Goal: Answer question/provide support: Share knowledge or assist other users

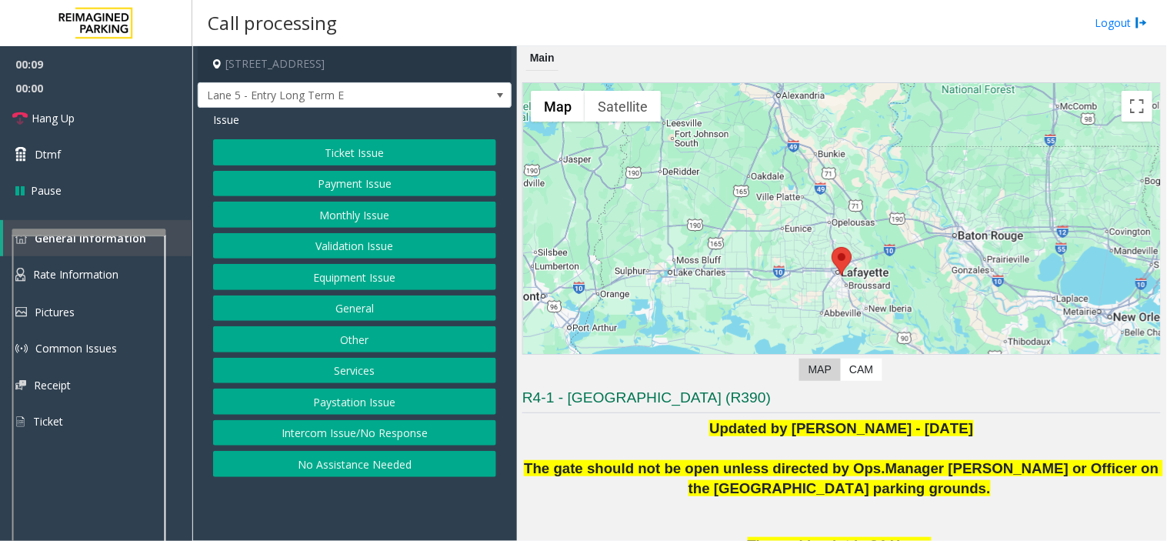
click at [361, 431] on button "Intercom Issue/No Response" at bounding box center [354, 433] width 283 height 26
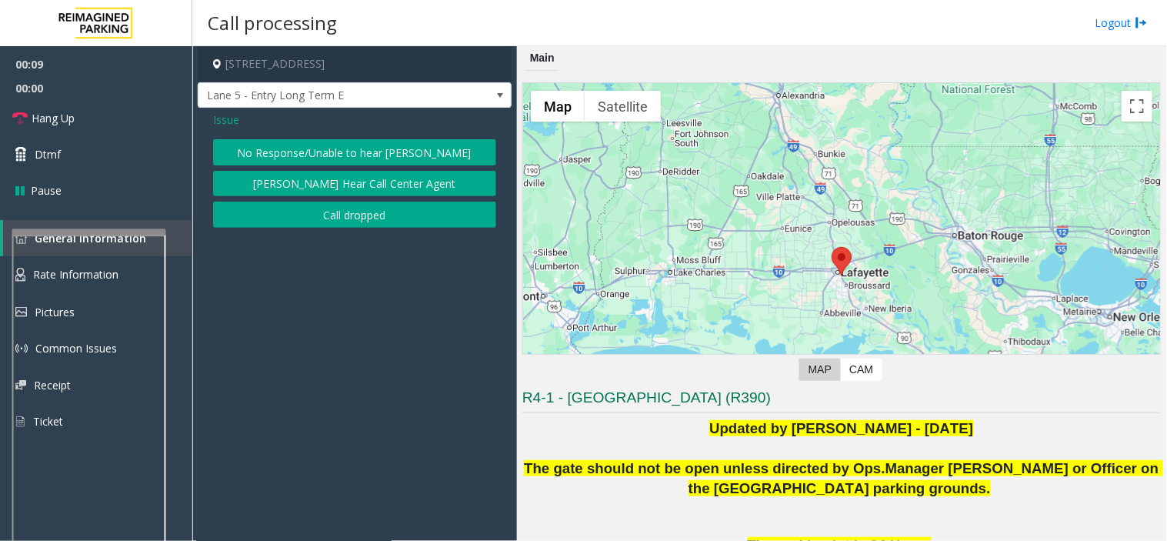
click at [349, 164] on button "No Response/Unable to hear [PERSON_NAME]" at bounding box center [354, 152] width 283 height 26
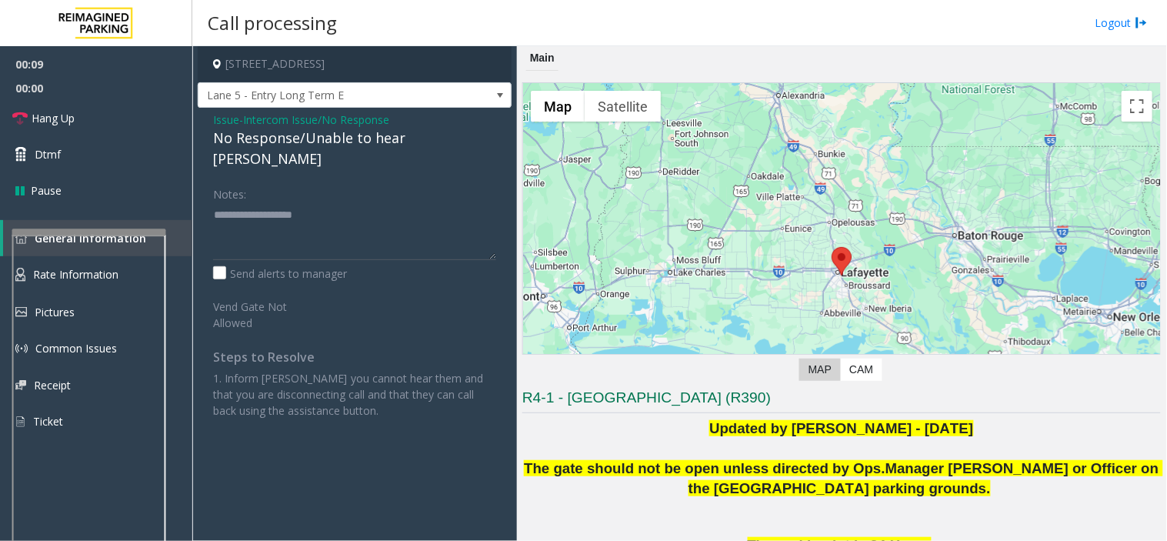
click at [329, 144] on div "No Response/Unable to hear [PERSON_NAME]" at bounding box center [354, 149] width 283 height 42
type textarea "**********"
click at [94, 112] on link "Hang Up" at bounding box center [96, 118] width 192 height 36
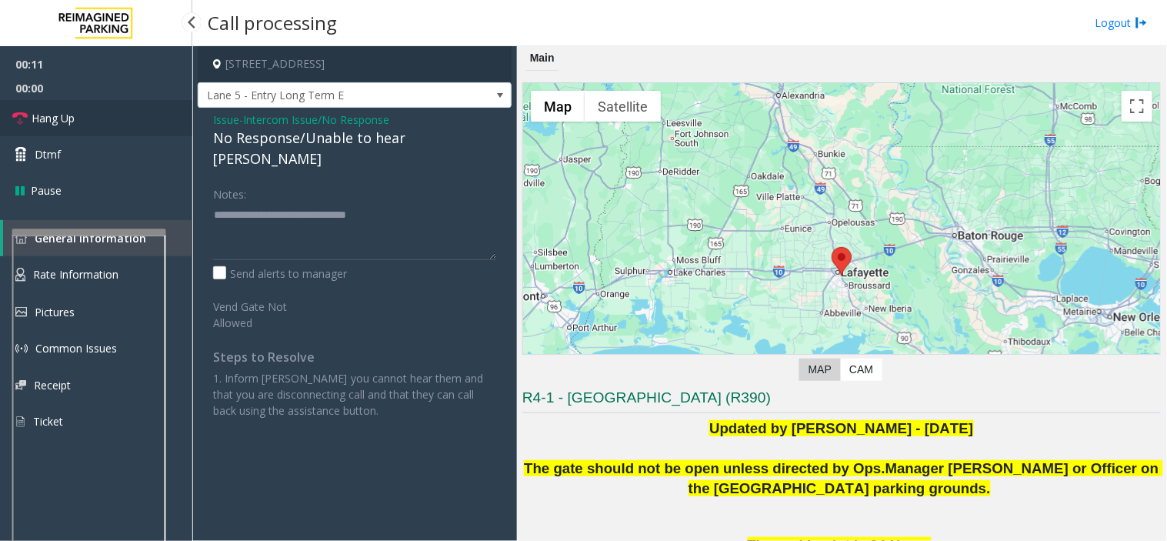
click at [94, 112] on link "Hang Up" at bounding box center [96, 118] width 192 height 36
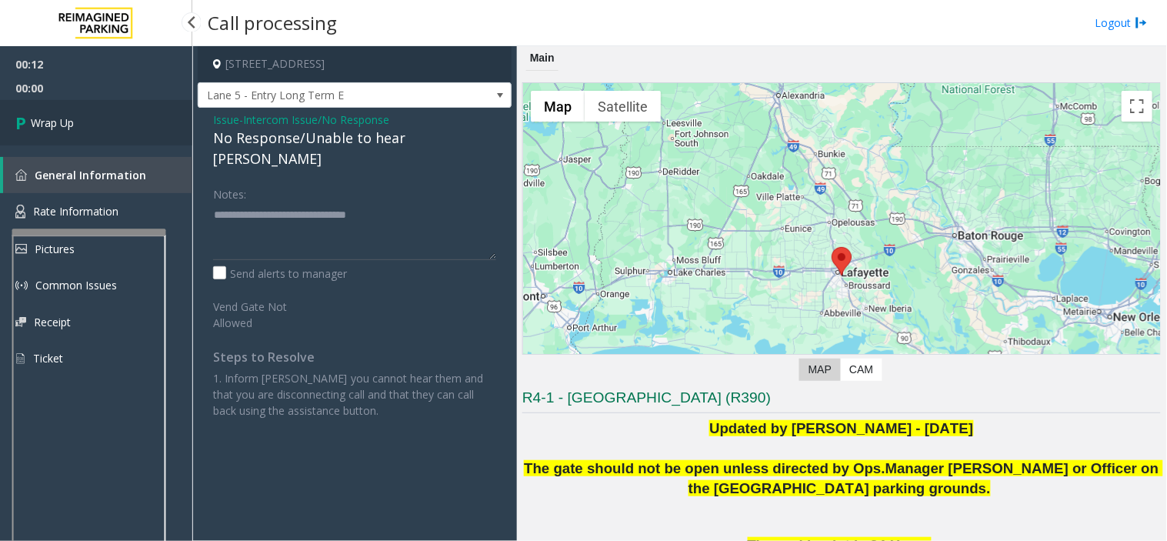
click at [94, 112] on link "Wrap Up" at bounding box center [96, 122] width 192 height 45
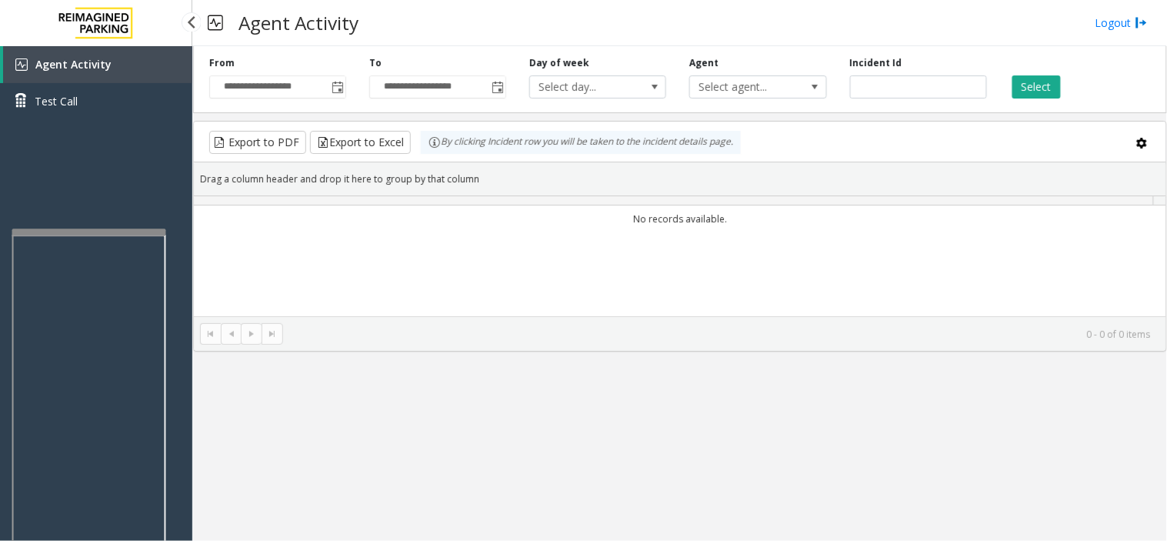
click at [94, 112] on link "Test Call" at bounding box center [96, 101] width 192 height 36
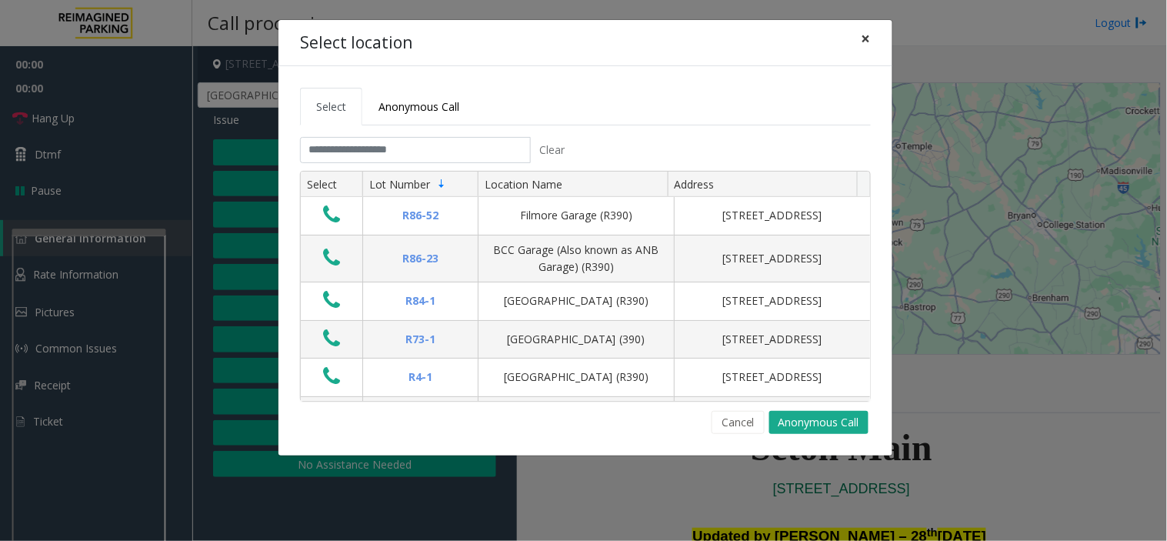
click at [868, 35] on span "×" at bounding box center [865, 39] width 9 height 22
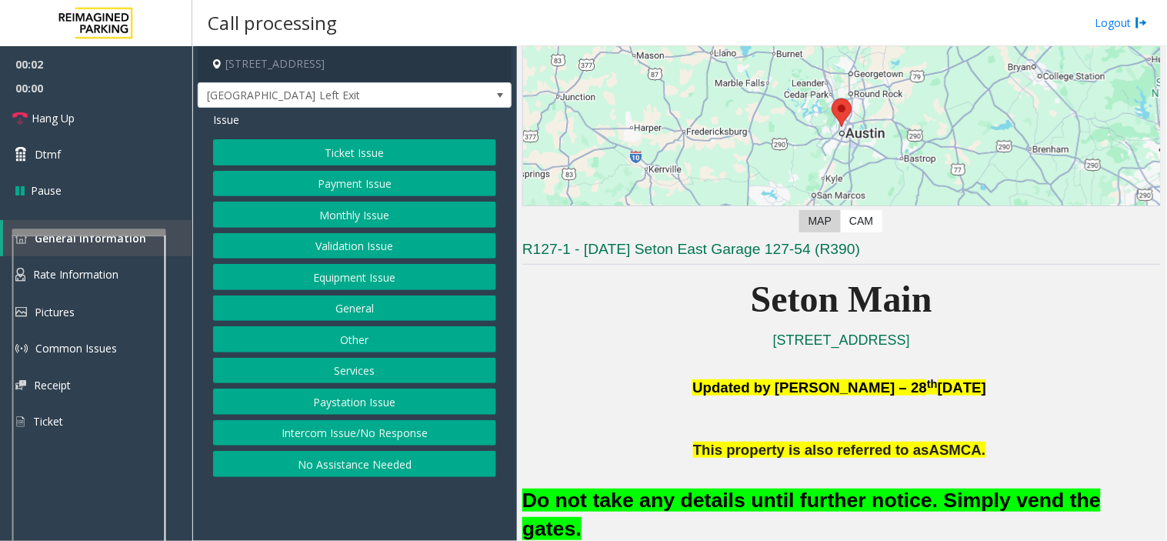
scroll to position [256, 0]
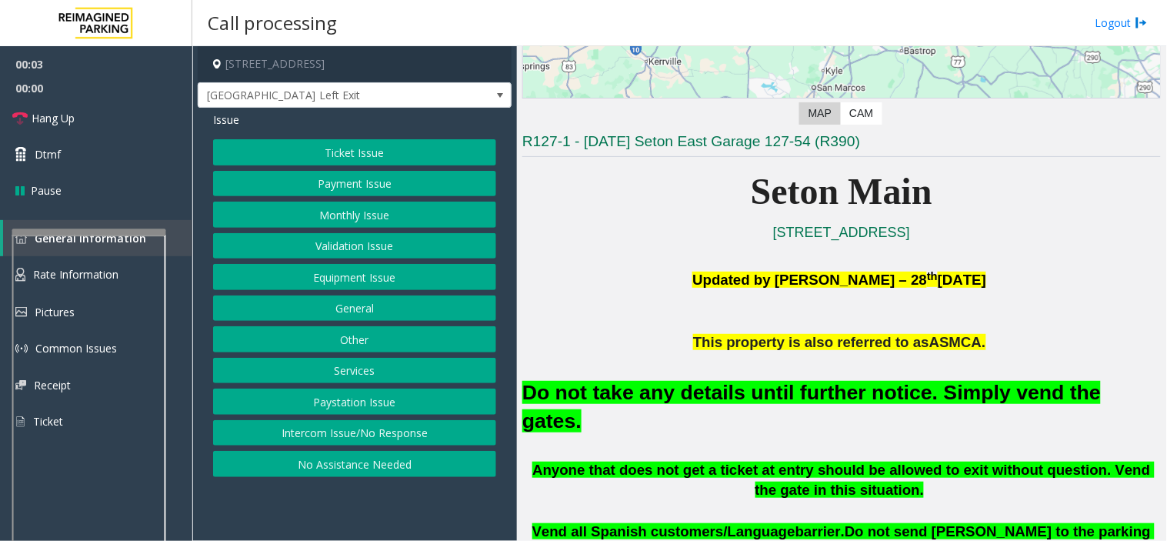
click at [781, 389] on font "Do not take any details until further notice. Simply vend the gates." at bounding box center [811, 407] width 578 height 52
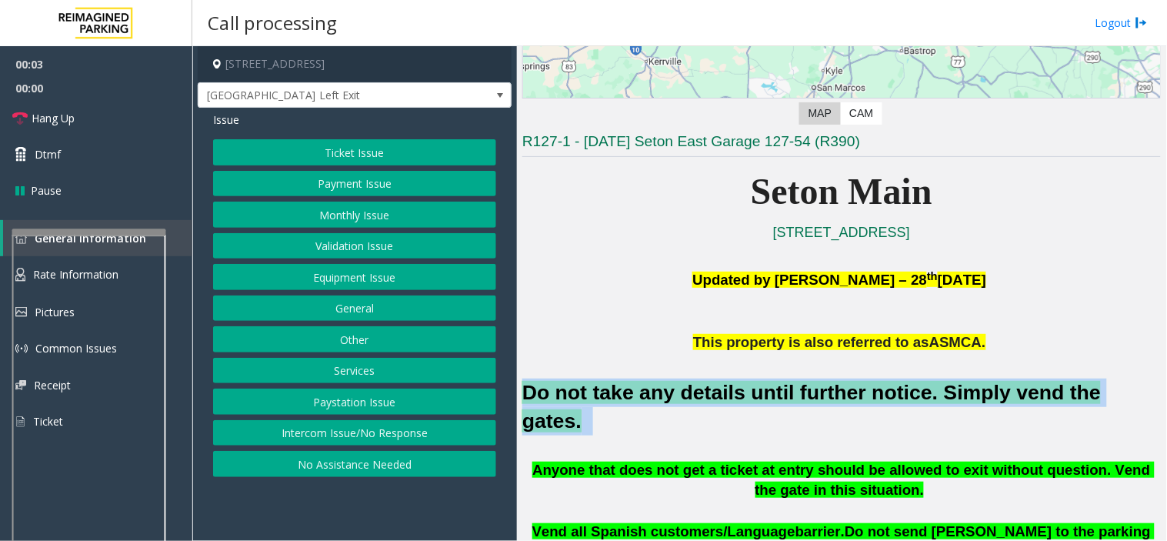
click at [781, 389] on font "Do not take any details until further notice. Simply vend the gates." at bounding box center [811, 407] width 578 height 52
copy h2 "Do not take any details until further notice. Simply vend the gates."
click at [350, 279] on button "Equipment Issue" at bounding box center [354, 277] width 283 height 26
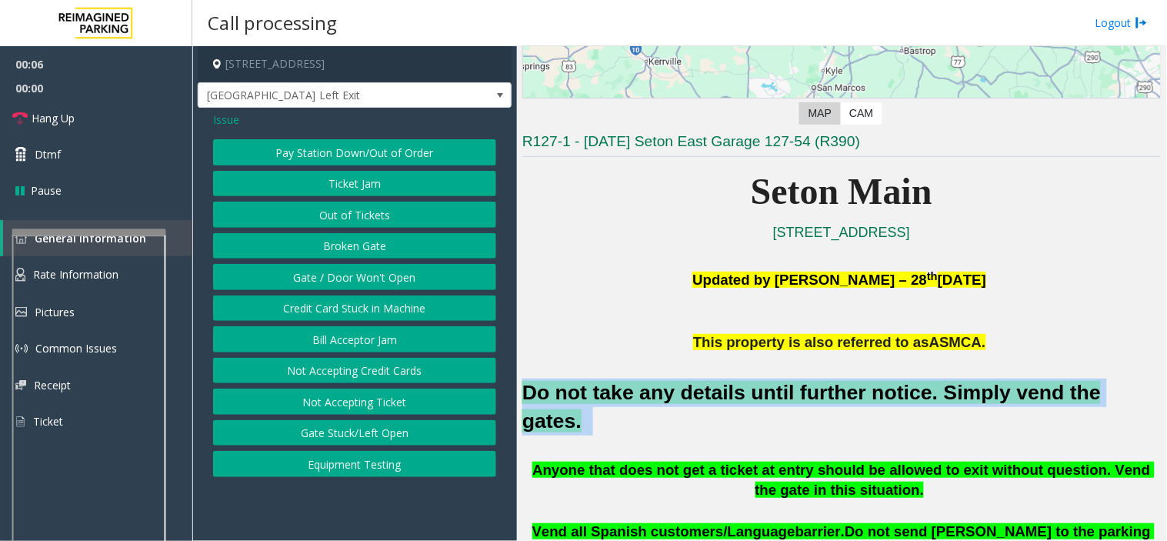
click at [354, 282] on button "Gate / Door Won't Open" at bounding box center [354, 277] width 283 height 26
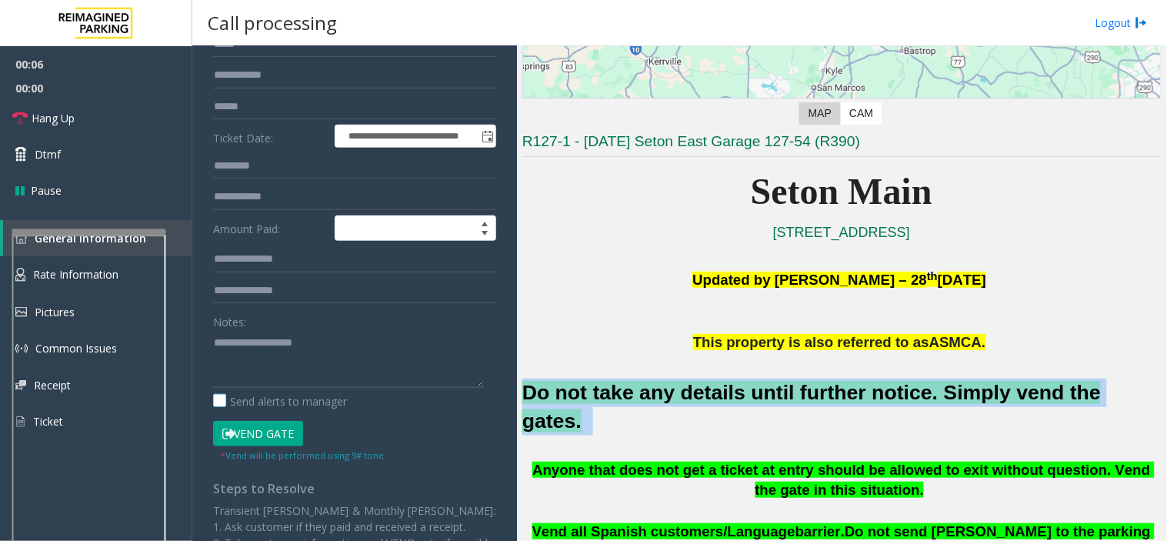
scroll to position [171, 0]
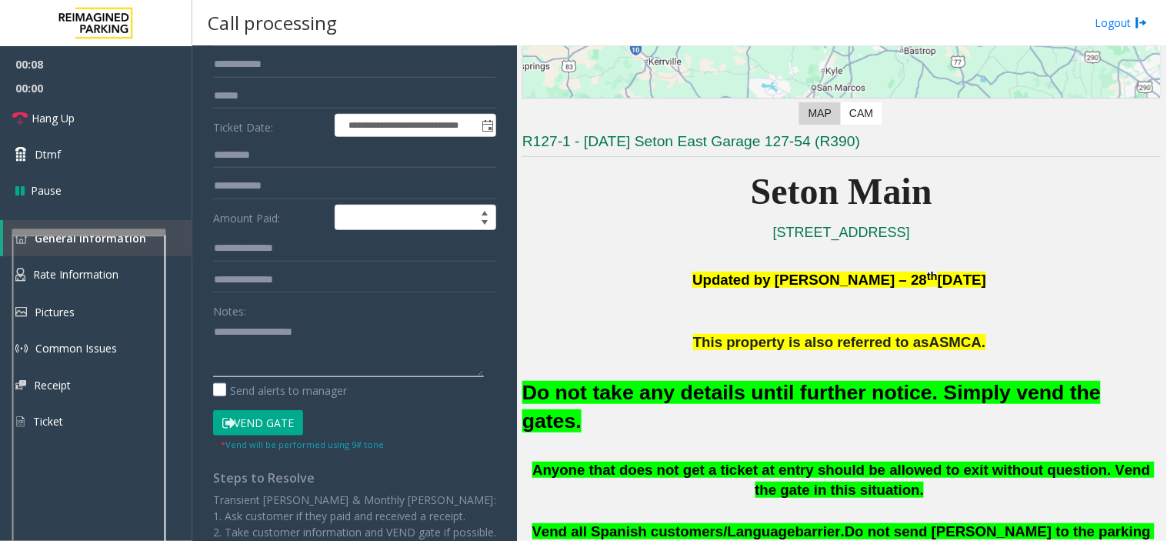
paste textarea "**********"
type textarea "**********"
click at [262, 432] on button "Vend Gate" at bounding box center [258, 423] width 90 height 26
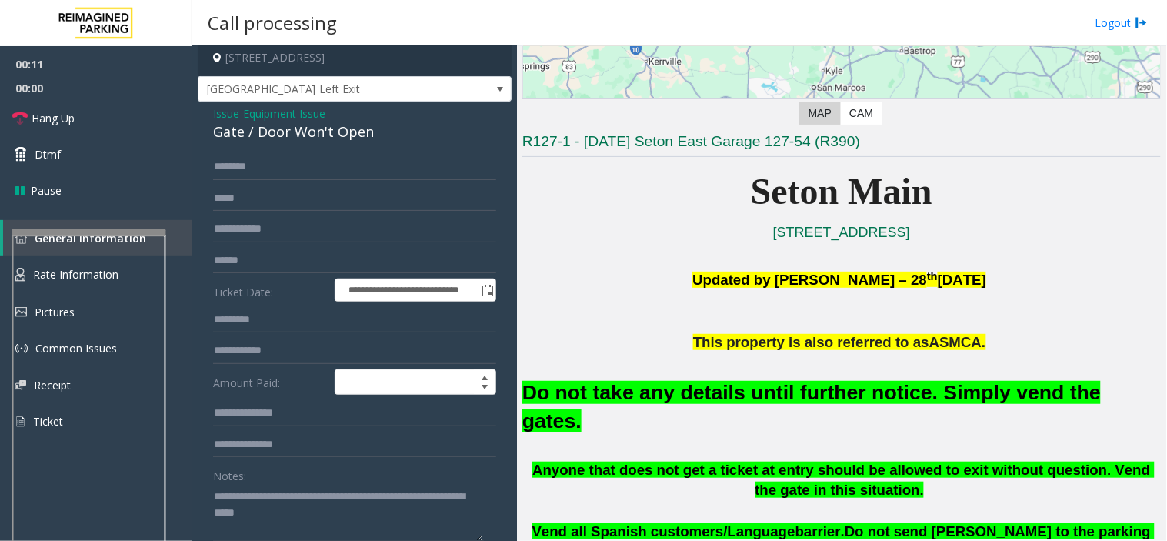
scroll to position [0, 0]
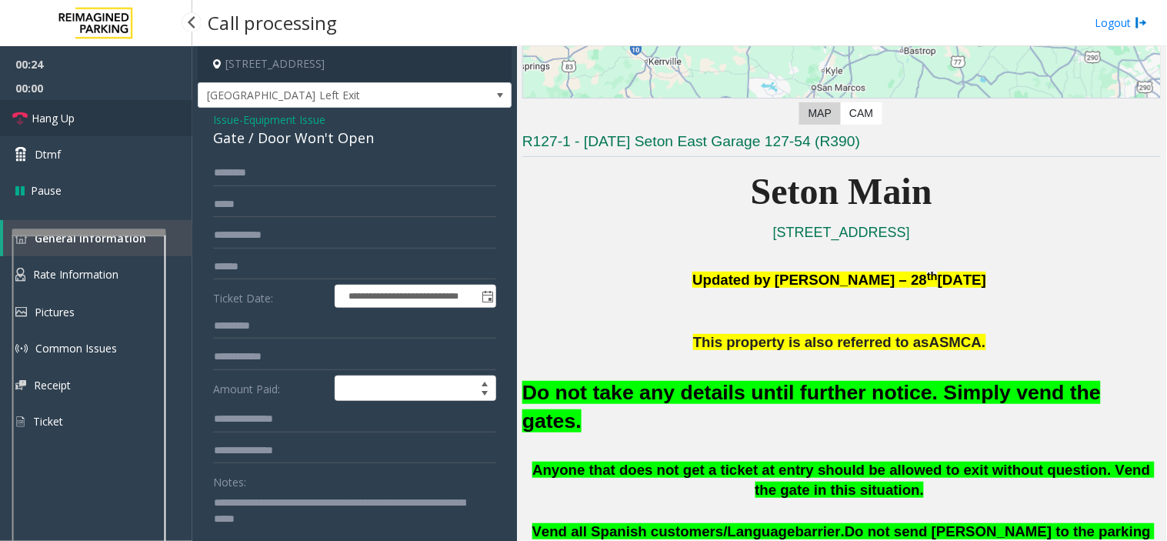
click at [123, 125] on link "Hang Up" at bounding box center [96, 118] width 192 height 36
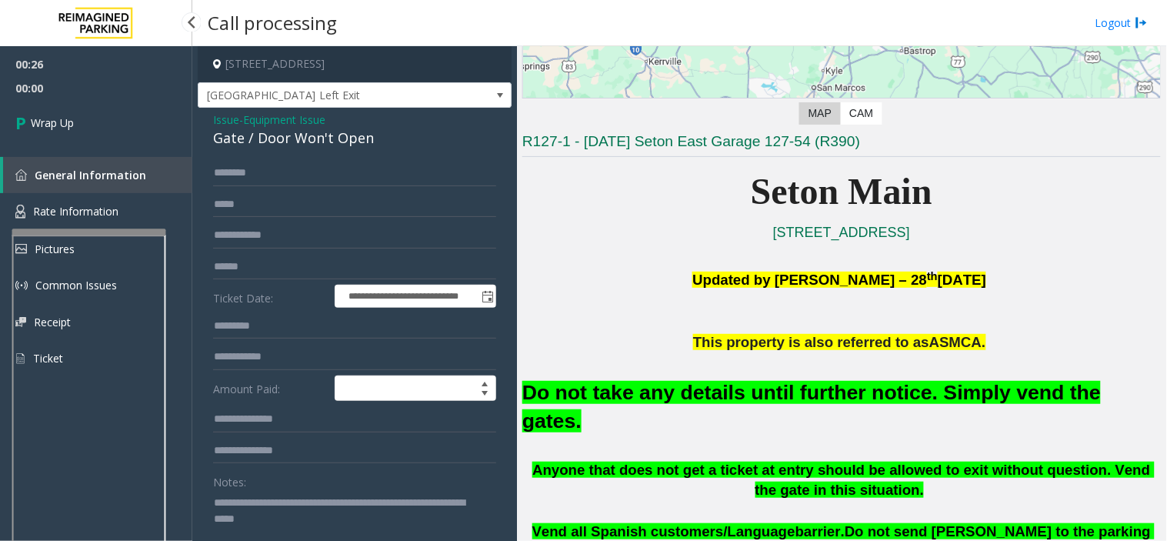
click at [123, 125] on link "Wrap Up" at bounding box center [96, 122] width 192 height 45
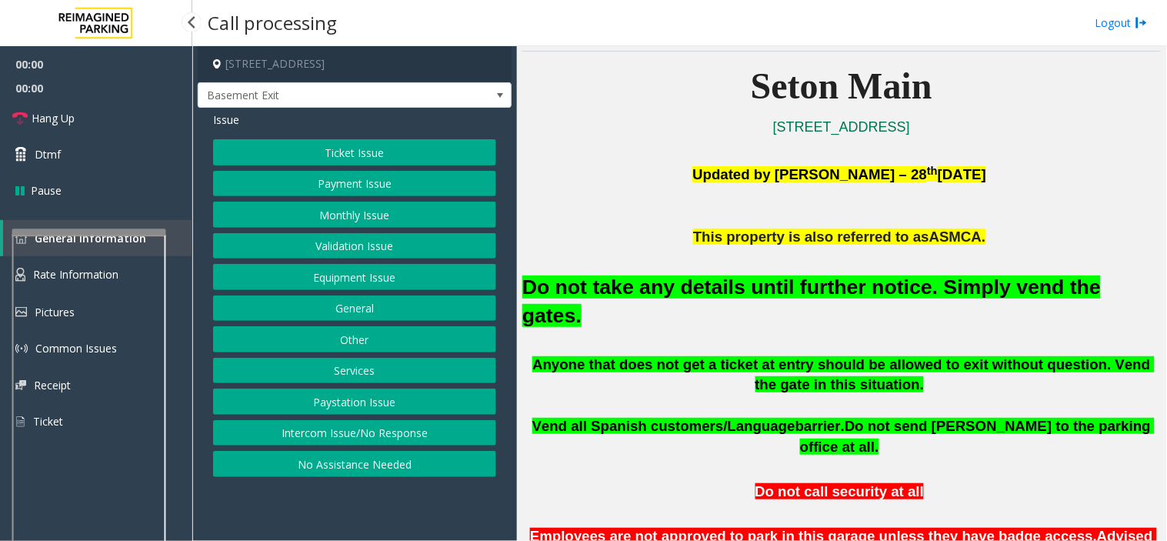
scroll to position [427, 0]
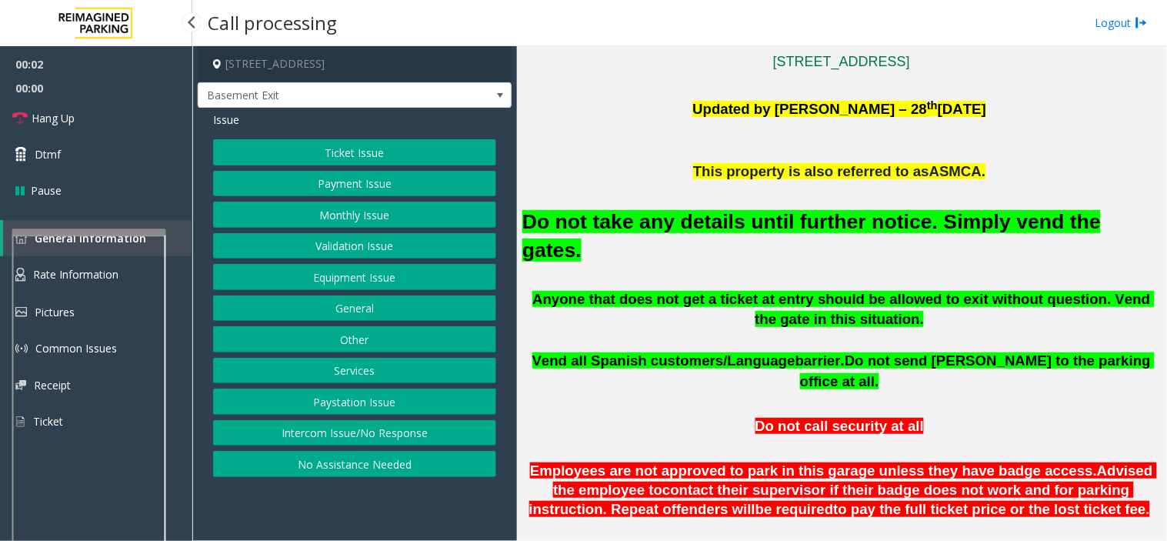
click at [352, 275] on button "Equipment Issue" at bounding box center [354, 277] width 283 height 26
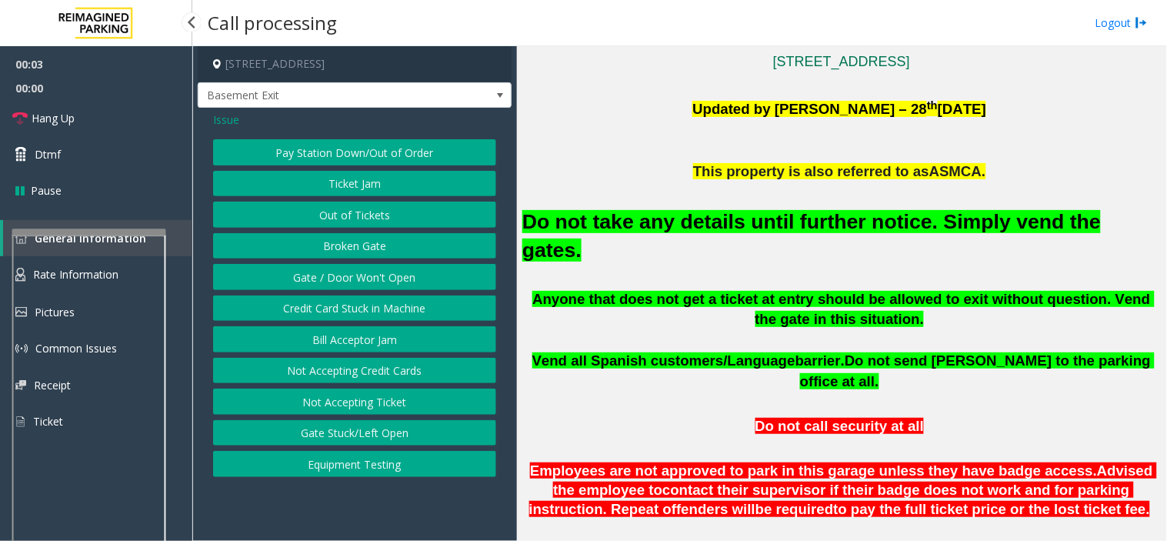
click at [355, 278] on button "Gate / Door Won't Open" at bounding box center [354, 277] width 283 height 26
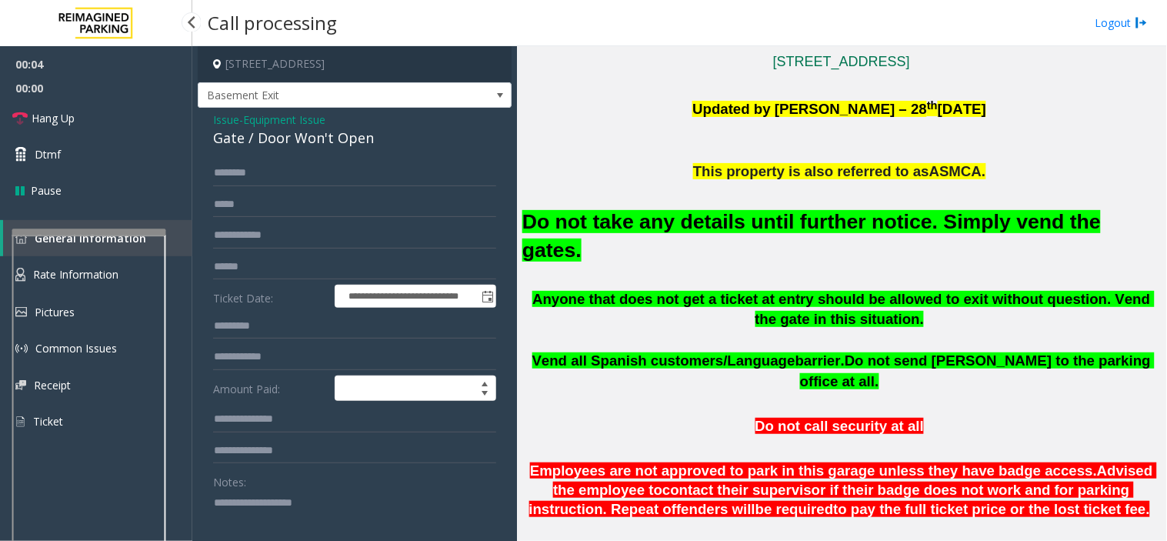
click at [657, 220] on font "Do not take any details until further notice. Simply vend the gates." at bounding box center [811, 236] width 578 height 52
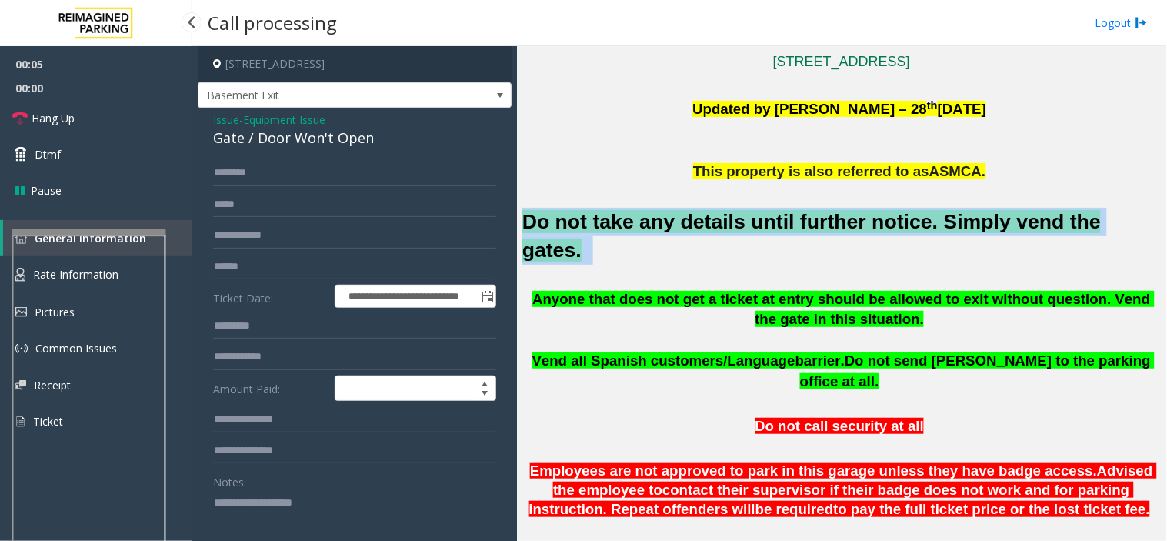
click at [657, 220] on font "Do not take any details until further notice. Simply vend the gates." at bounding box center [811, 236] width 578 height 52
copy h2 "Do not take any details until further notice. Simply vend the gates."
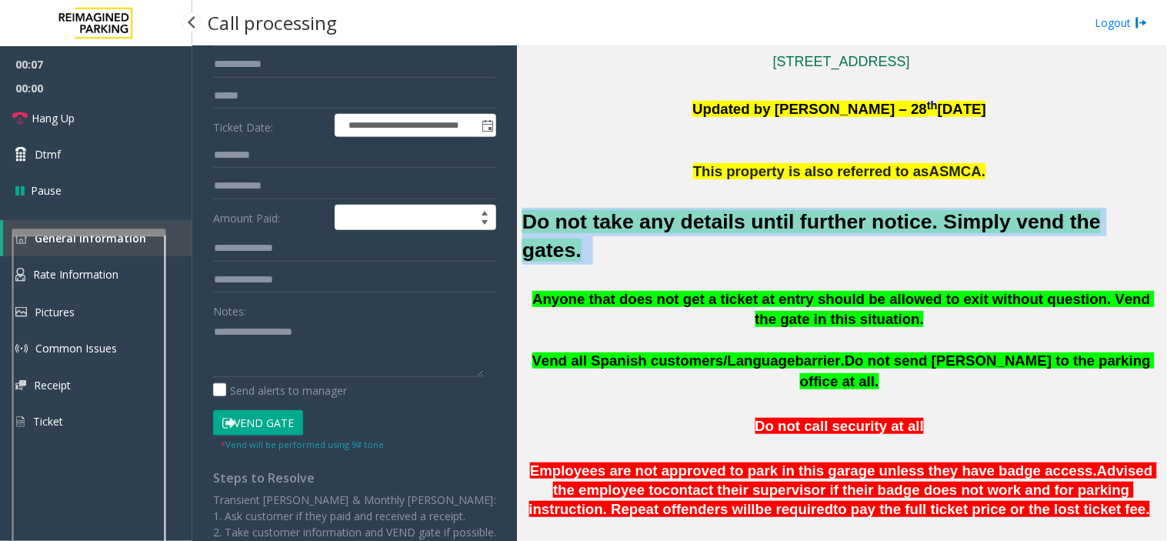
click at [247, 431] on button "Vend Gate" at bounding box center [258, 423] width 90 height 26
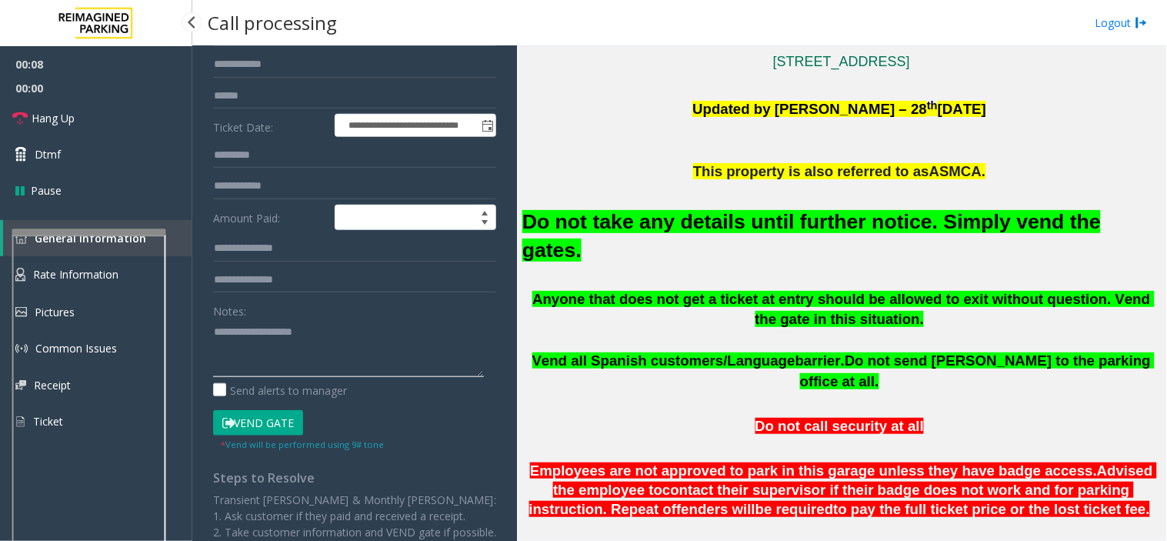
paste textarea "**********"
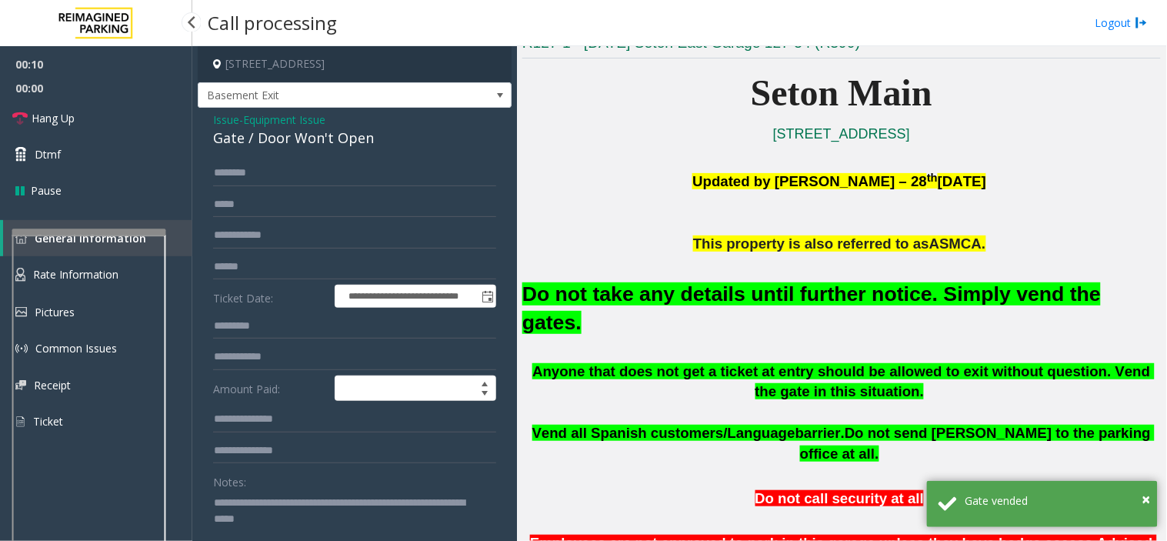
scroll to position [256, 0]
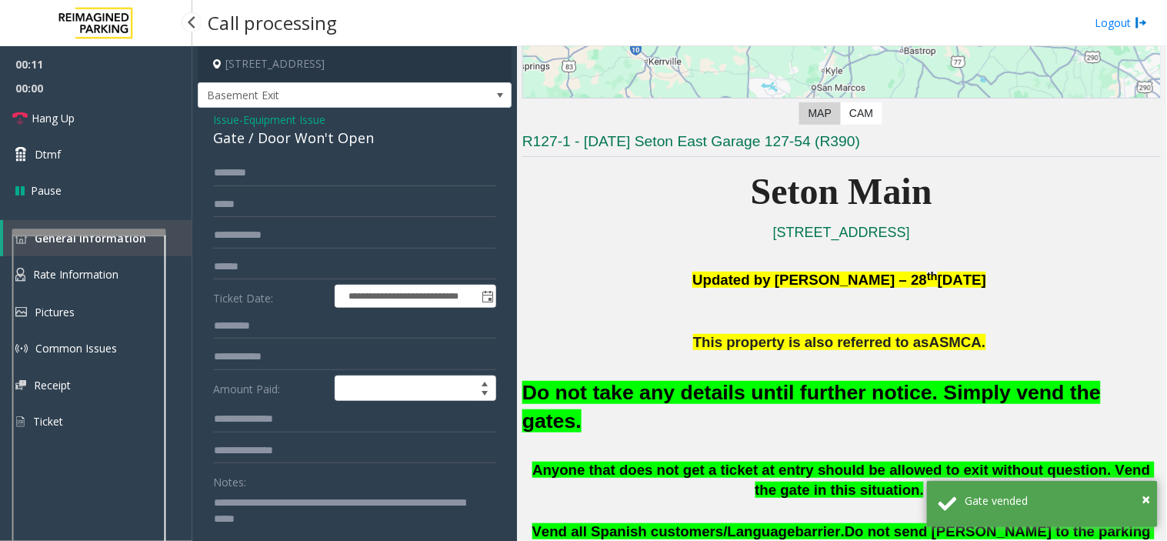
type textarea "**********"
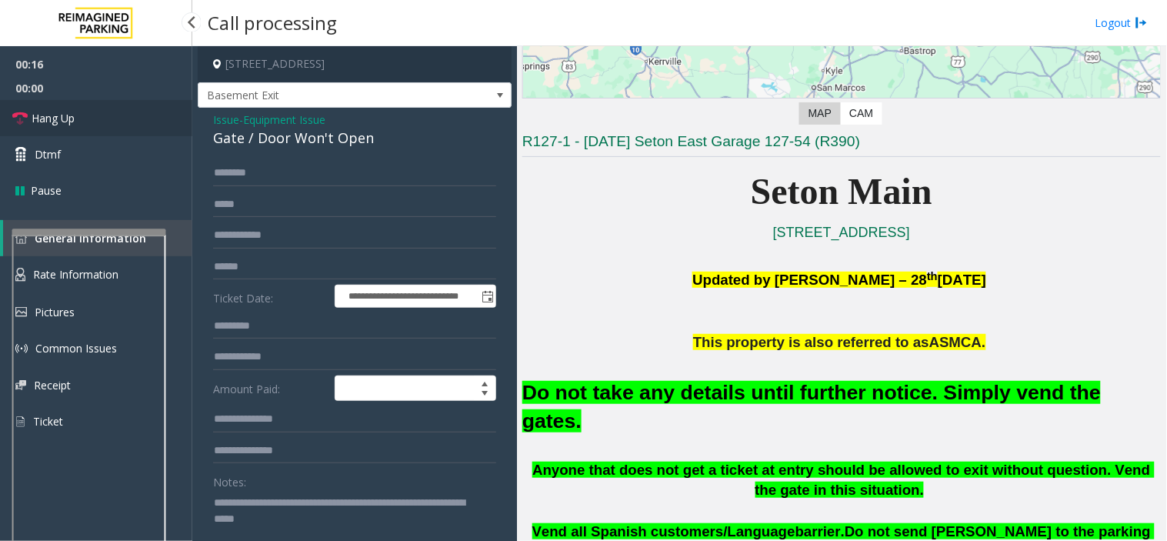
click at [65, 108] on link "Hang Up" at bounding box center [96, 118] width 192 height 36
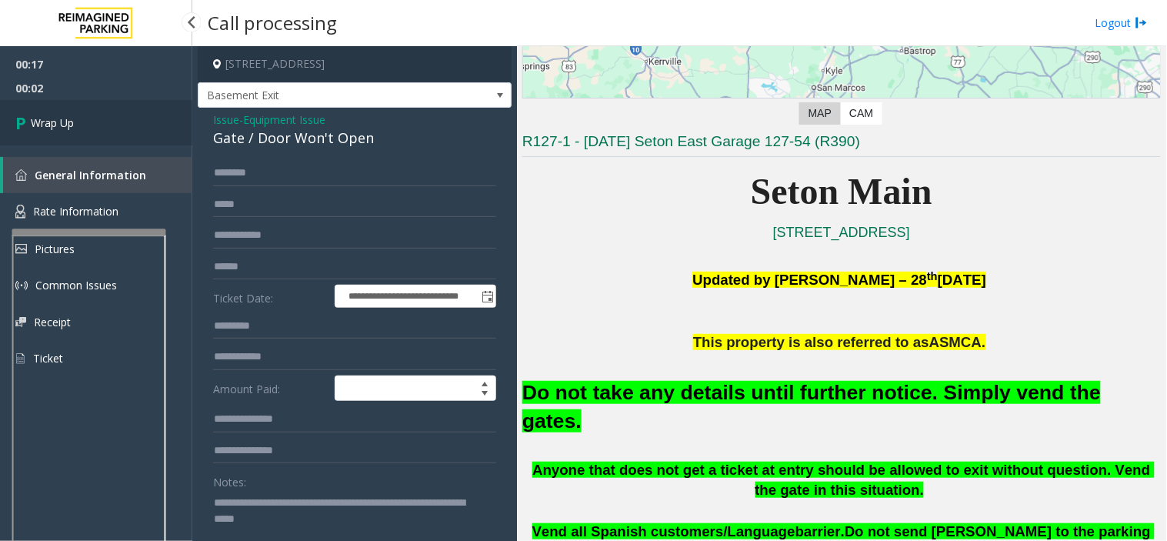
click at [65, 108] on link "Wrap Up" at bounding box center [96, 122] width 192 height 45
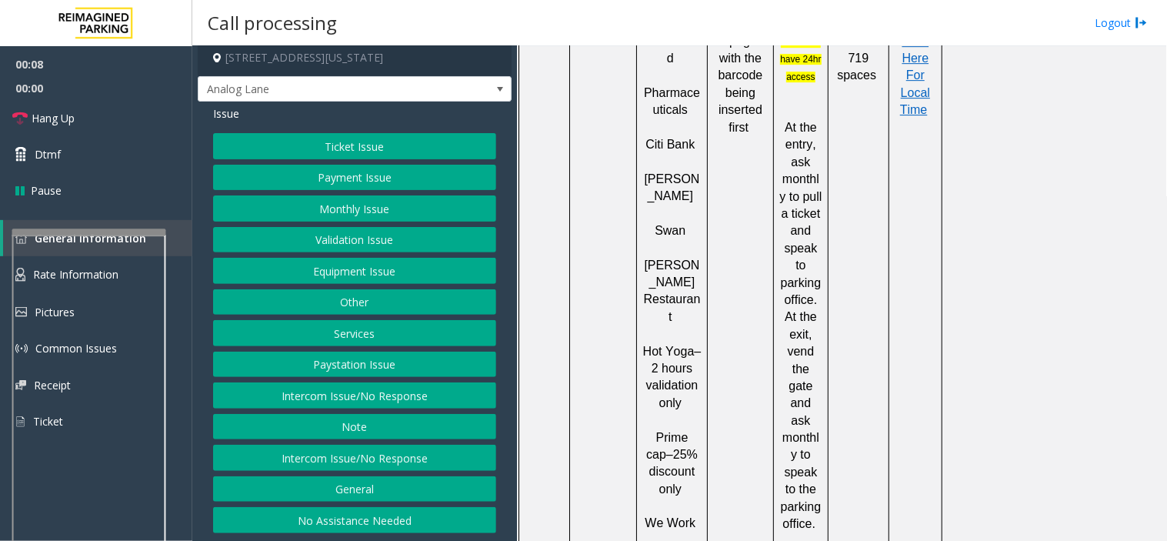
scroll to position [1281, 0]
click at [397, 238] on button "Validation Issue" at bounding box center [354, 240] width 283 height 26
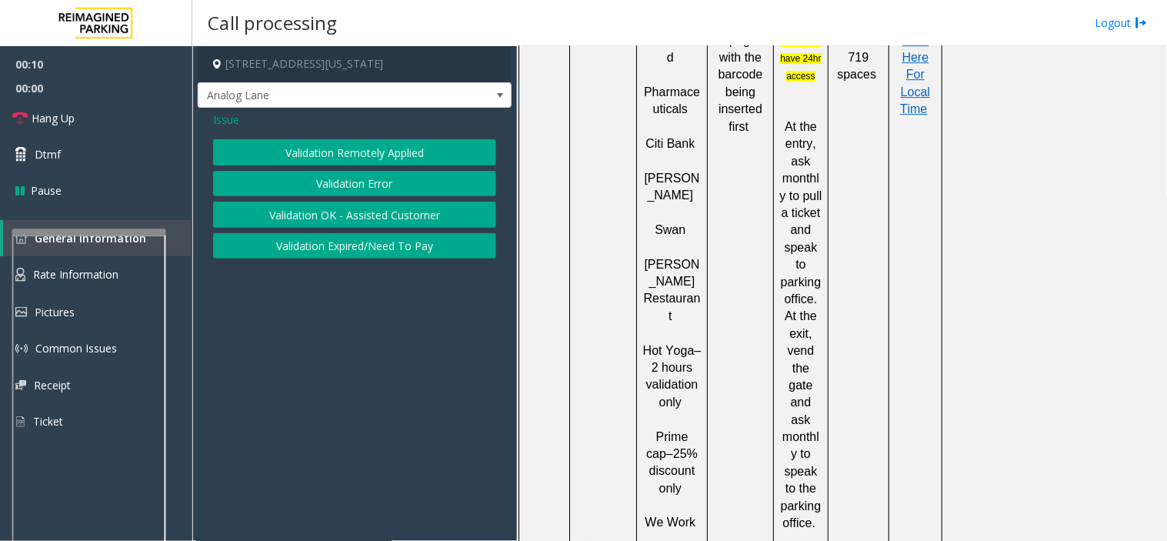
click at [370, 178] on button "Validation Error" at bounding box center [354, 184] width 283 height 26
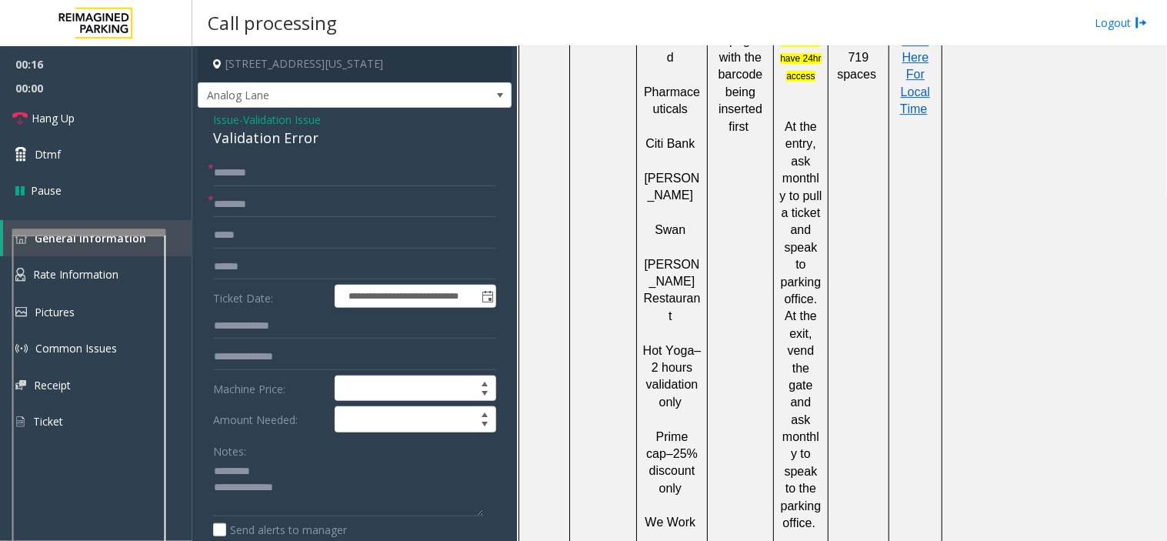
click at [265, 140] on div "Validation Error" at bounding box center [354, 138] width 283 height 21
paste textarea "*******"
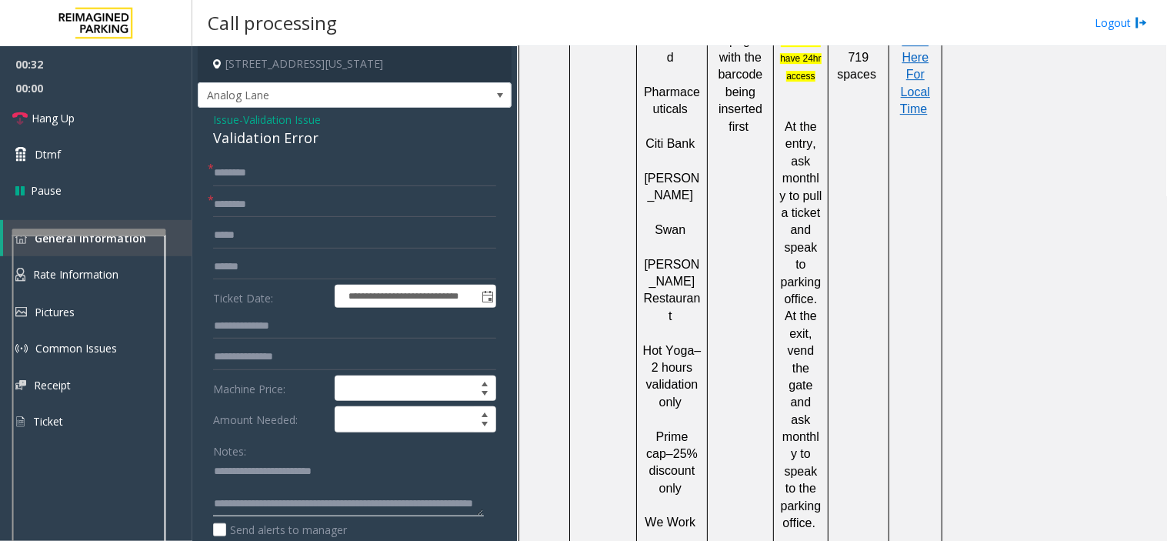
scroll to position [27, 0]
type textarea "**********"
click at [249, 198] on input "text" at bounding box center [354, 204] width 283 height 26
type input "**"
click at [240, 177] on input "text" at bounding box center [354, 173] width 283 height 26
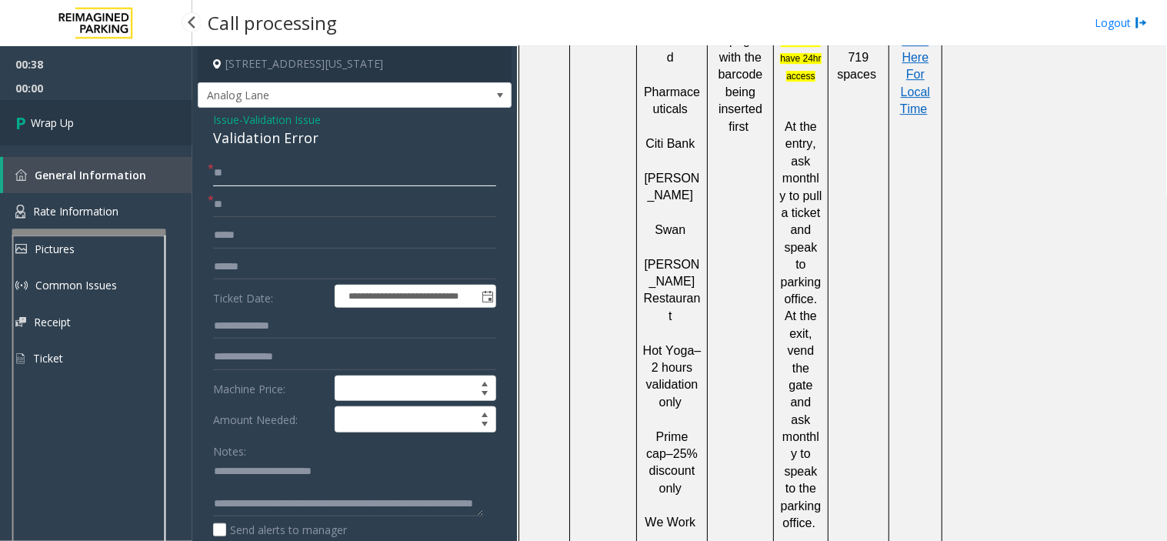
type input "**"
click at [70, 129] on span "Wrap Up" at bounding box center [52, 123] width 43 height 16
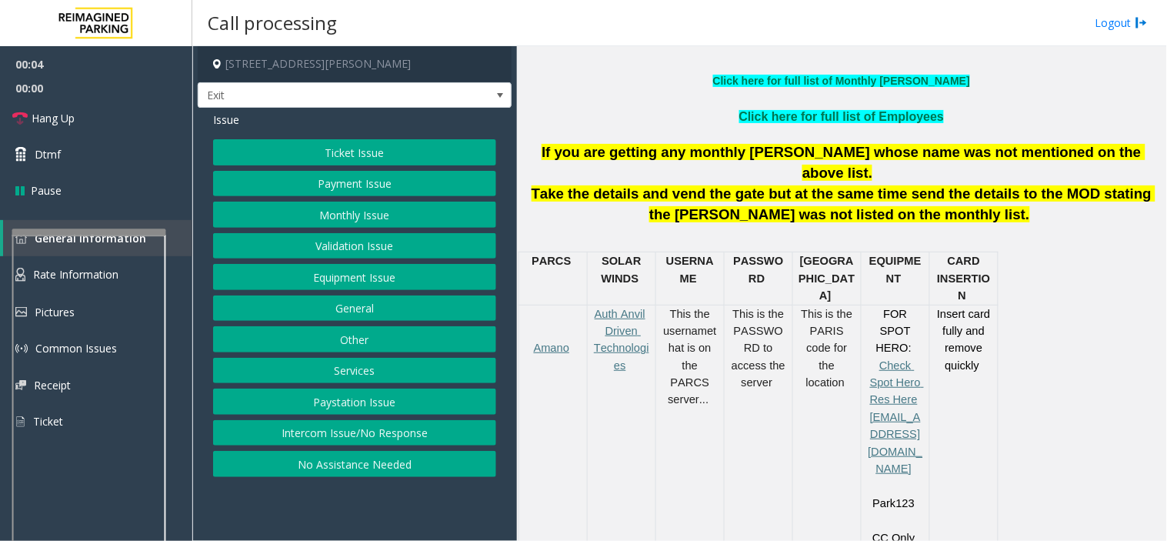
scroll to position [512, 0]
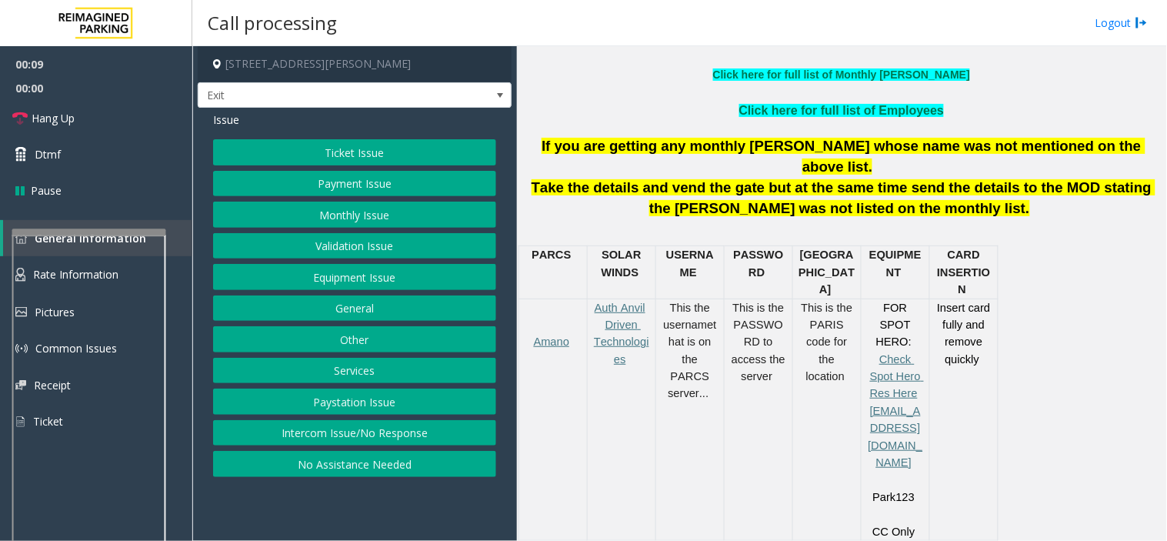
click at [374, 178] on button "Payment Issue" at bounding box center [354, 184] width 283 height 26
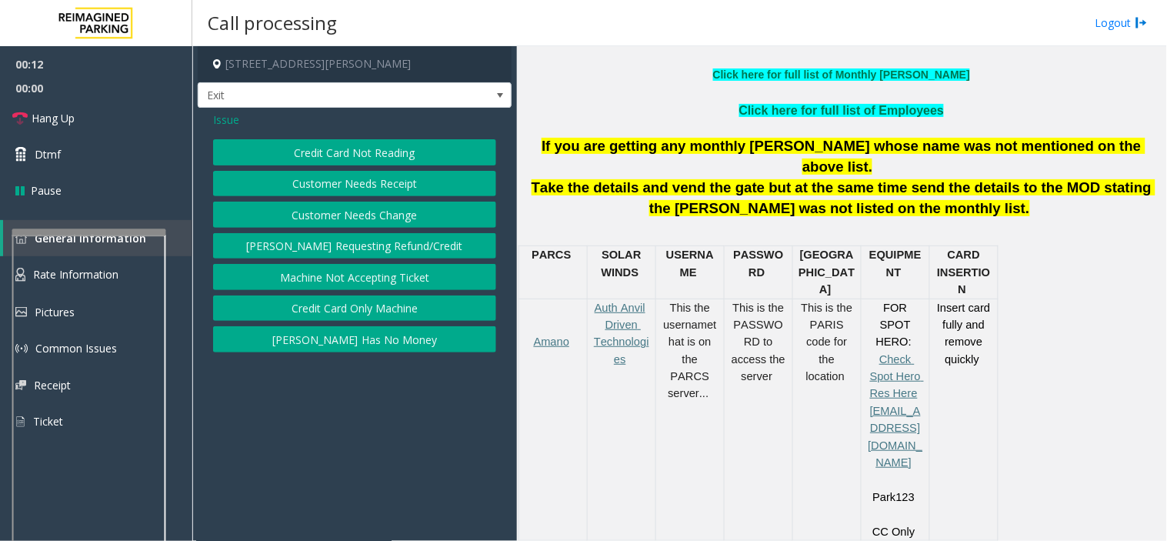
click at [395, 137] on div "Issue Credit Card Not Reading Customer Needs Receipt Customer Needs Change [PER…" at bounding box center [355, 234] width 314 height 252
click at [398, 147] on button "Credit Card Not Reading" at bounding box center [354, 152] width 283 height 26
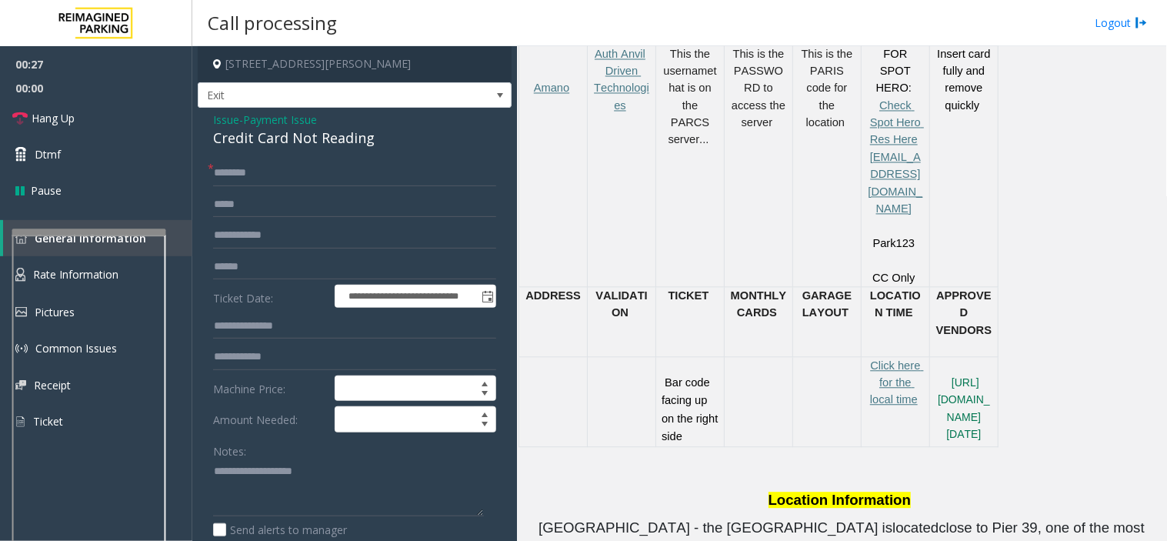
scroll to position [769, 0]
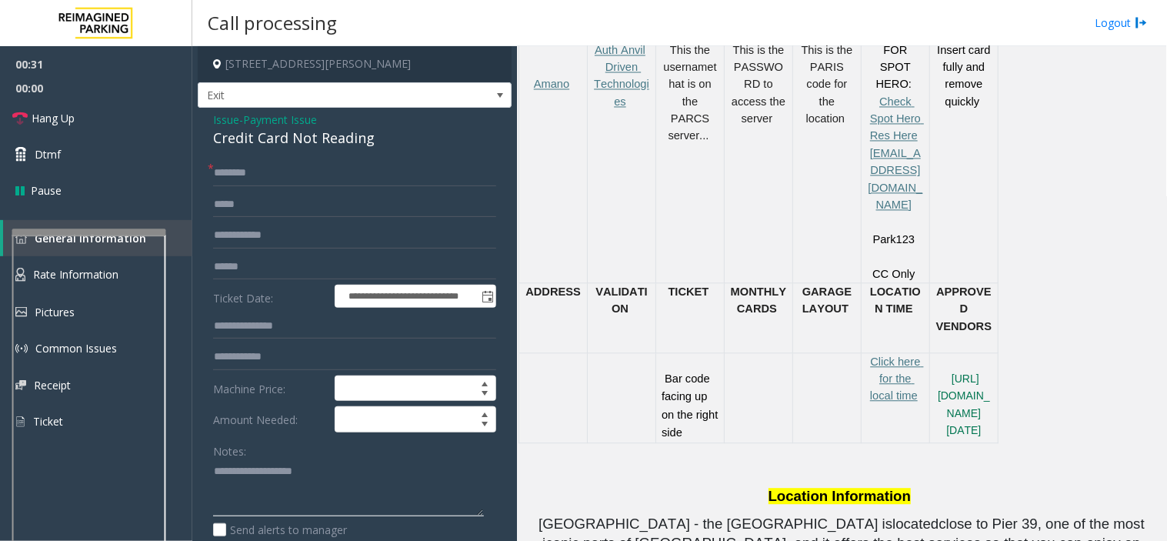
paste textarea "**********"
type textarea "**********"
click at [289, 123] on span "Payment Issue" at bounding box center [280, 120] width 74 height 16
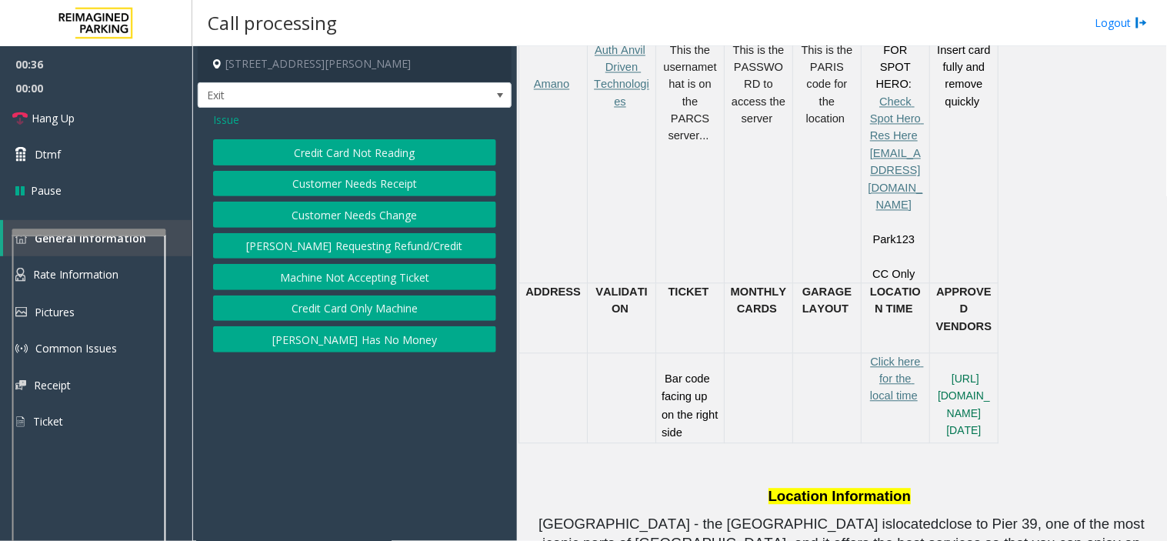
click at [226, 118] on span "Issue" at bounding box center [226, 120] width 26 height 16
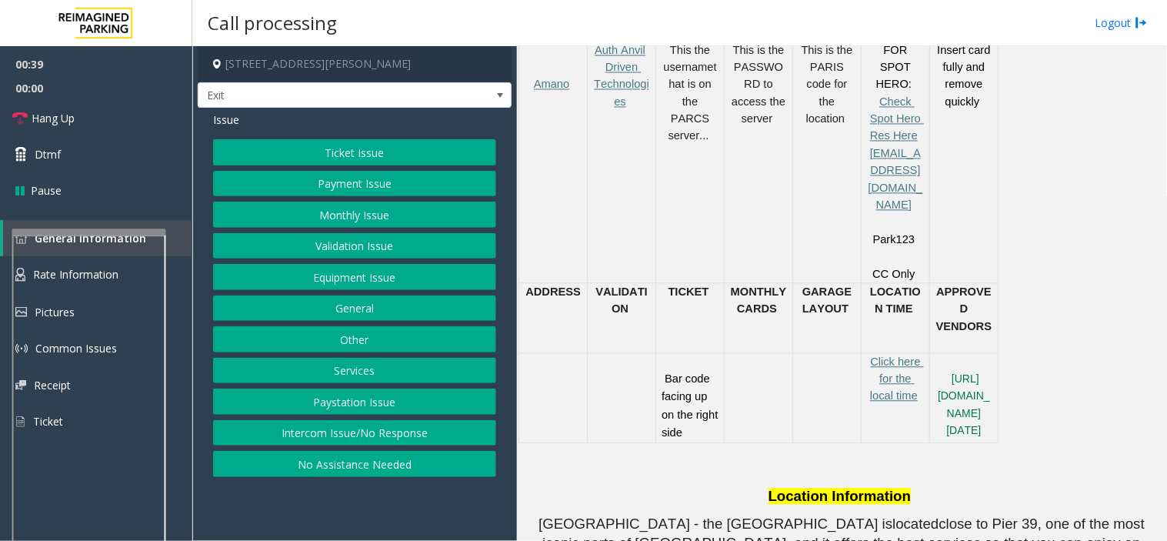
click at [367, 148] on button "Ticket Issue" at bounding box center [354, 152] width 283 height 26
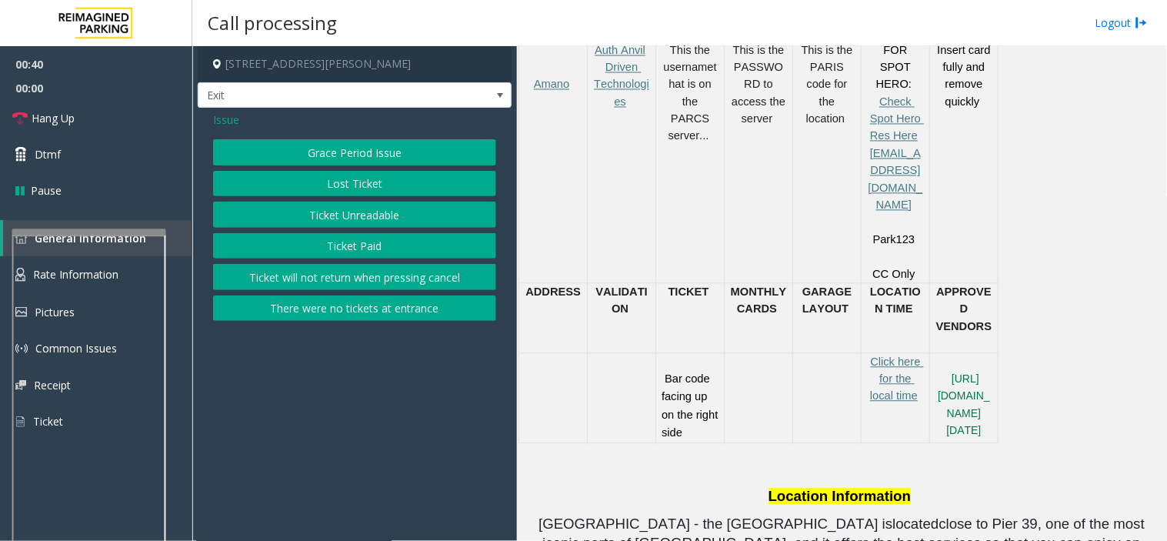
click at [379, 231] on div "Grace Period Issue Lost Ticket Ticket Unreadable Ticket Paid Ticket will not re…" at bounding box center [354, 230] width 283 height 182
click at [325, 221] on button "Ticket Unreadable" at bounding box center [354, 214] width 283 height 26
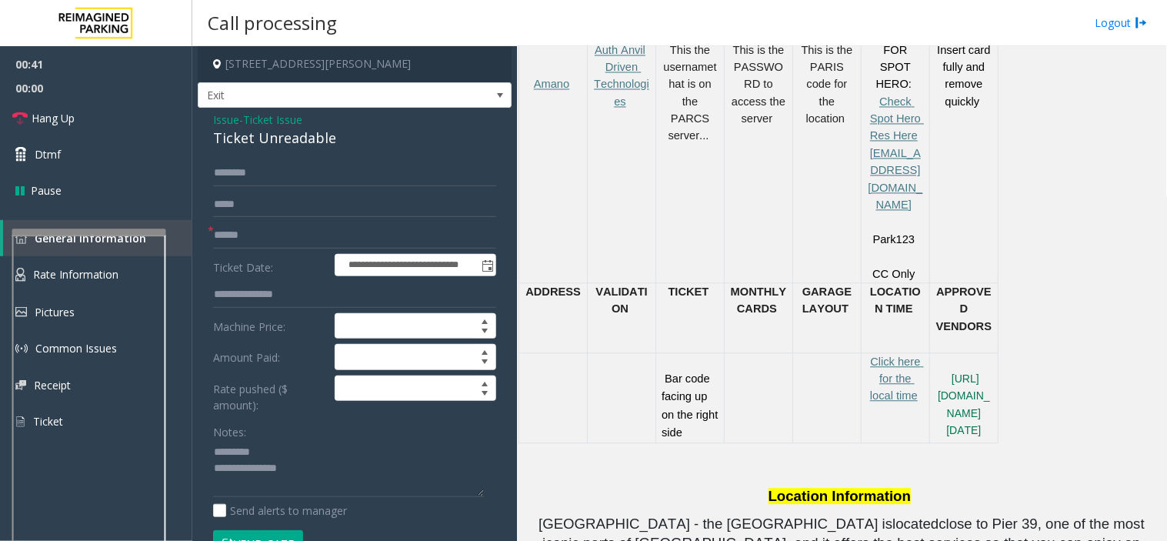
click at [231, 147] on div "Ticket Unreadable" at bounding box center [354, 138] width 283 height 21
type textarea "**********"
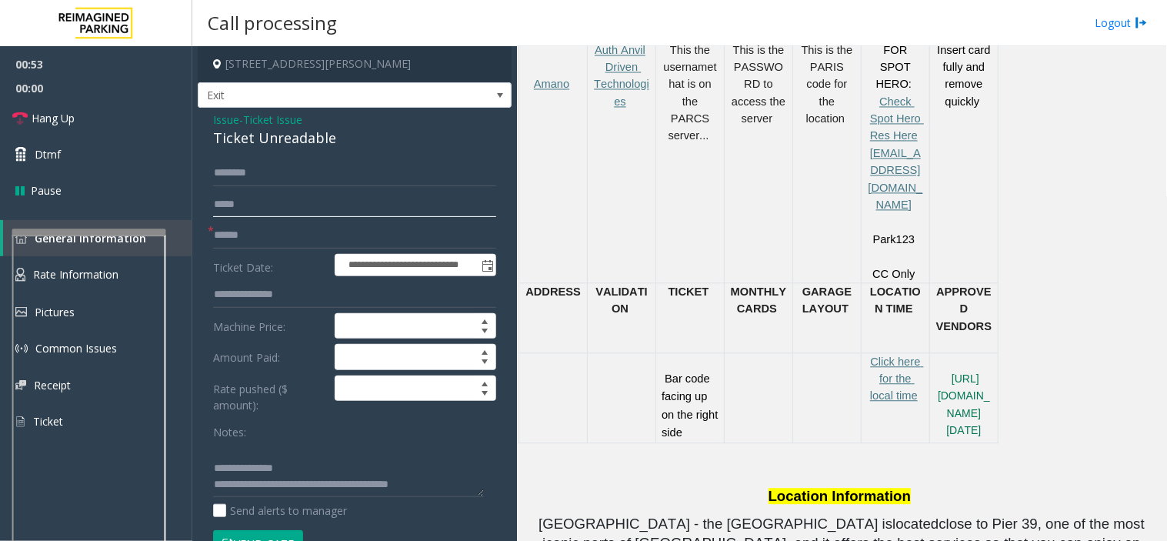
click at [301, 208] on input "text" at bounding box center [354, 204] width 283 height 26
click at [314, 251] on form "**********" at bounding box center [354, 366] width 283 height 412
click at [321, 231] on input "text" at bounding box center [354, 235] width 283 height 26
type input "*****"
click at [248, 529] on form "**********" at bounding box center [354, 366] width 283 height 412
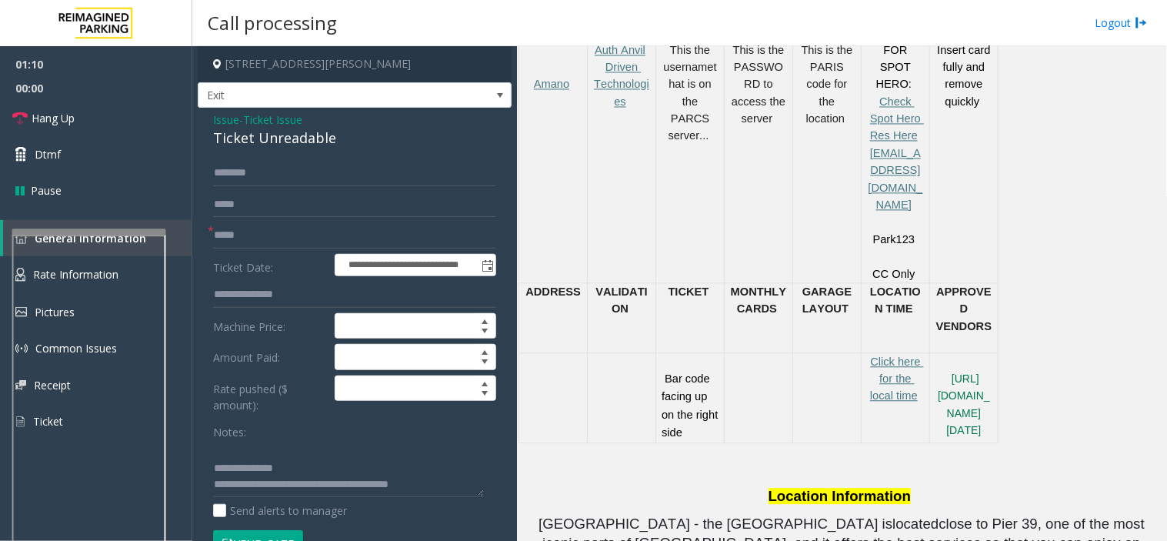
click at [257, 528] on form "**********" at bounding box center [354, 366] width 283 height 412
click at [265, 533] on button "Vend Gate" at bounding box center [258, 543] width 90 height 26
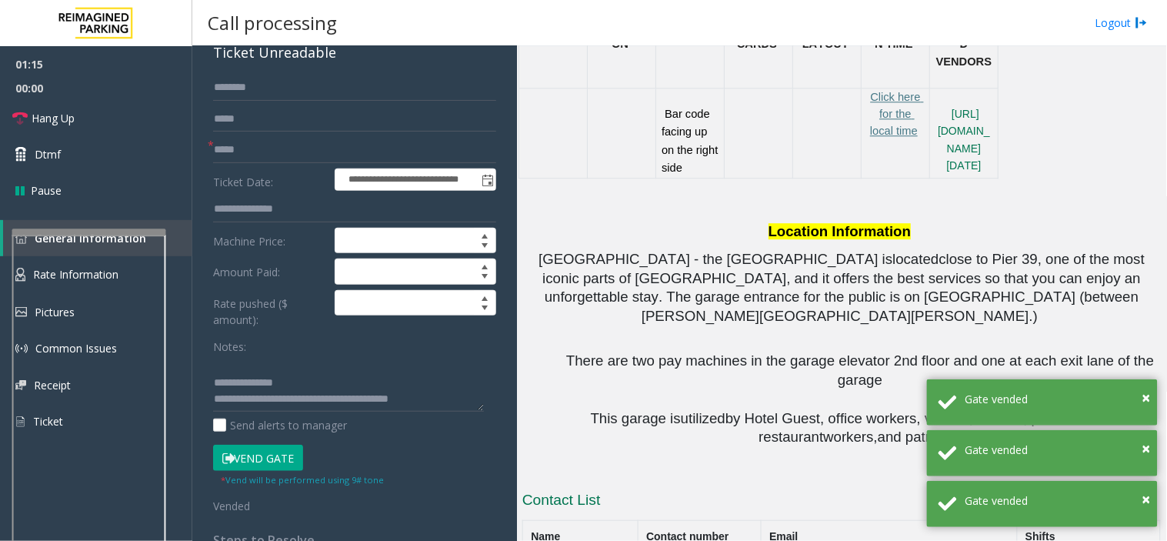
scroll to position [1111, 0]
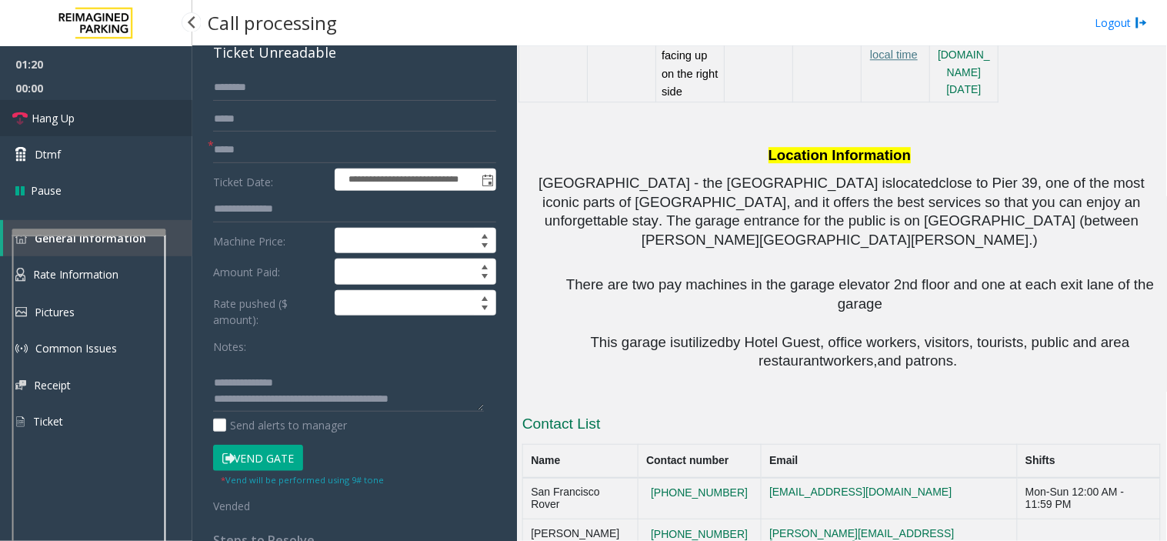
click at [35, 118] on span "Hang Up" at bounding box center [53, 118] width 43 height 16
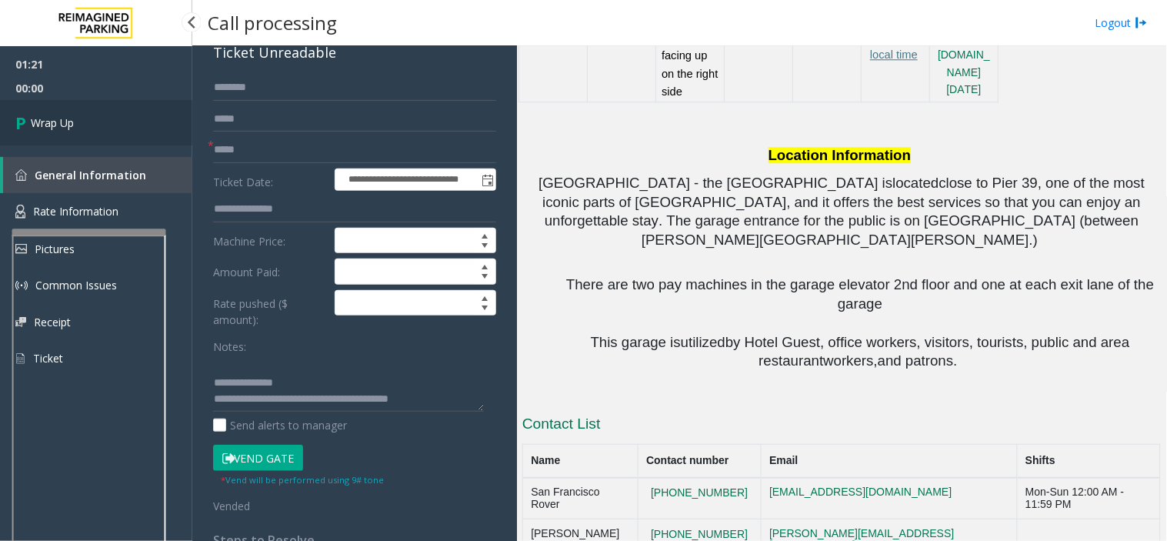
click at [35, 118] on span "Wrap Up" at bounding box center [52, 123] width 43 height 16
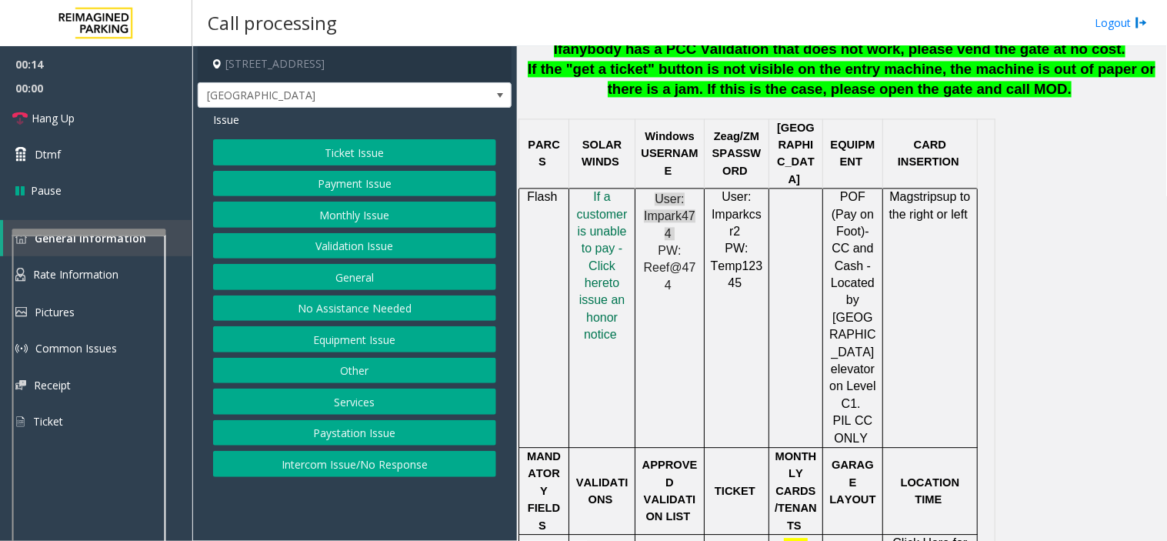
scroll to position [940, 0]
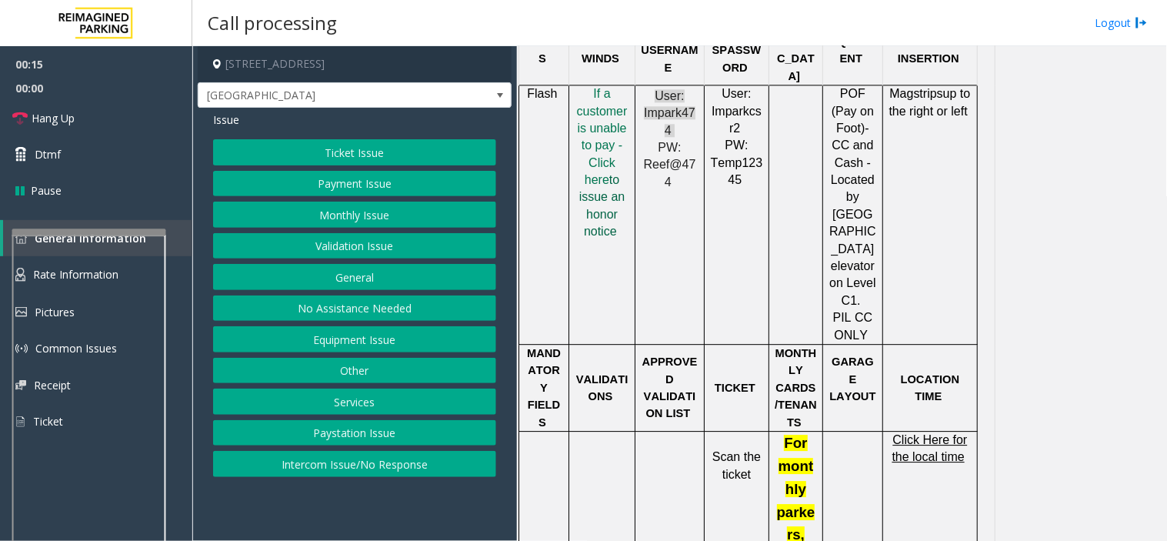
click at [613, 173] on span "to issue an honor notice" at bounding box center [602, 205] width 46 height 65
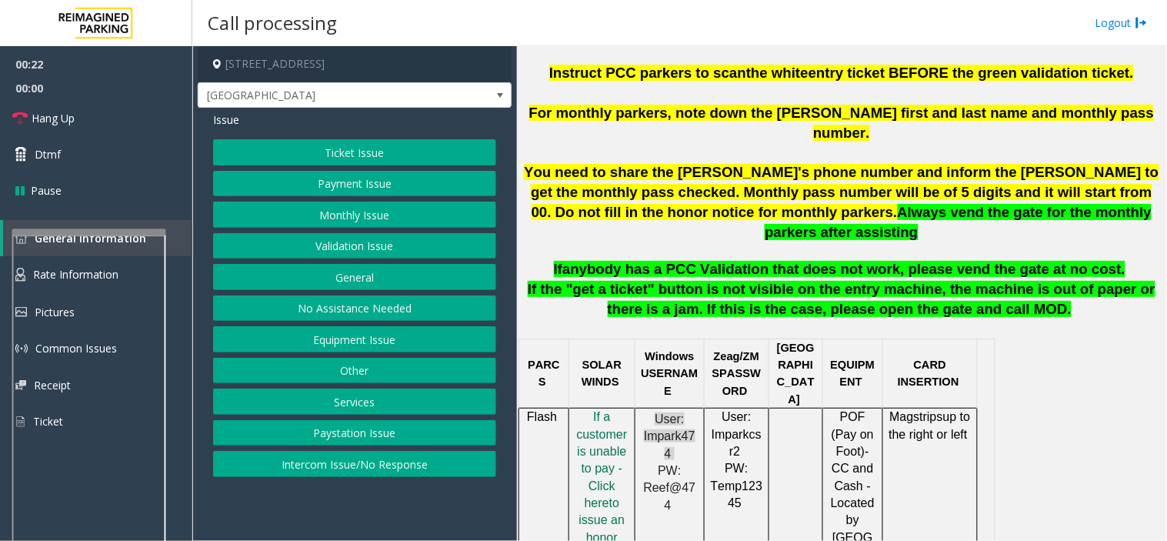
scroll to position [512, 0]
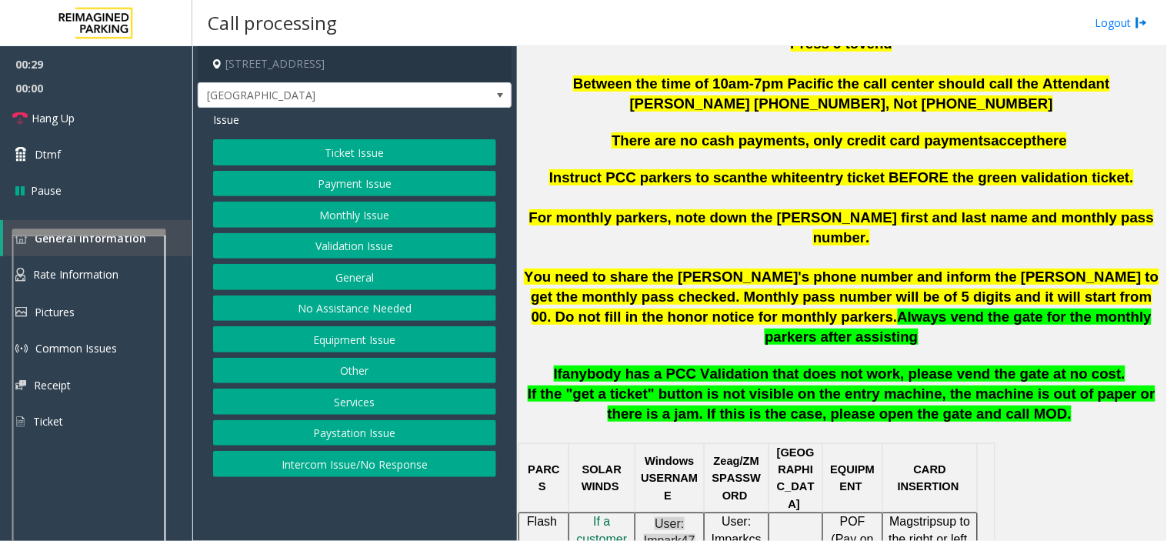
click at [405, 344] on button "Equipment Issue" at bounding box center [354, 339] width 283 height 26
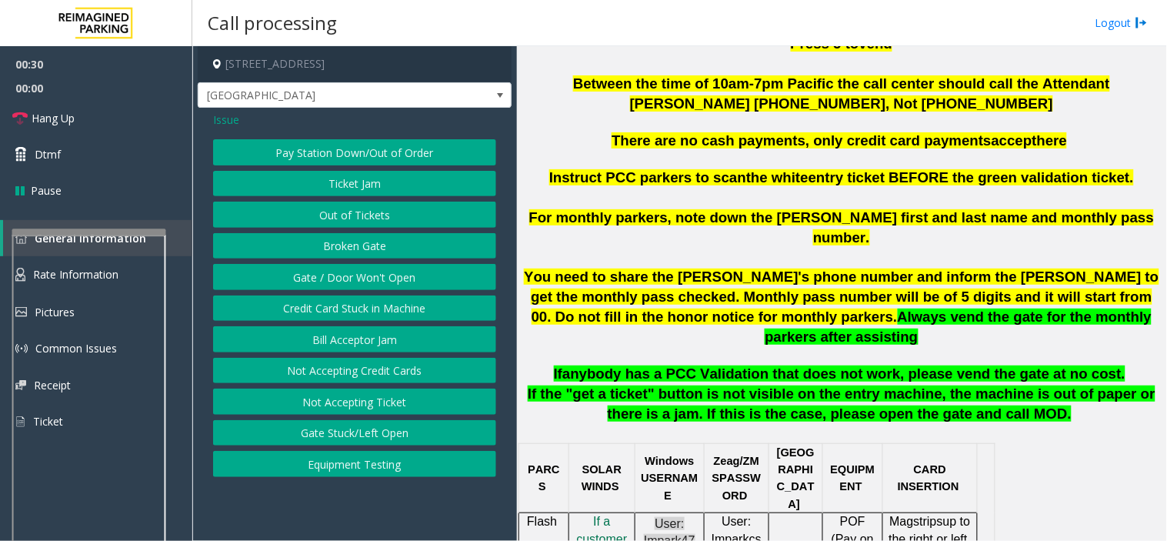
click at [413, 286] on button "Gate / Door Won't Open" at bounding box center [354, 277] width 283 height 26
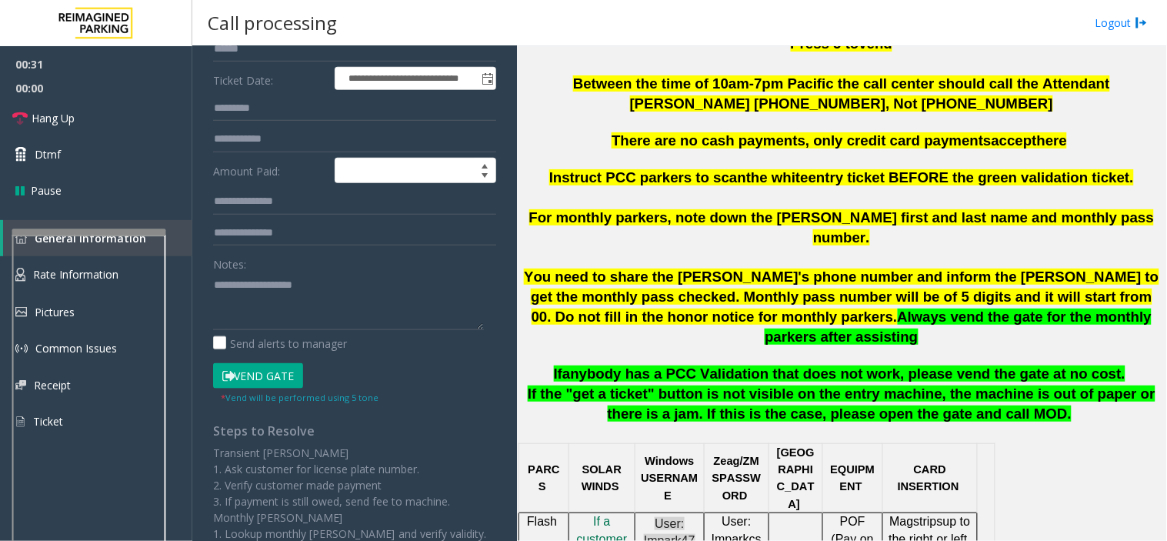
scroll to position [256, 0]
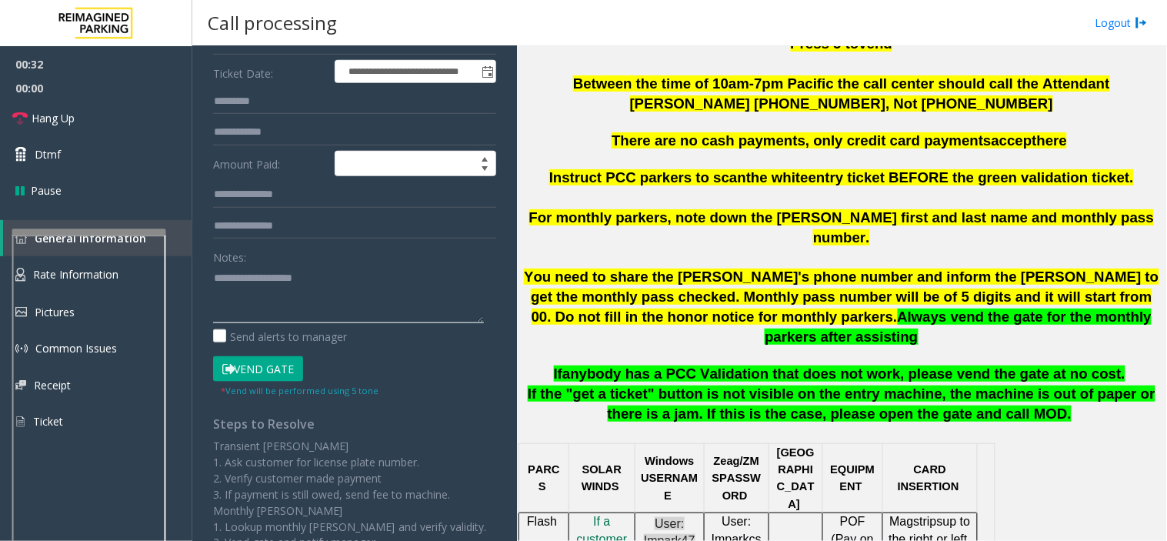
click at [408, 295] on textarea at bounding box center [348, 294] width 271 height 58
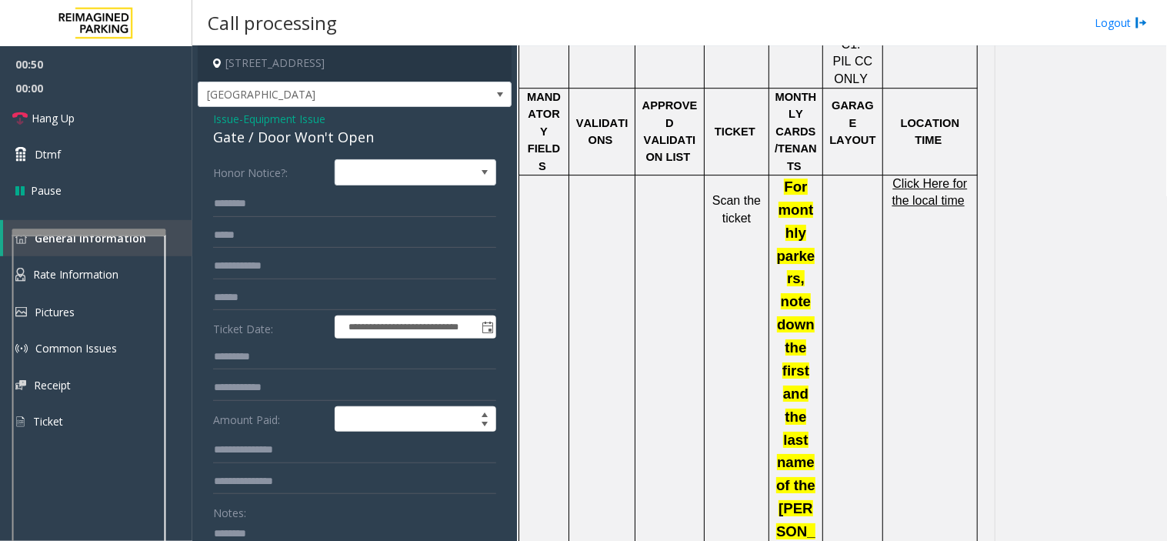
scroll to position [0, 0]
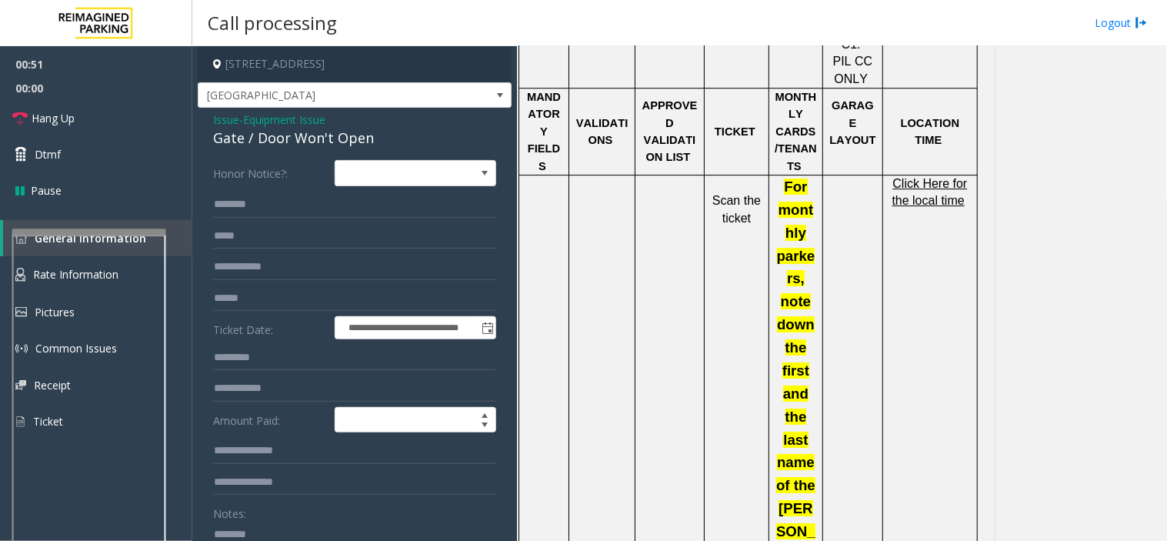
click at [318, 131] on div "Gate / Door Won't Open" at bounding box center [354, 138] width 283 height 21
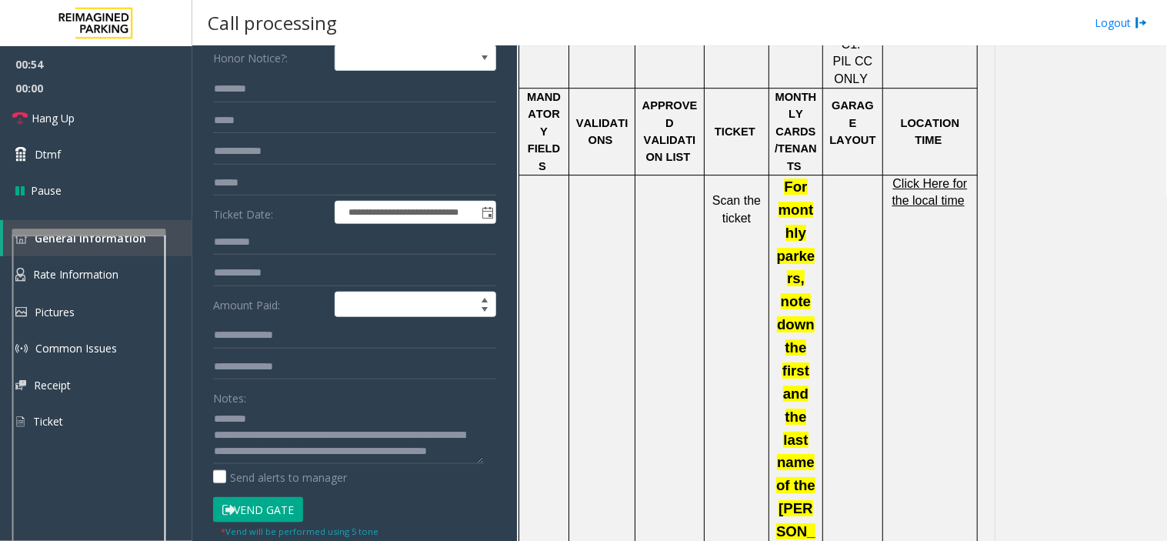
scroll to position [85, 0]
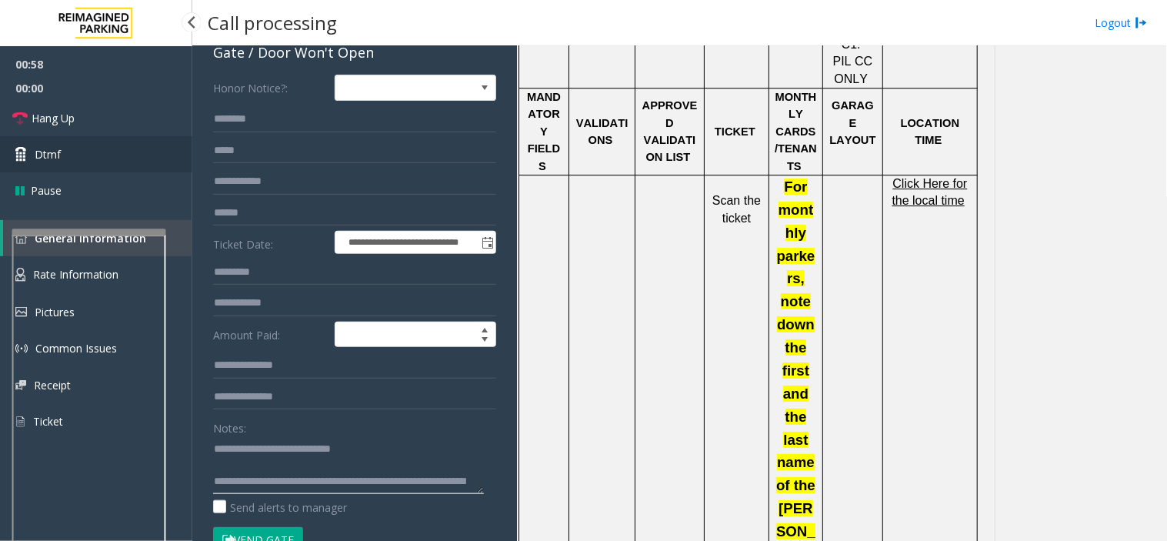
type textarea "**********"
click at [83, 139] on link "Dtmf" at bounding box center [96, 154] width 192 height 36
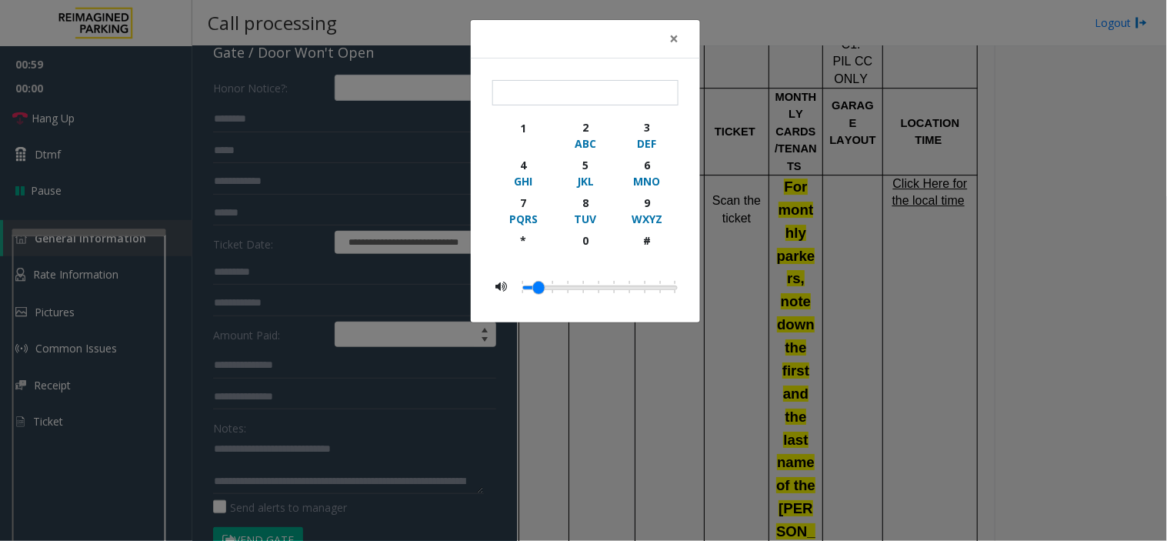
click at [85, 127] on div "× 1 2 ABC 3 DEF 4 GHI 5 JKL 6 MNO 7 PQRS 8 TUV 9 WXYZ * 0 #" at bounding box center [583, 270] width 1167 height 541
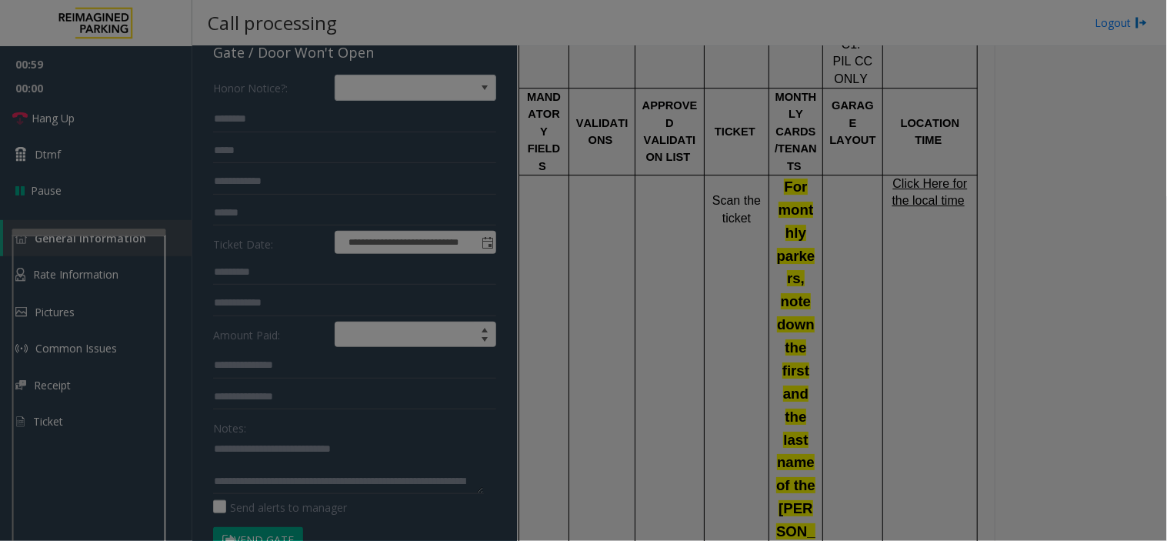
click at [85, 125] on body "**********" at bounding box center [583, 270] width 1167 height 541
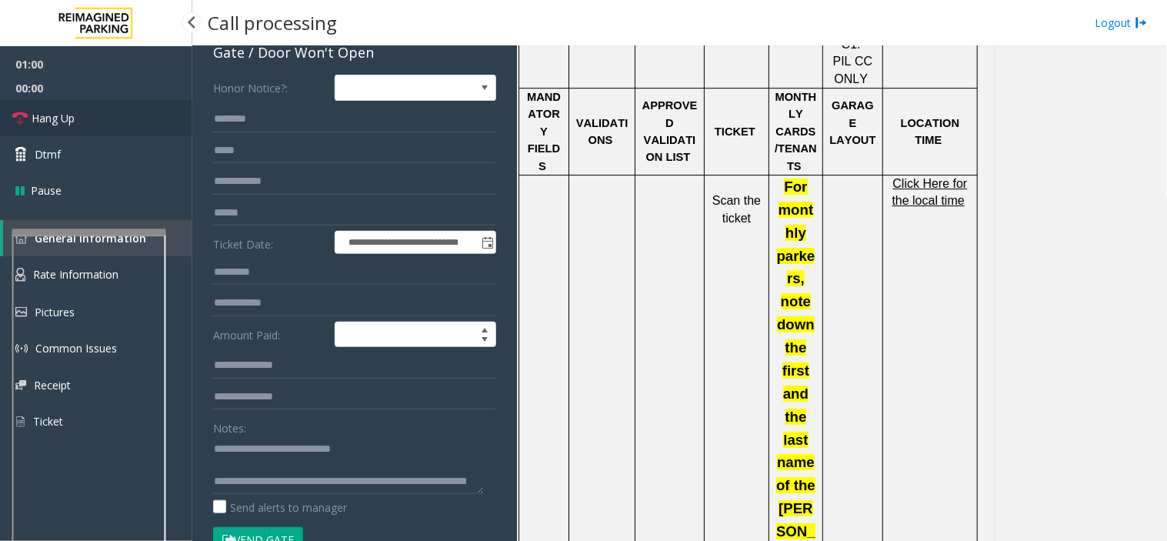
click at [85, 125] on link "Hang Up" at bounding box center [96, 118] width 192 height 36
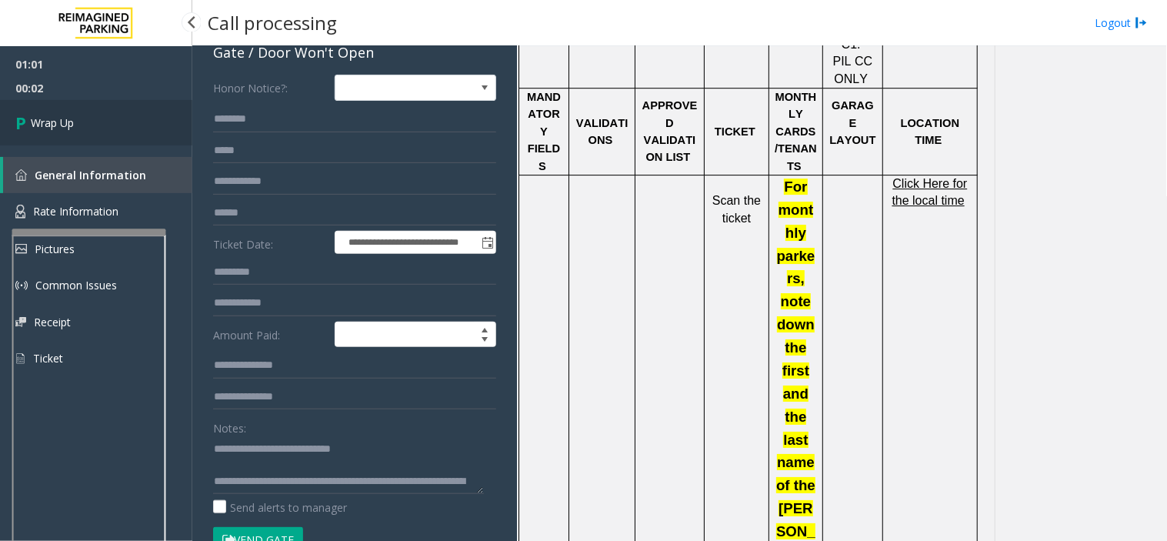
click at [85, 125] on link "Wrap Up" at bounding box center [96, 122] width 192 height 45
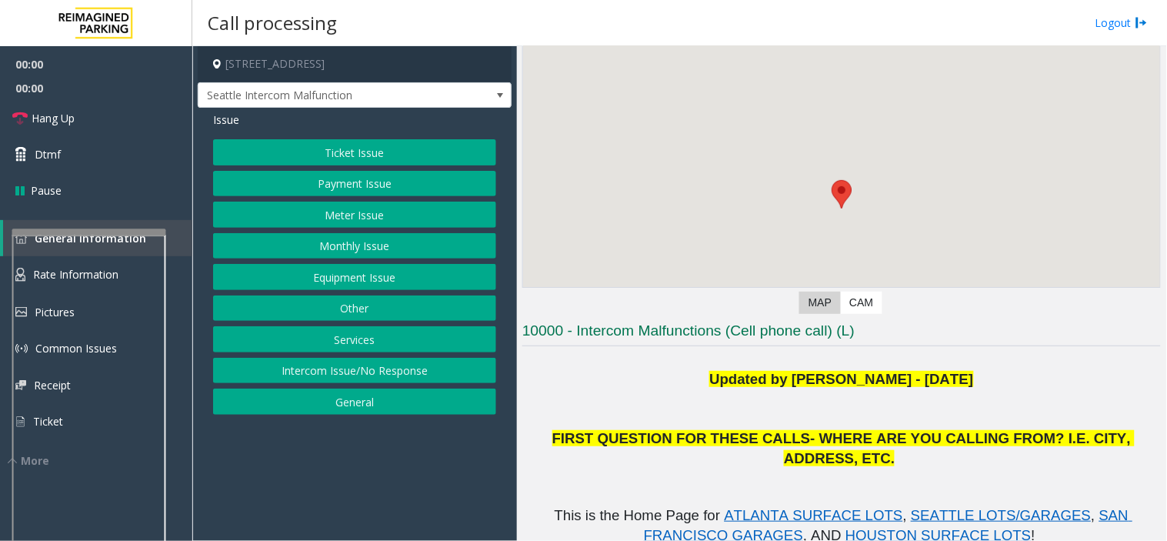
scroll to position [171, 0]
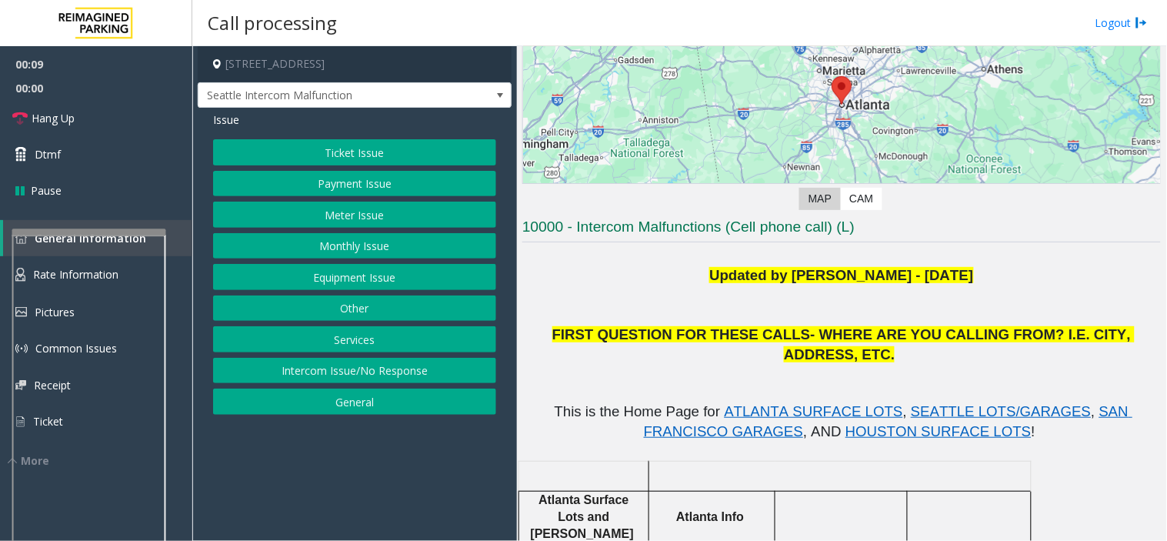
click at [368, 258] on button "Monthly Issue" at bounding box center [354, 246] width 283 height 26
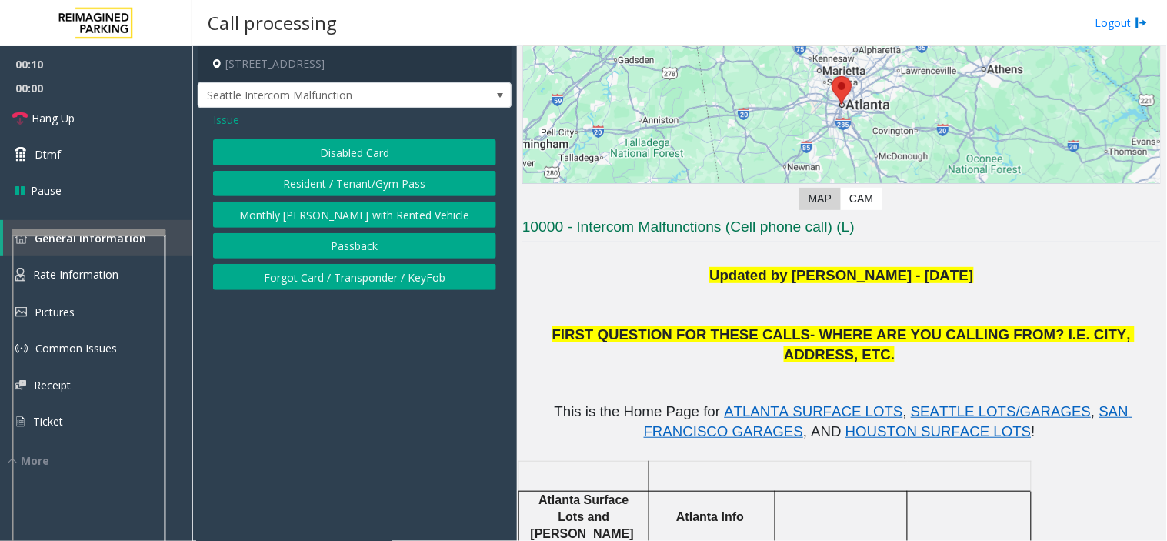
click at [228, 119] on span "Issue" at bounding box center [226, 120] width 26 height 16
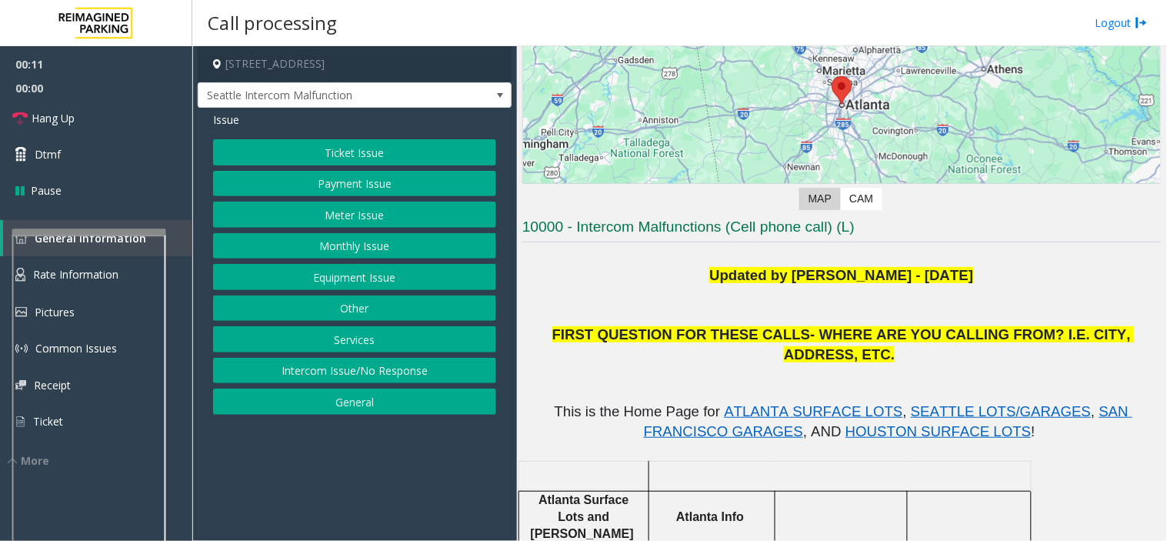
click at [367, 285] on button "Equipment Issue" at bounding box center [354, 277] width 283 height 26
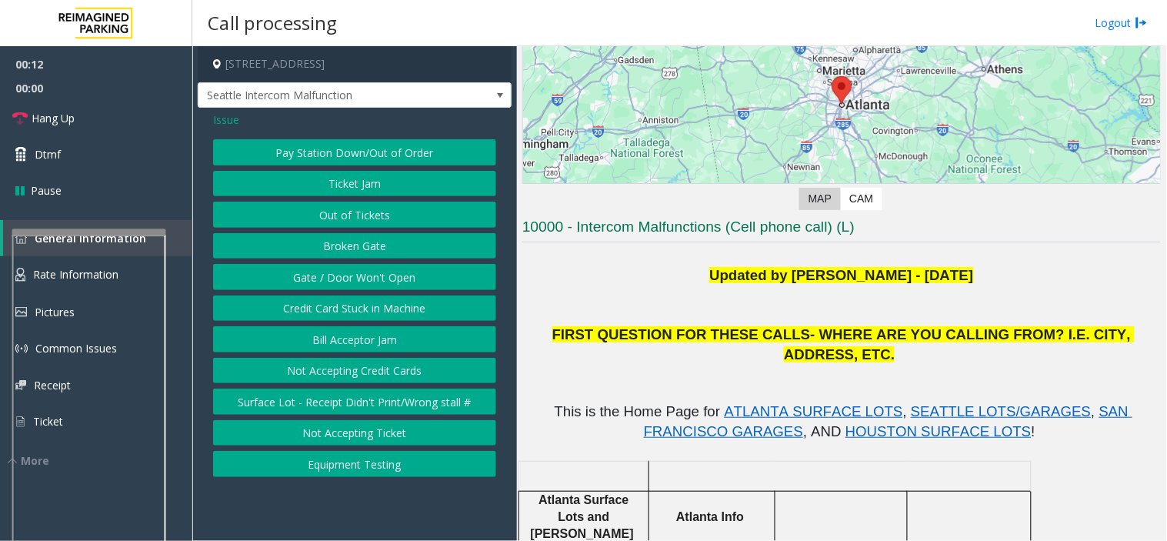
click at [367, 281] on button "Gate / Door Won't Open" at bounding box center [354, 277] width 283 height 26
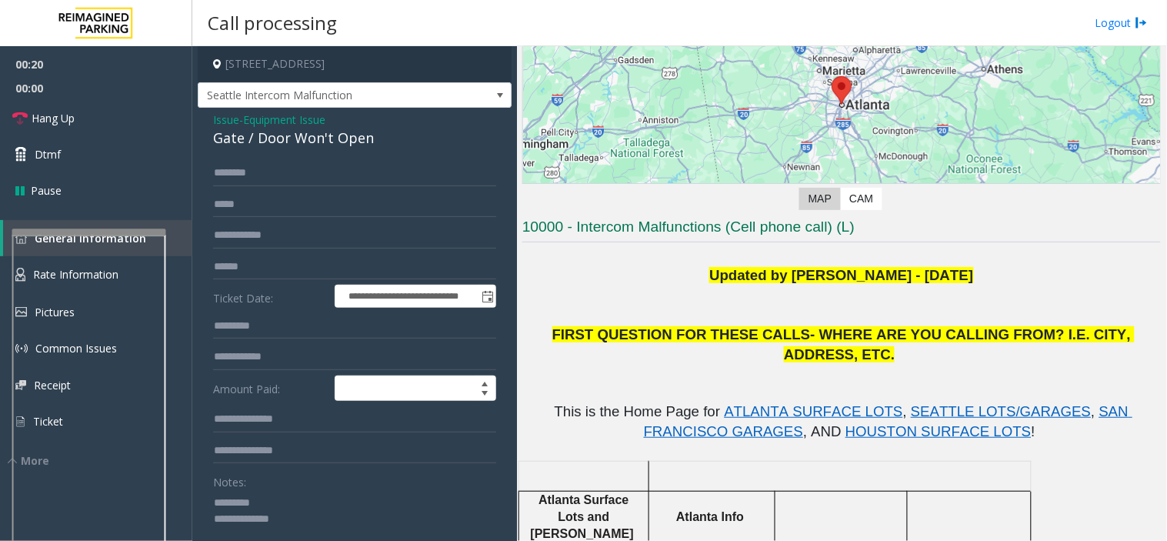
click at [281, 128] on div "Gate / Door Won't Open" at bounding box center [354, 138] width 283 height 21
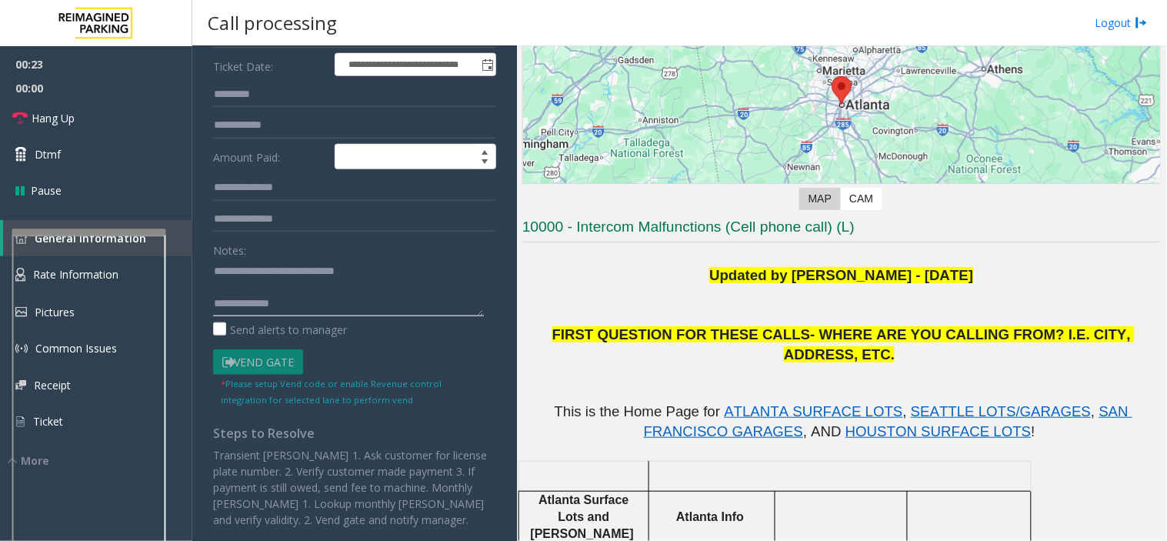
scroll to position [234, 0]
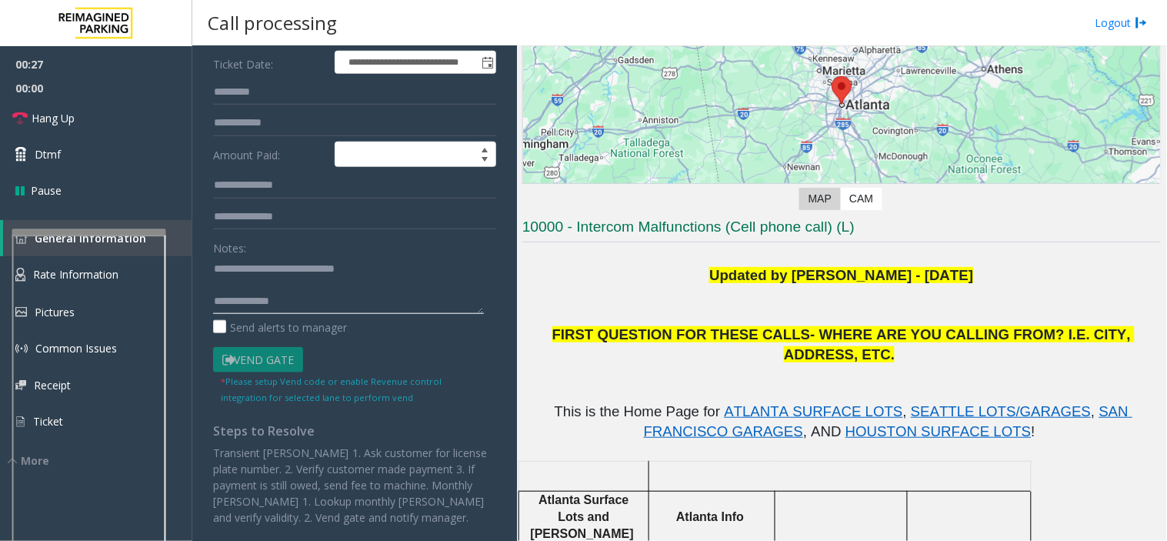
click at [350, 297] on textarea at bounding box center [348, 285] width 271 height 58
click at [349, 295] on textarea at bounding box center [348, 285] width 271 height 58
click at [94, 117] on link "Hang Up" at bounding box center [96, 118] width 192 height 36
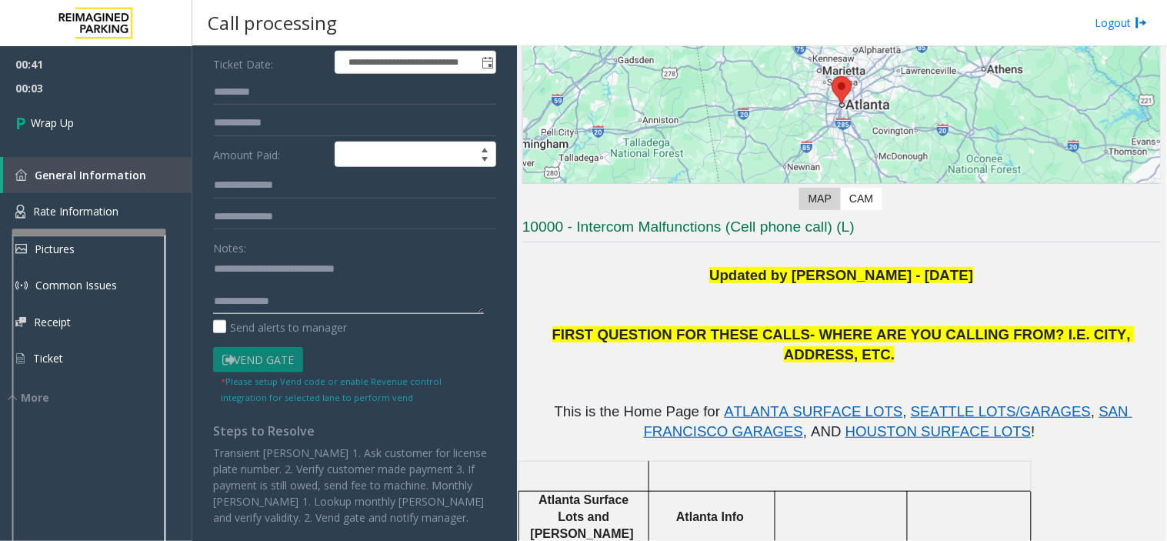
click at [316, 298] on textarea at bounding box center [348, 285] width 271 height 58
type textarea "**********"
click at [72, 135] on link "Wrap Up" at bounding box center [96, 122] width 192 height 45
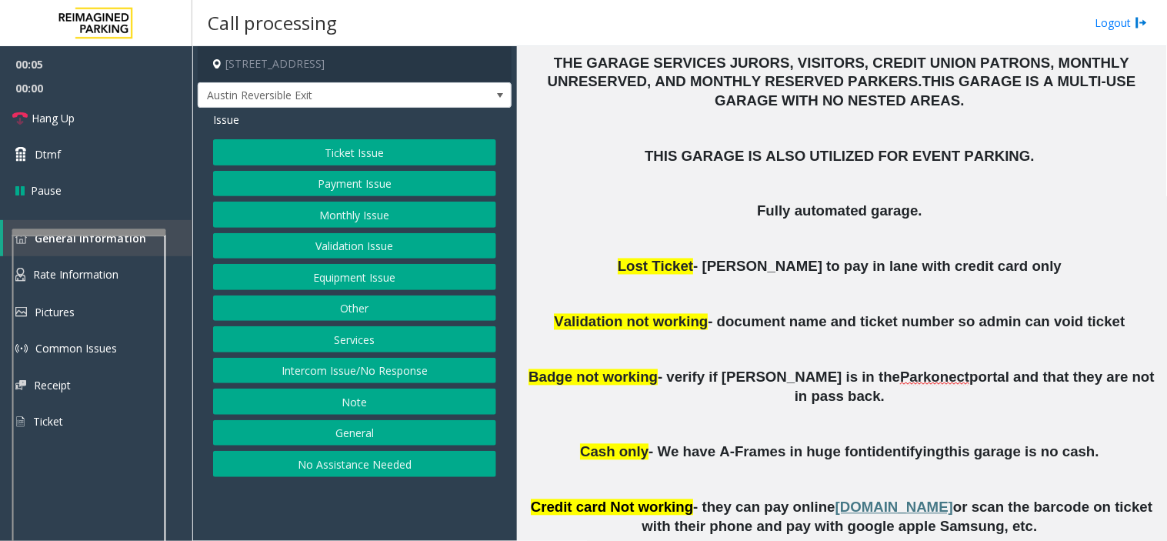
scroll to position [683, 0]
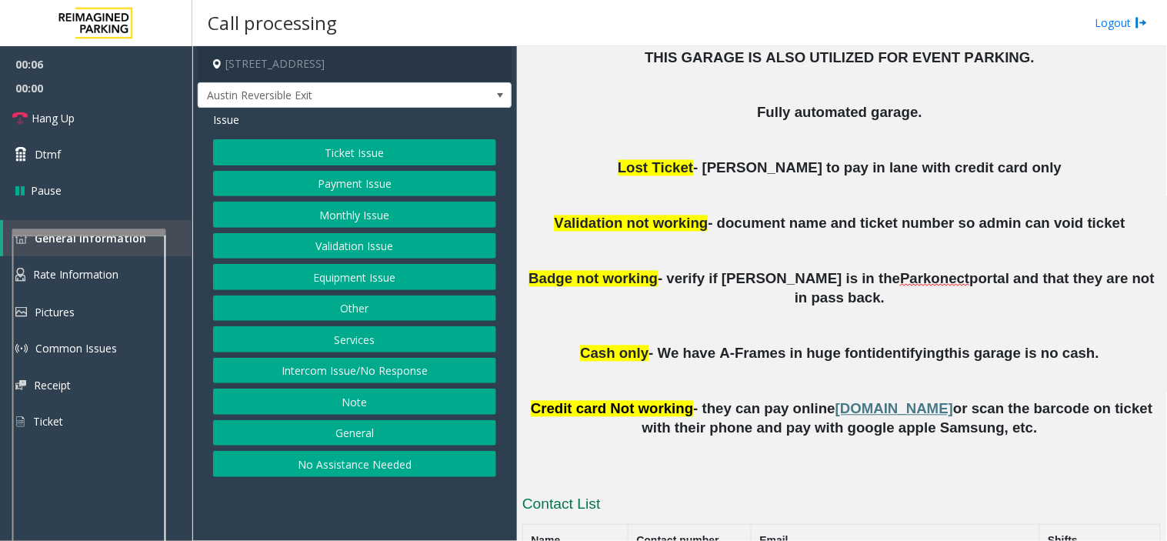
click at [363, 247] on button "Validation Issue" at bounding box center [354, 246] width 283 height 26
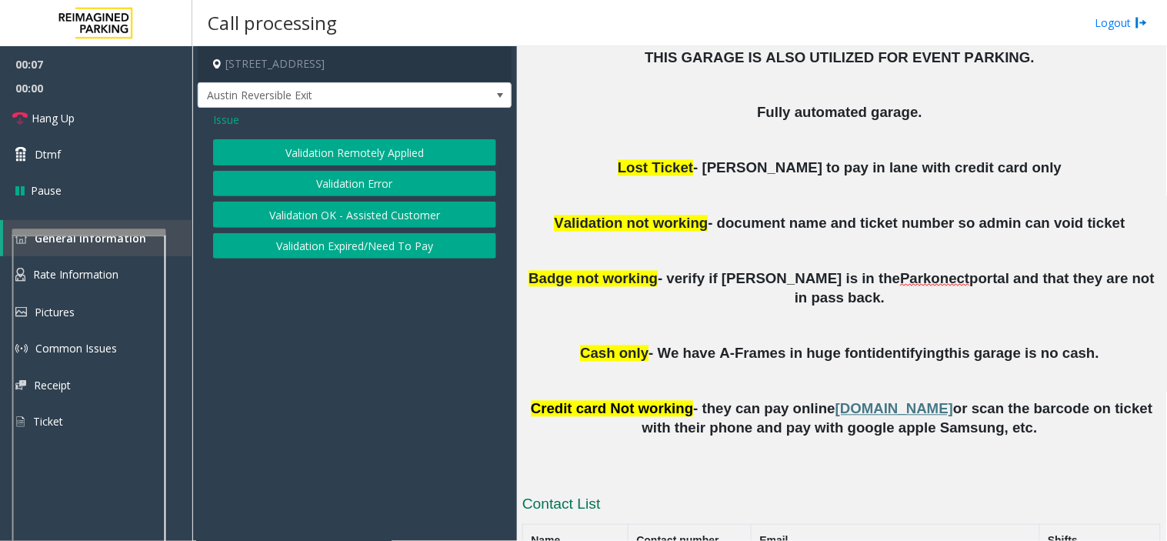
click at [228, 118] on span "Issue" at bounding box center [226, 120] width 26 height 16
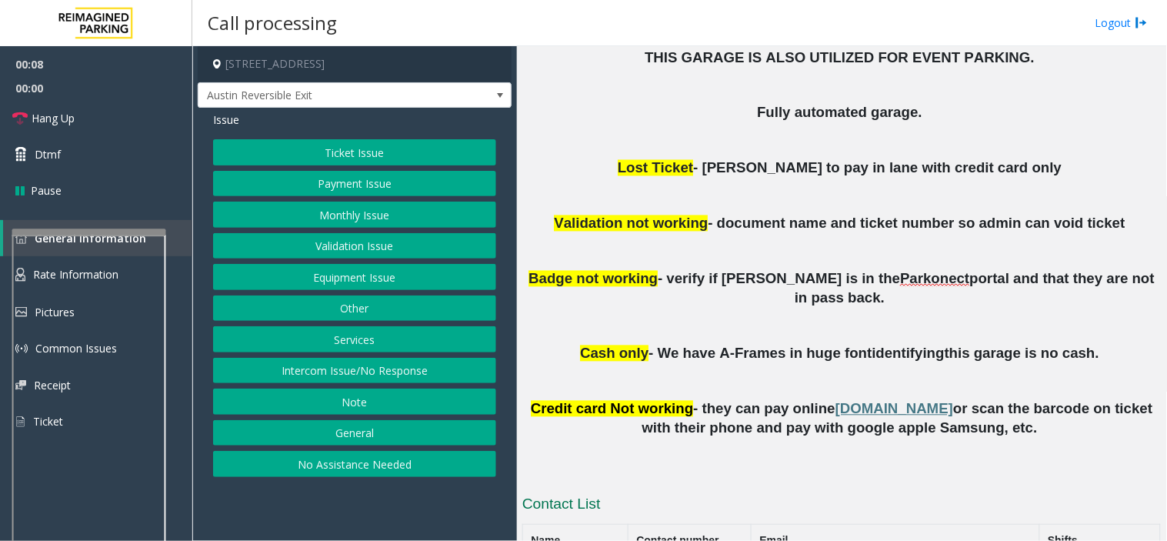
click at [356, 223] on button "Monthly Issue" at bounding box center [354, 214] width 283 height 26
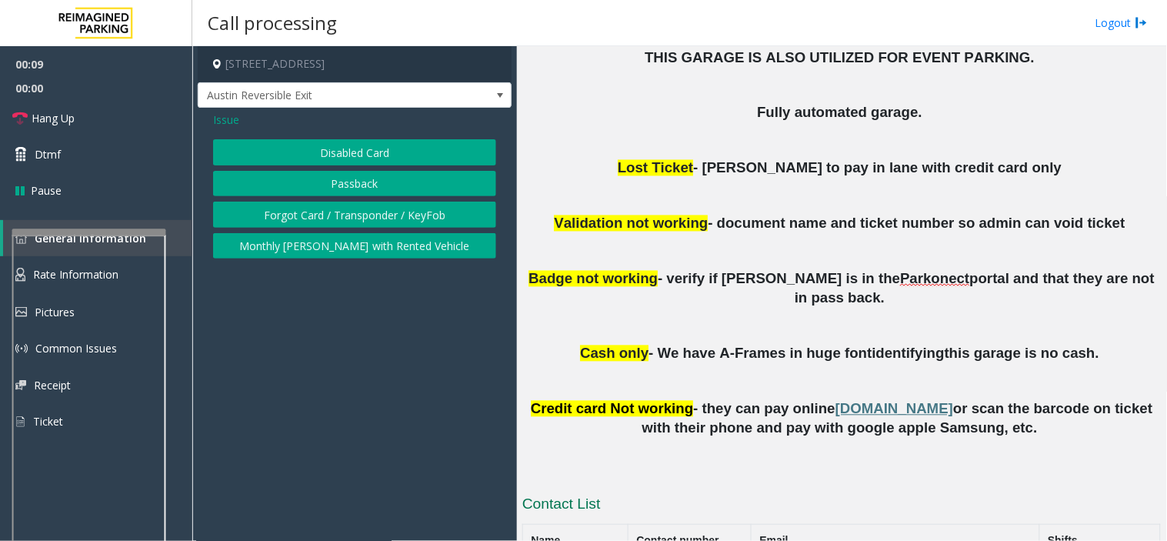
drag, startPoint x: 358, startPoint y: 151, endPoint x: 559, endPoint y: 263, distance: 230.7
click at [357, 151] on button "Disabled Card" at bounding box center [354, 152] width 283 height 26
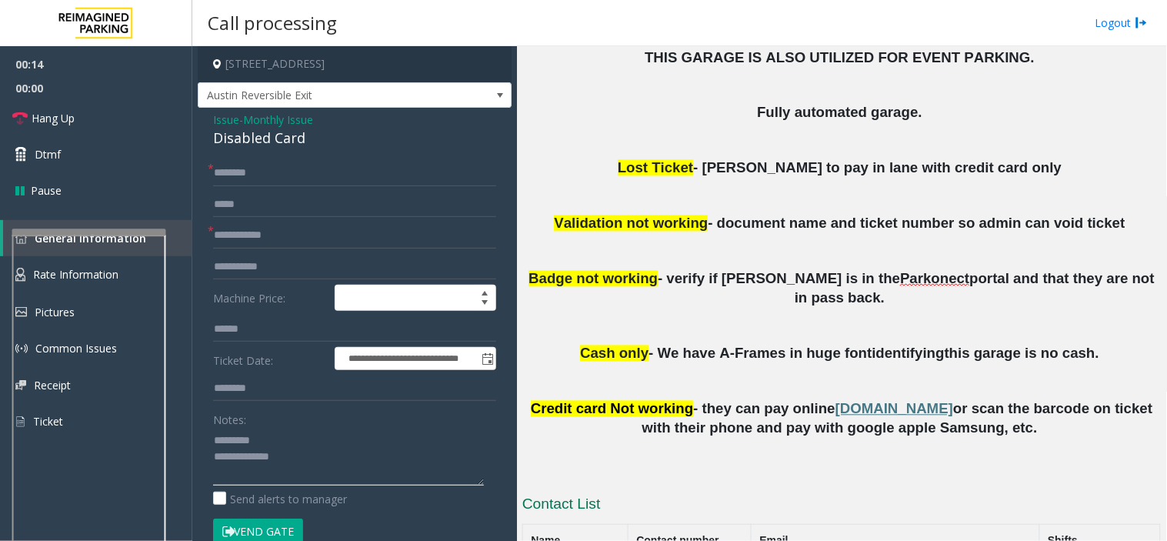
type textarea "**********"
click at [256, 240] on input "text" at bounding box center [354, 235] width 283 height 26
type input "******"
click at [274, 147] on div "Disabled Card" at bounding box center [354, 138] width 283 height 21
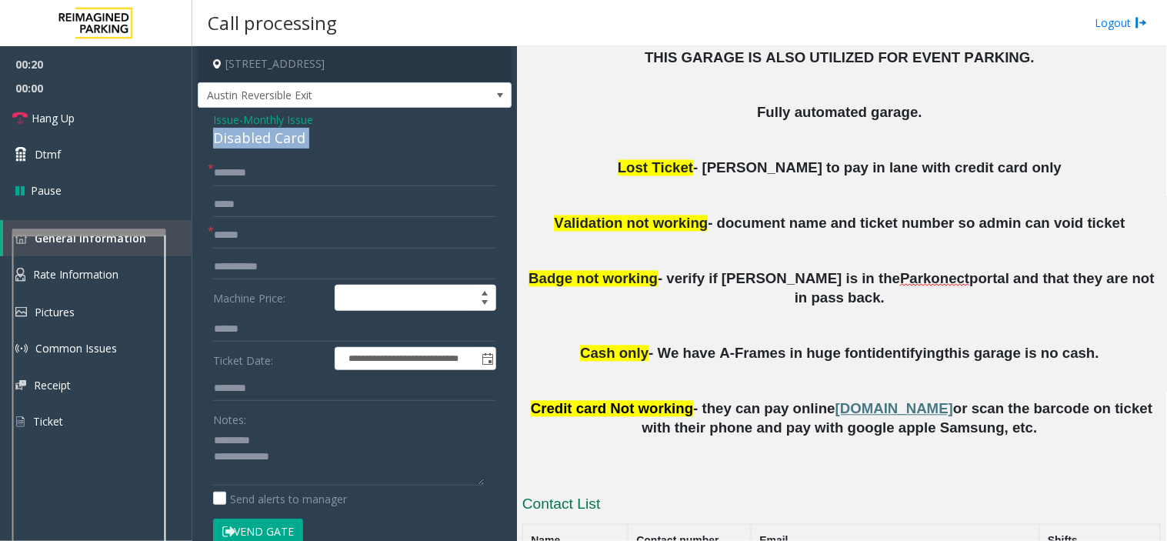
click at [274, 147] on div "Disabled Card" at bounding box center [354, 138] width 283 height 21
type textarea "**********"
click at [273, 170] on input "text" at bounding box center [354, 173] width 283 height 26
type input "****"
drag, startPoint x: 308, startPoint y: 462, endPoint x: 291, endPoint y: 447, distance: 22.9
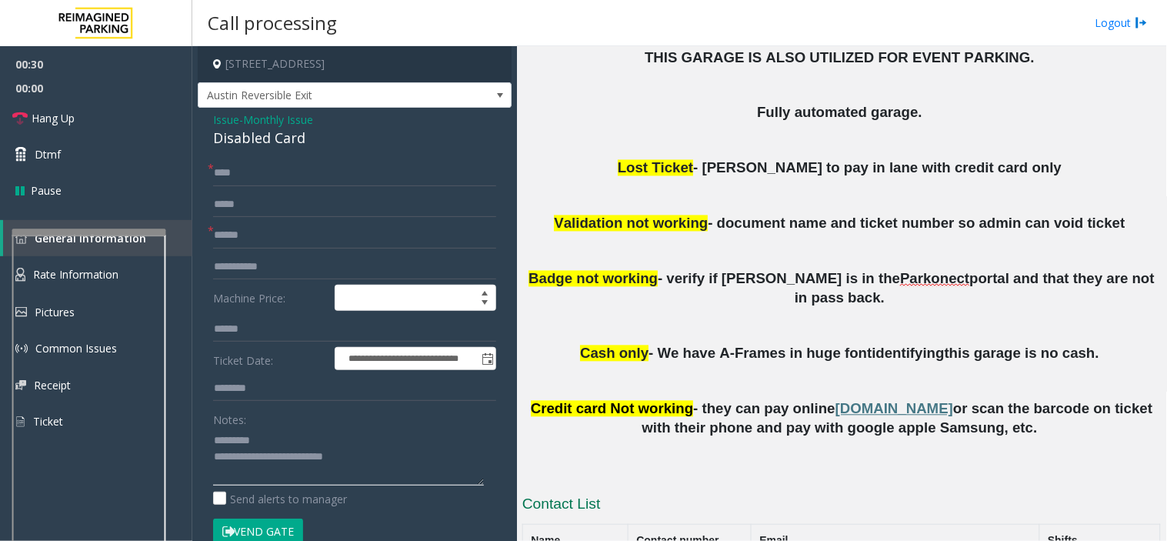
click at [291, 447] on textarea at bounding box center [348, 457] width 271 height 58
click at [285, 454] on textarea at bounding box center [348, 457] width 271 height 58
drag, startPoint x: 280, startPoint y: 454, endPoint x: 354, endPoint y: 455, distance: 73.8
click at [361, 454] on textarea at bounding box center [348, 457] width 271 height 58
type textarea "**********"
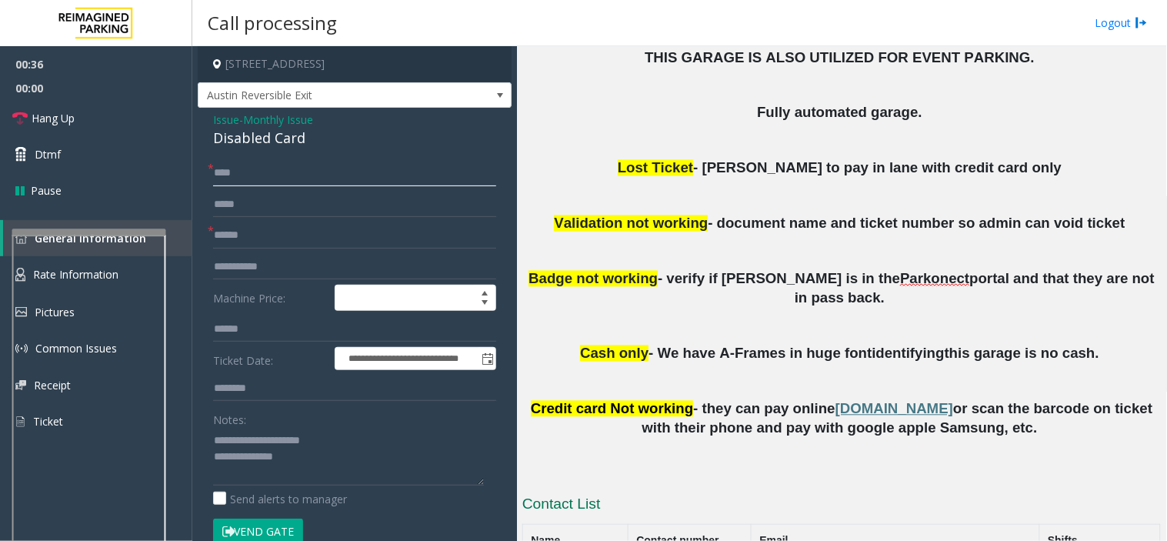
click at [323, 169] on input "****" at bounding box center [354, 173] width 283 height 26
type input "**********"
drag, startPoint x: 271, startPoint y: 177, endPoint x: 258, endPoint y: 195, distance: 21.5
click at [258, 195] on input "text" at bounding box center [354, 204] width 283 height 26
click at [258, 531] on button "Vend Gate" at bounding box center [258, 531] width 90 height 26
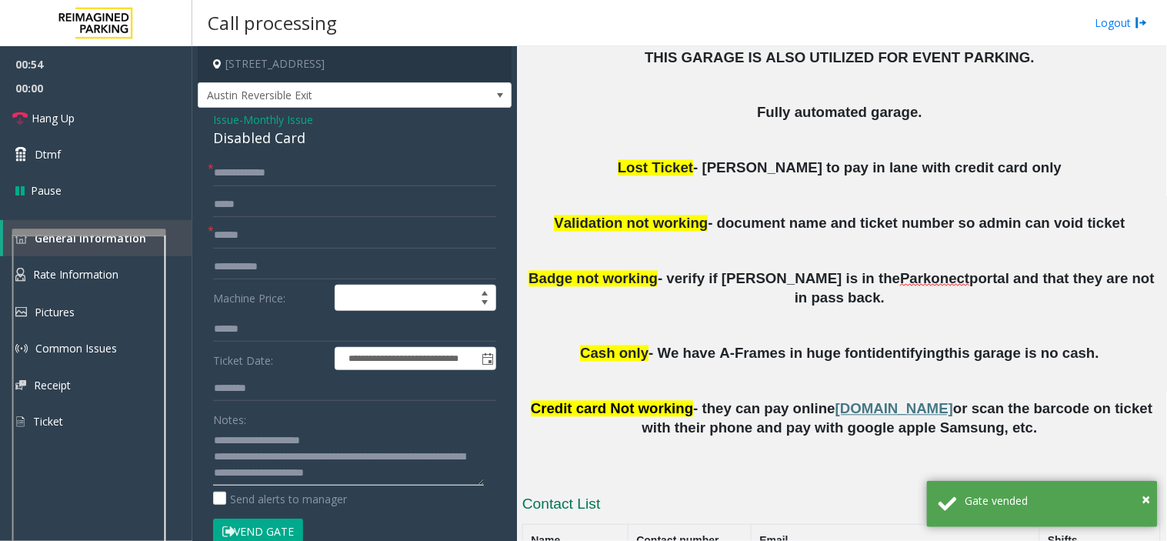
scroll to position [0, 0]
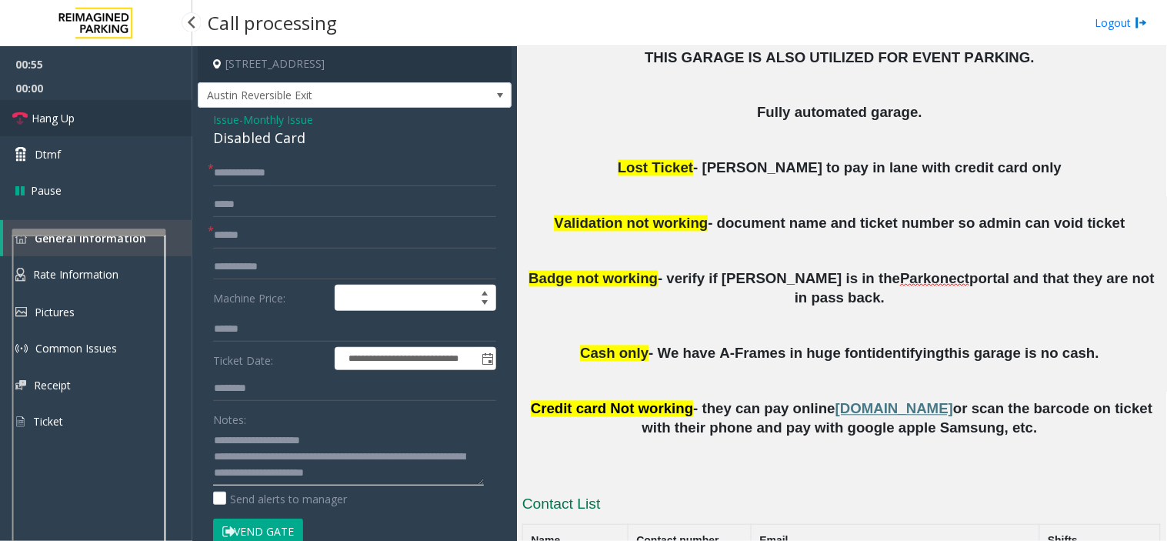
type textarea "**********"
click at [72, 117] on span "Hang Up" at bounding box center [53, 118] width 43 height 16
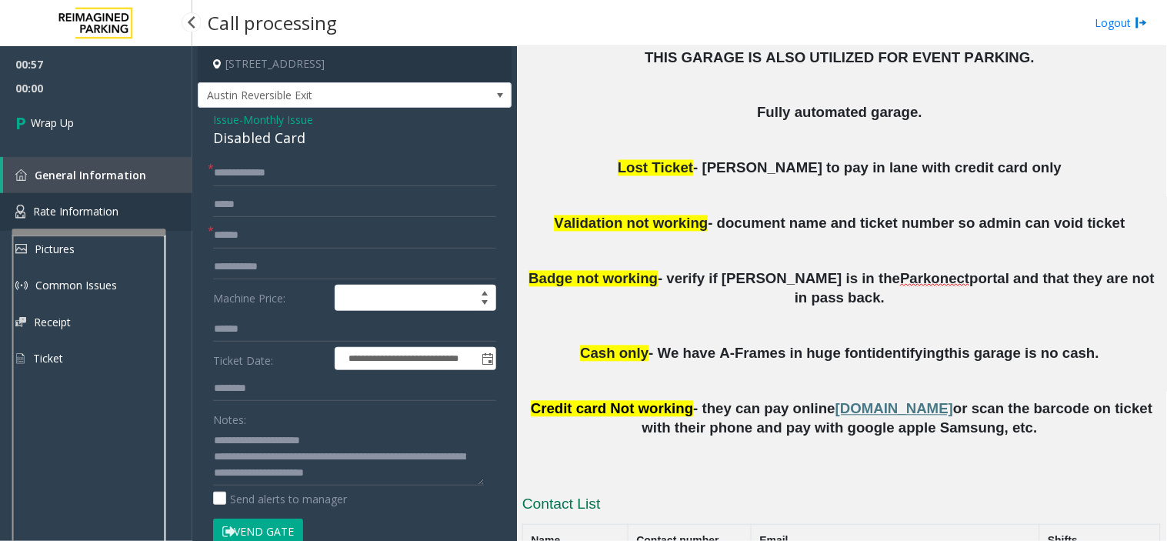
drag, startPoint x: 72, startPoint y: 117, endPoint x: 95, endPoint y: 221, distance: 107.1
click at [93, 216] on div "00:57 00:00 Wrap Up General Information Rate Information Pictures Common Issues…" at bounding box center [96, 217] width 192 height 343
click at [95, 221] on link "Rate Information" at bounding box center [96, 212] width 192 height 38
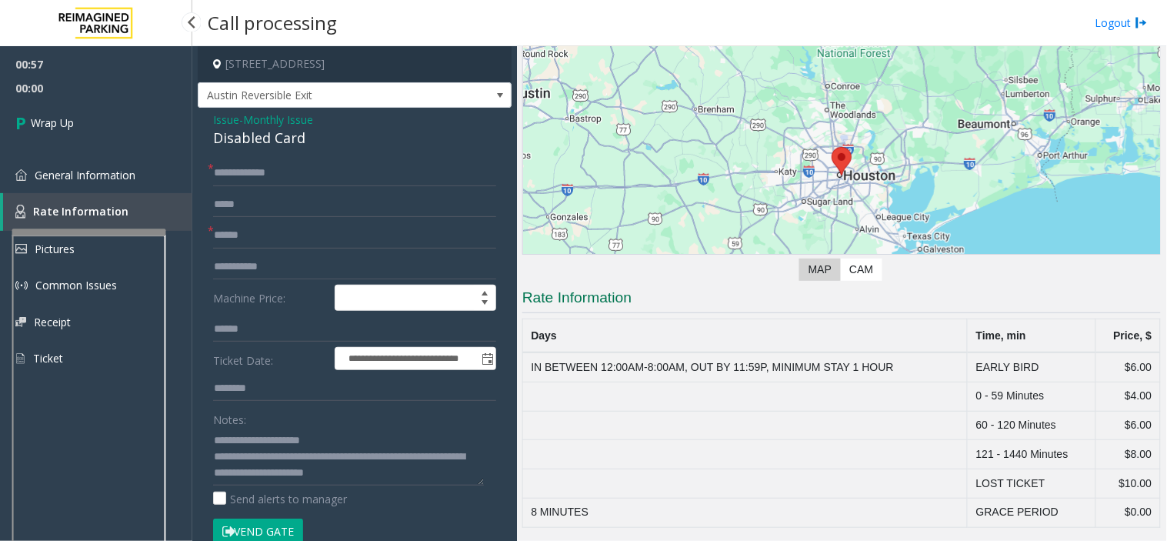
scroll to position [100, 0]
click at [92, 135] on link "Wrap Up" at bounding box center [96, 122] width 192 height 45
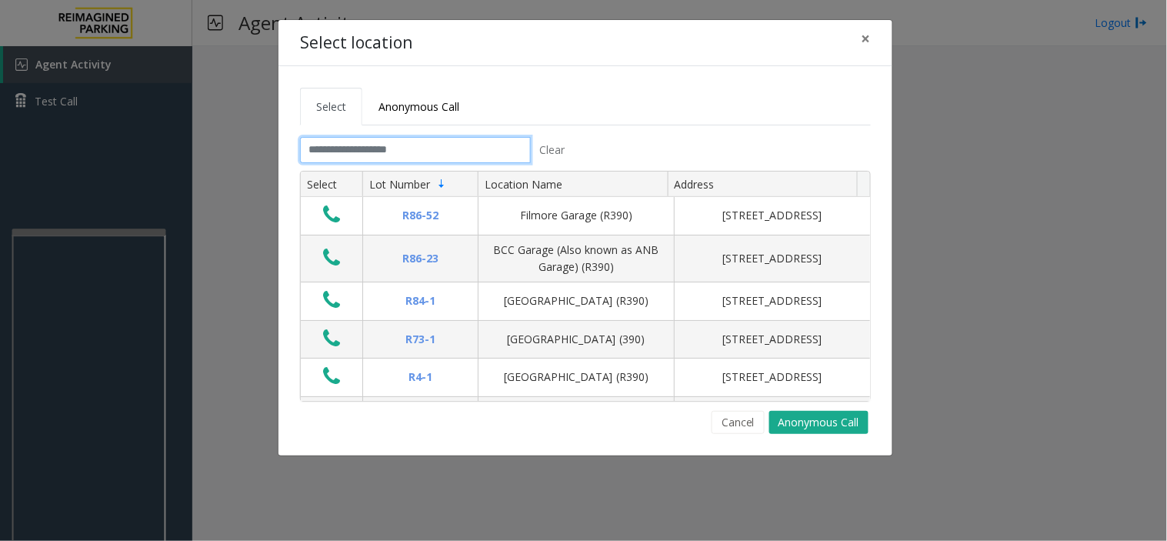
click at [391, 151] on input "text" at bounding box center [415, 150] width 231 height 26
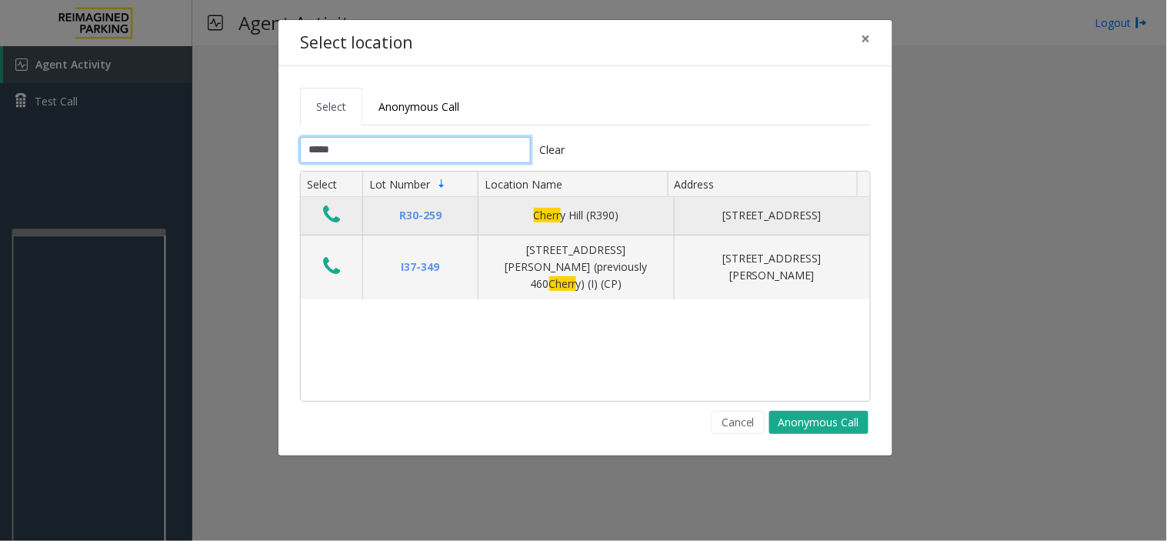
type input "*****"
click at [331, 225] on icon "Data table" at bounding box center [331, 215] width 17 height 22
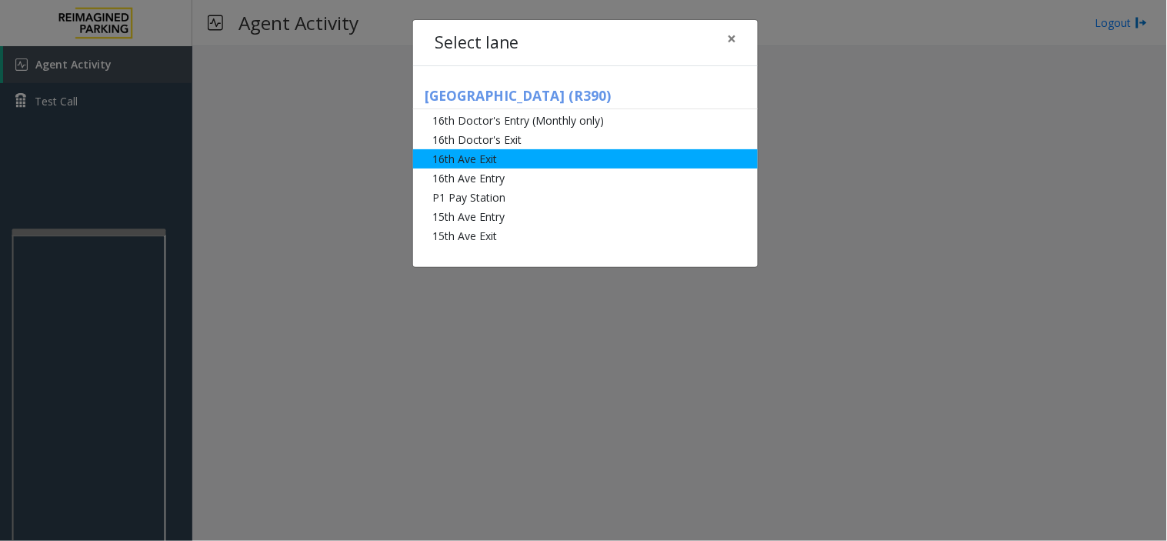
click at [491, 154] on li "16th Ave Exit" at bounding box center [585, 158] width 345 height 19
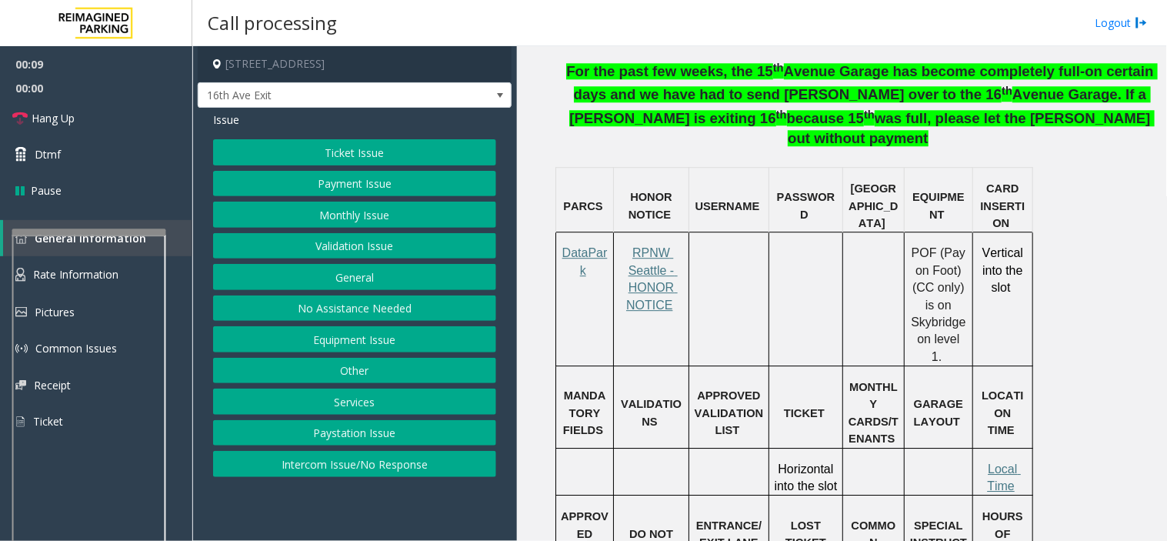
scroll to position [1025, 0]
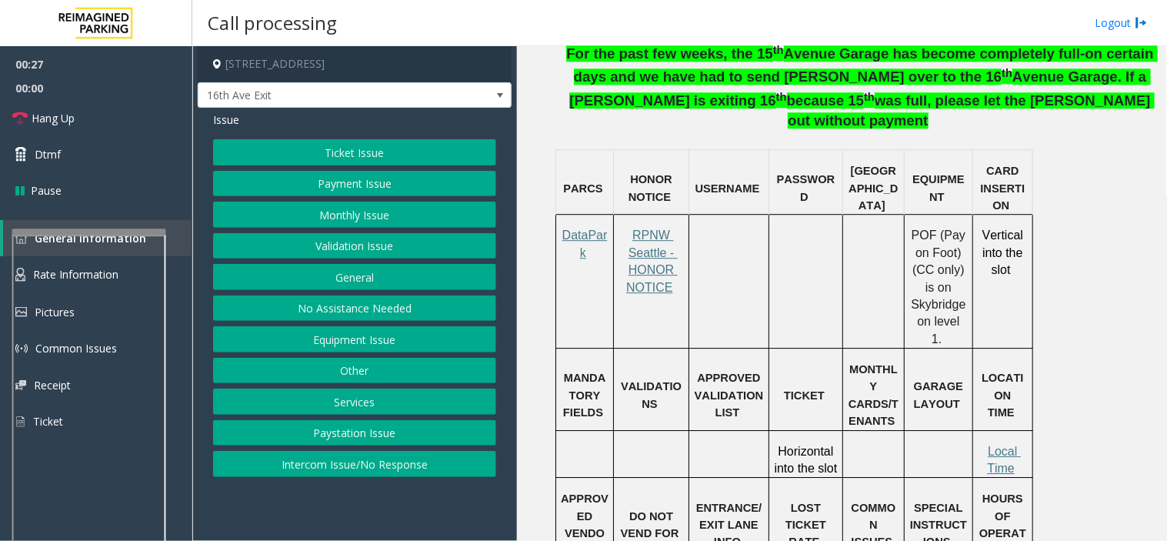
click at [394, 406] on button "Services" at bounding box center [354, 401] width 283 height 26
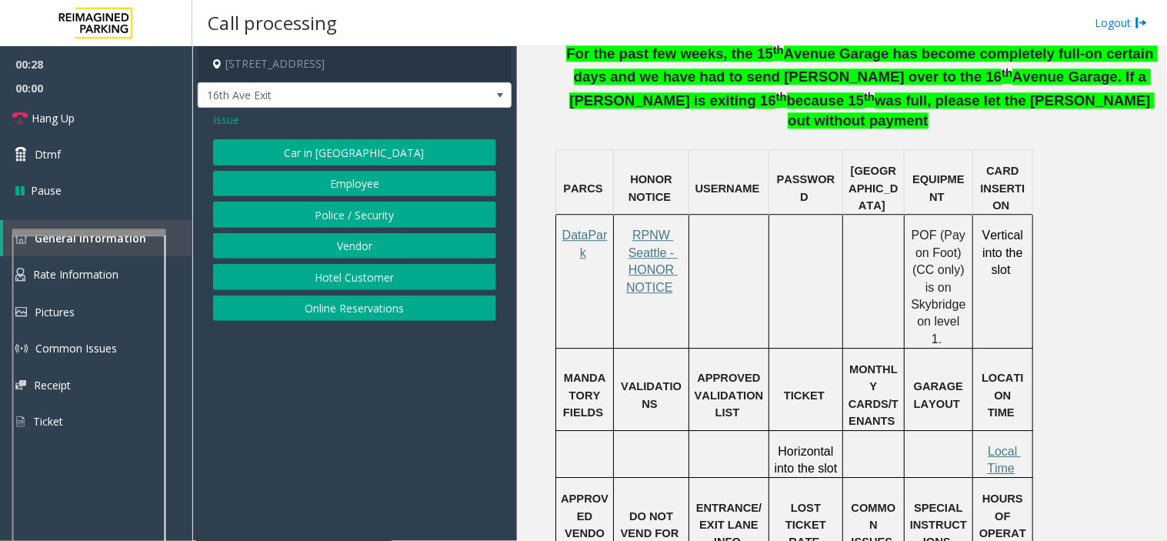
click at [221, 122] on span "Issue" at bounding box center [226, 120] width 26 height 16
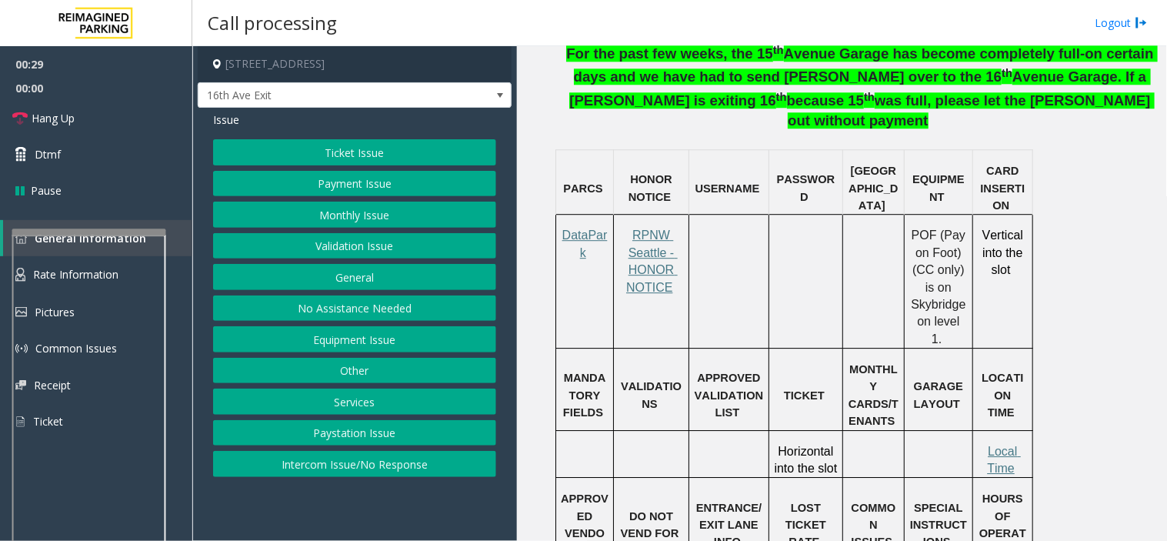
click at [341, 341] on button "Equipment Issue" at bounding box center [354, 339] width 283 height 26
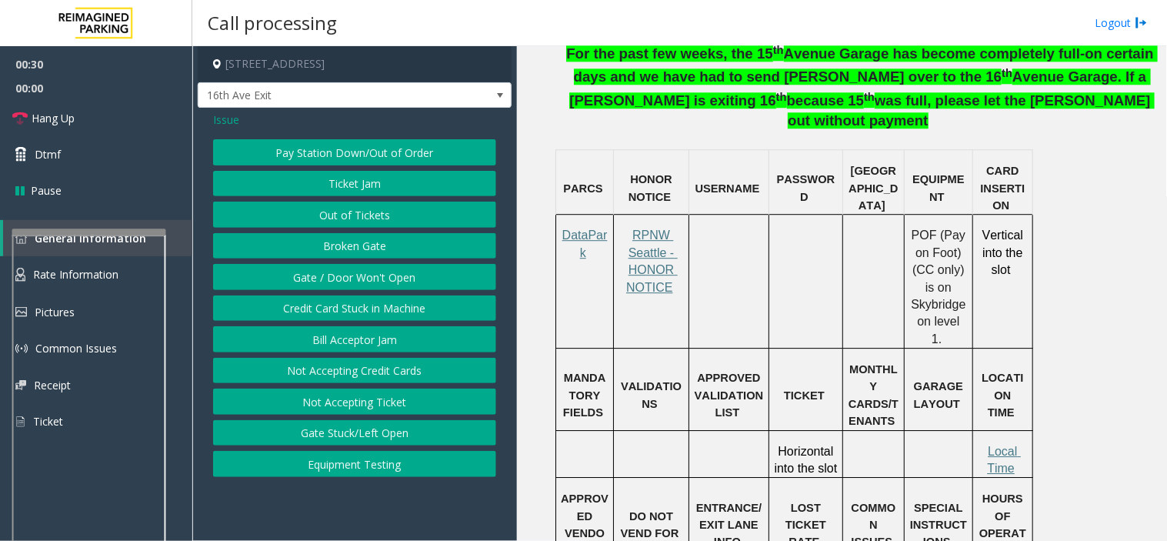
click at [236, 116] on span "Issue" at bounding box center [226, 120] width 26 height 16
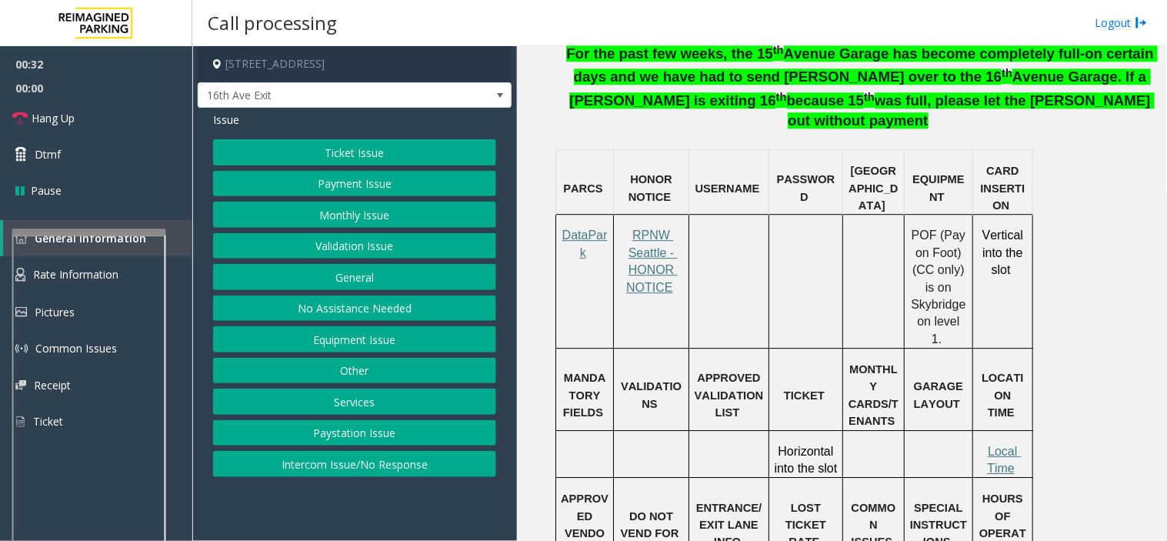
click at [408, 405] on button "Services" at bounding box center [354, 401] width 283 height 26
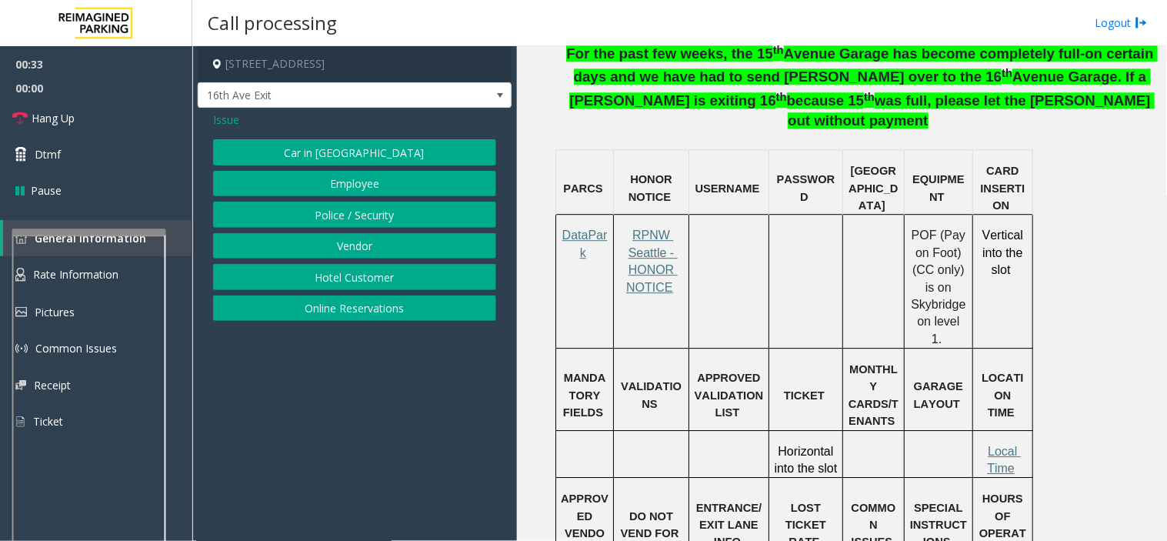
click at [225, 119] on span "Issue" at bounding box center [226, 120] width 26 height 16
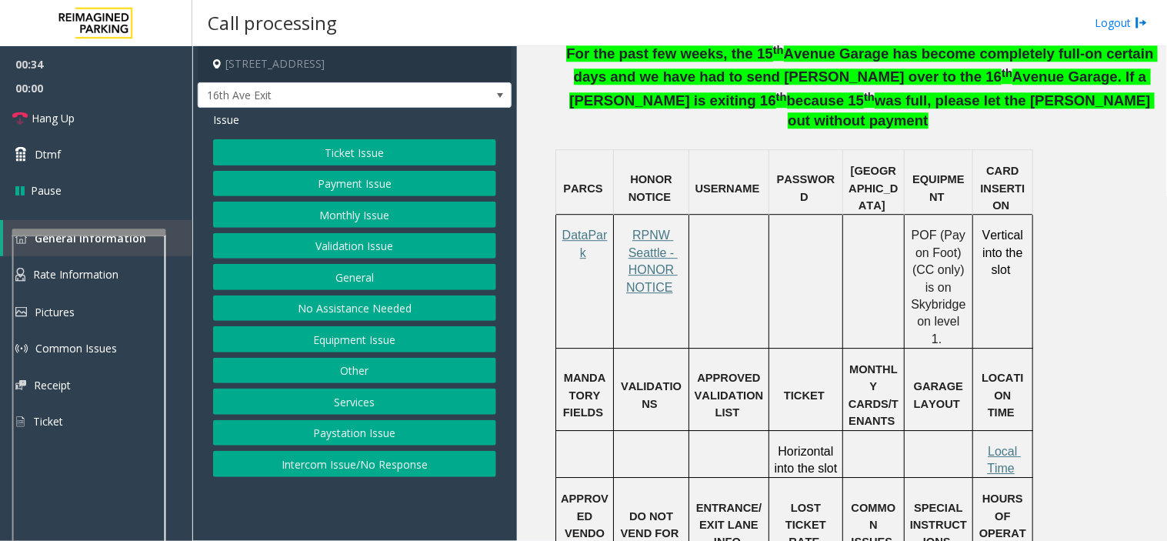
click at [321, 362] on button "Other" at bounding box center [354, 371] width 283 height 26
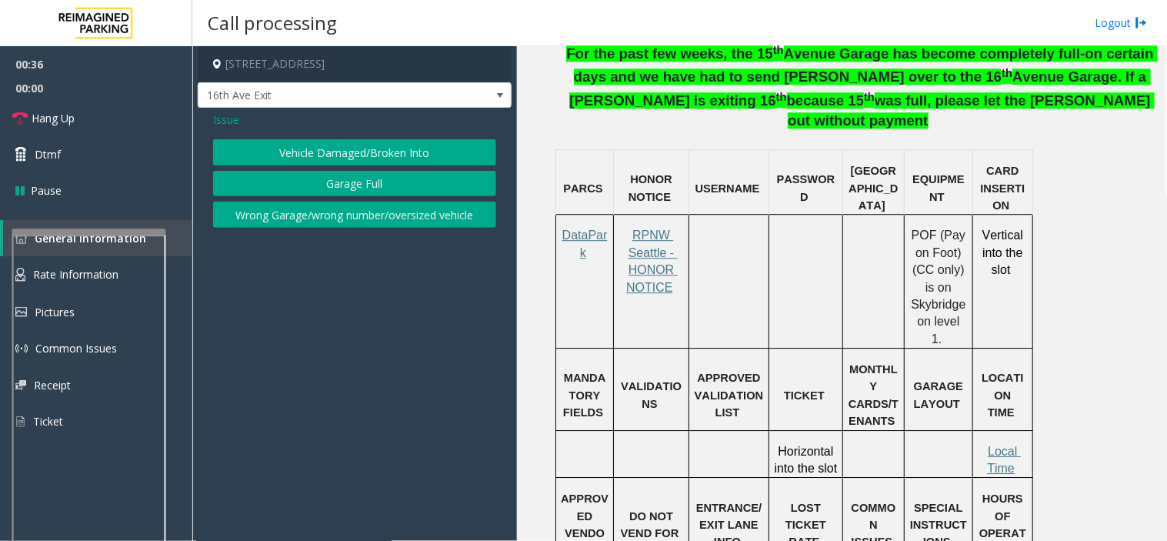
click at [223, 112] on span "Issue" at bounding box center [226, 120] width 26 height 16
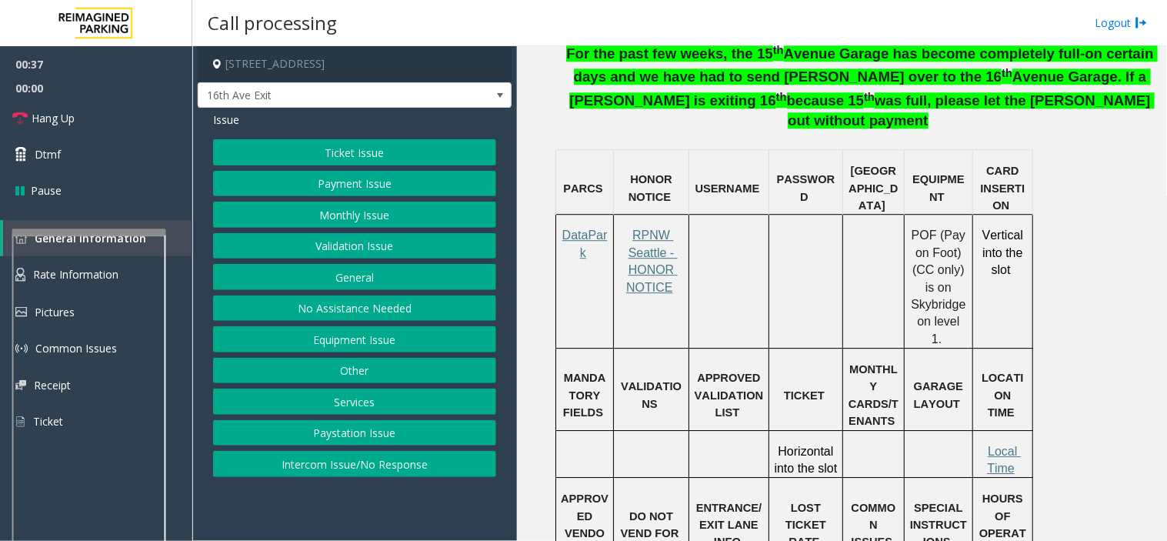
click at [371, 337] on button "Equipment Issue" at bounding box center [354, 339] width 283 height 26
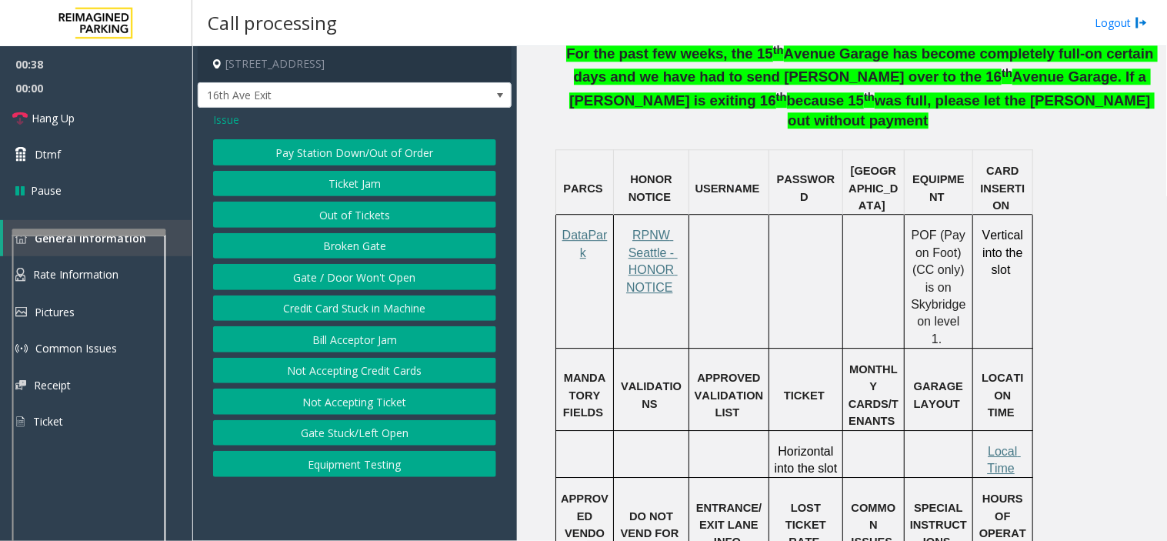
click at [381, 282] on button "Gate / Door Won't Open" at bounding box center [354, 277] width 283 height 26
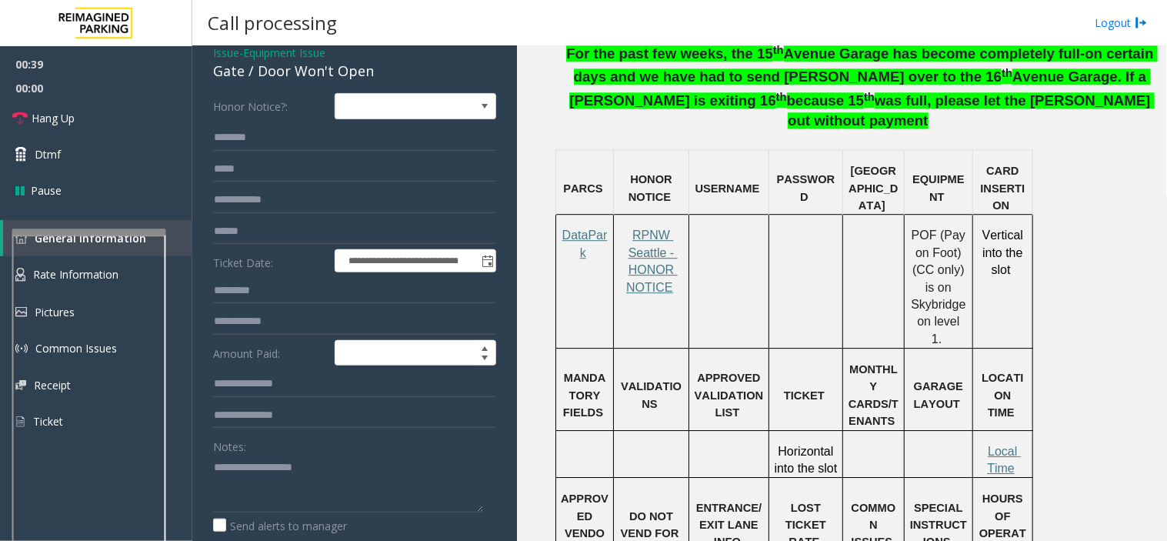
scroll to position [171, 0]
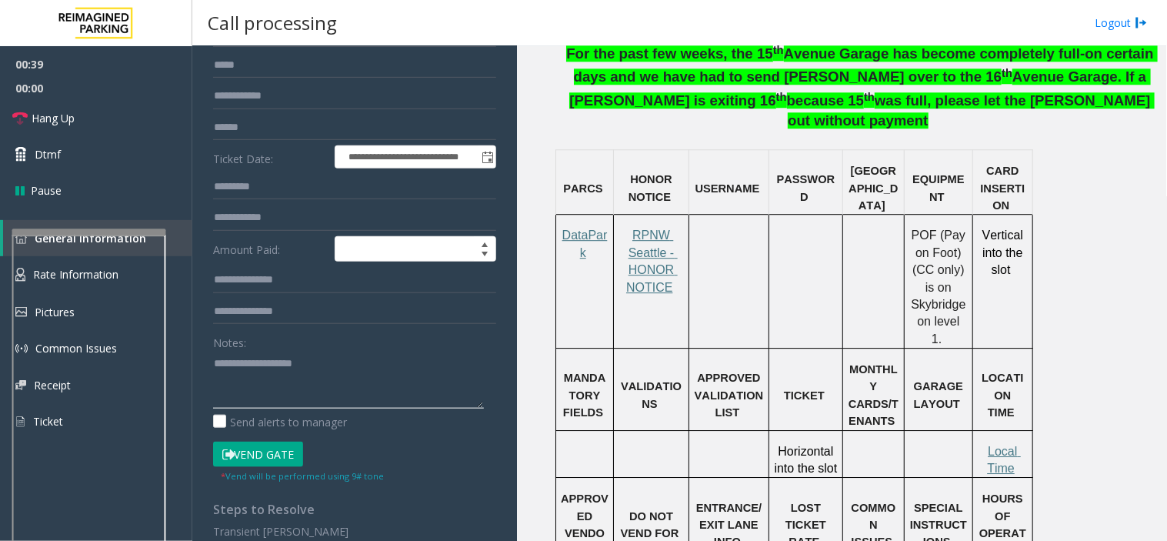
click at [295, 397] on textarea at bounding box center [348, 380] width 271 height 58
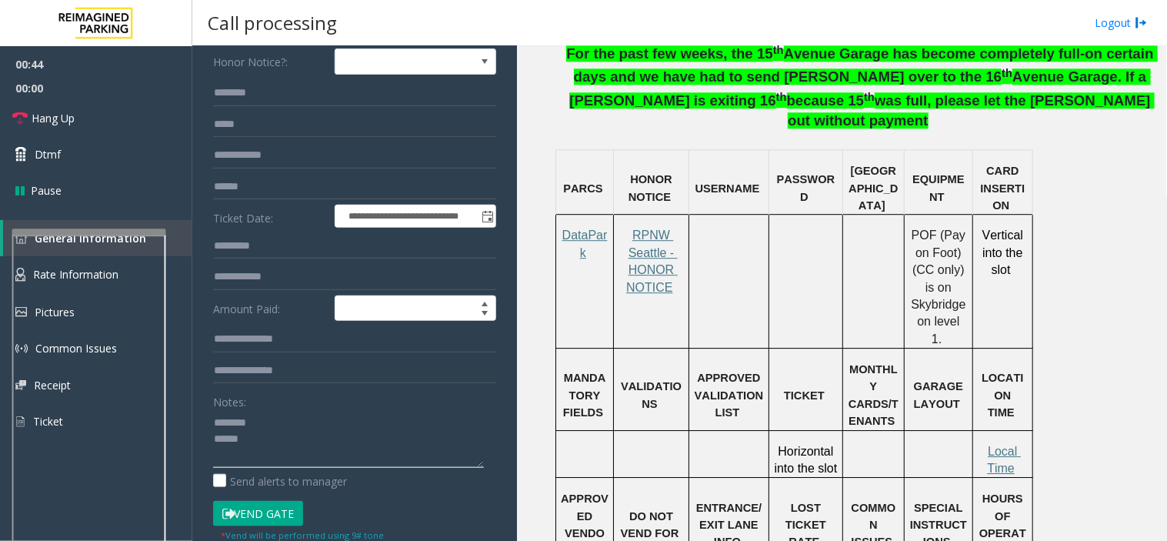
scroll to position [0, 0]
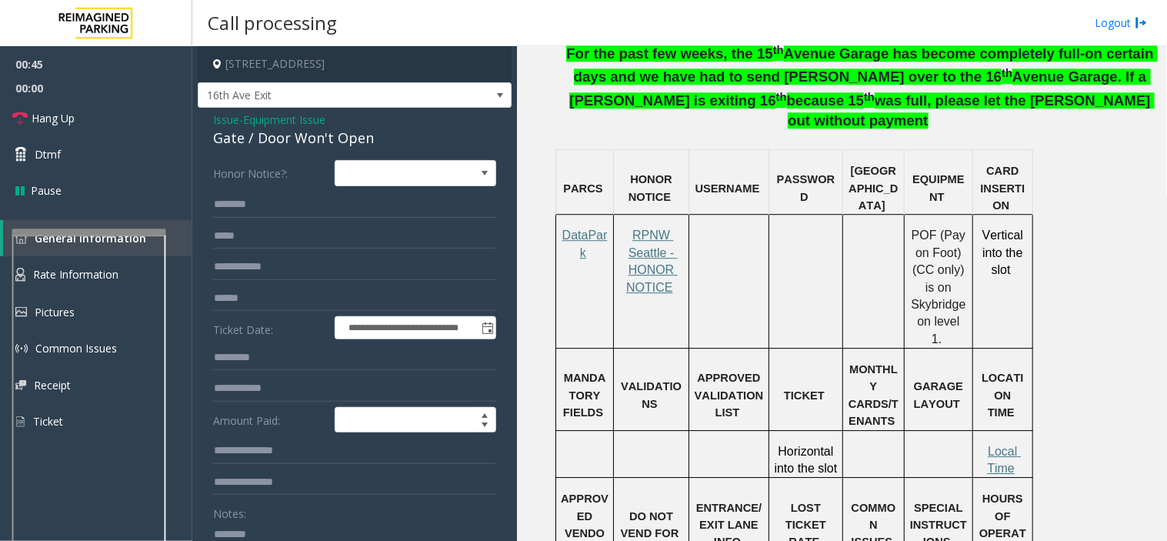
click at [300, 129] on div "Gate / Door Won't Open" at bounding box center [354, 138] width 283 height 21
copy div "Gate / Door Won't Open"
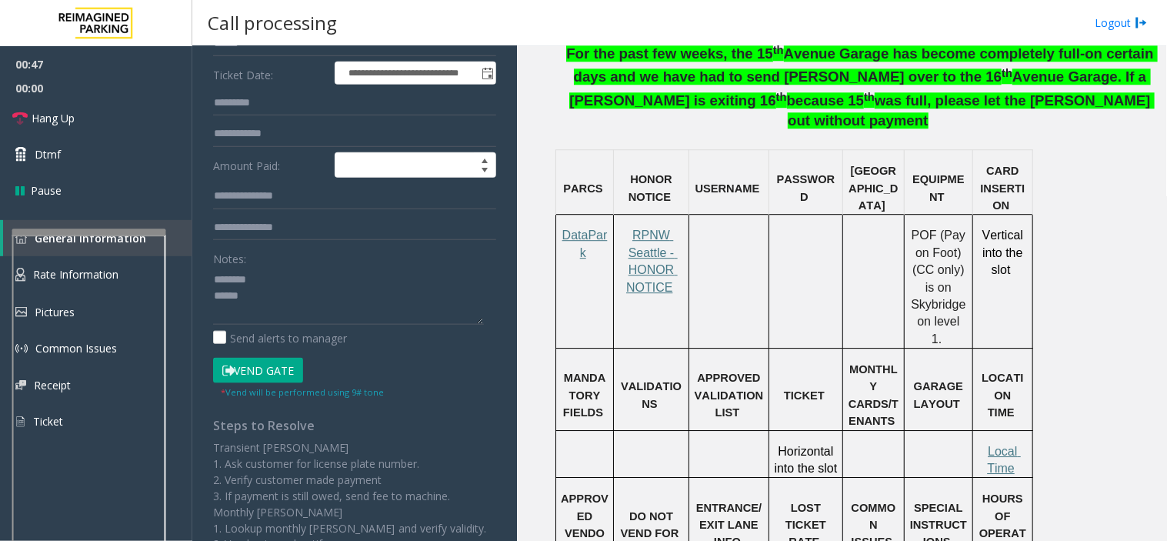
scroll to position [256, 0]
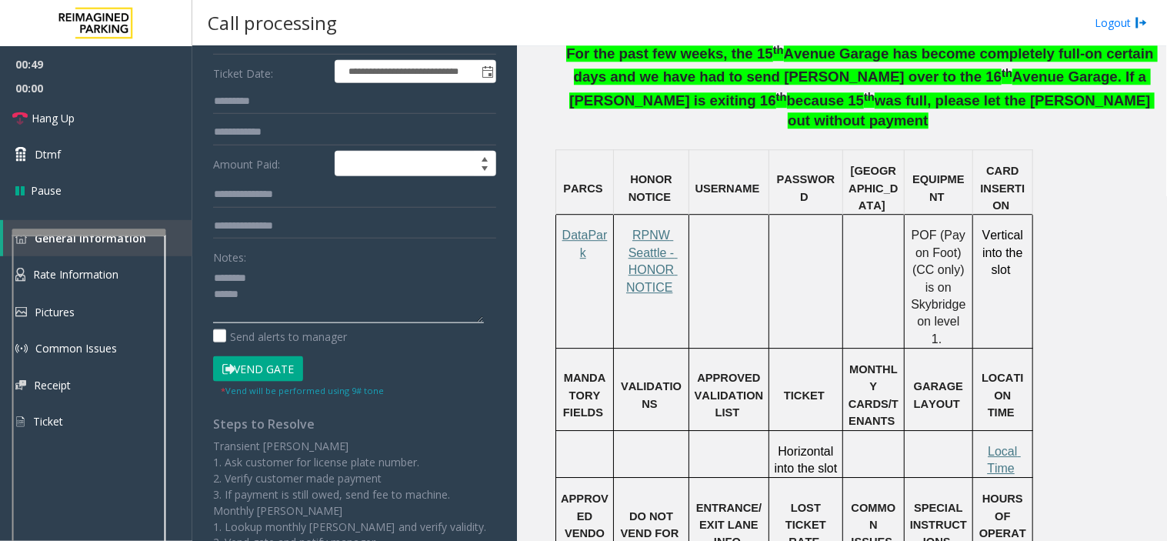
paste textarea "**********"
click at [326, 311] on textarea at bounding box center [348, 294] width 271 height 58
click at [116, 113] on link "Hang Up" at bounding box center [96, 118] width 192 height 36
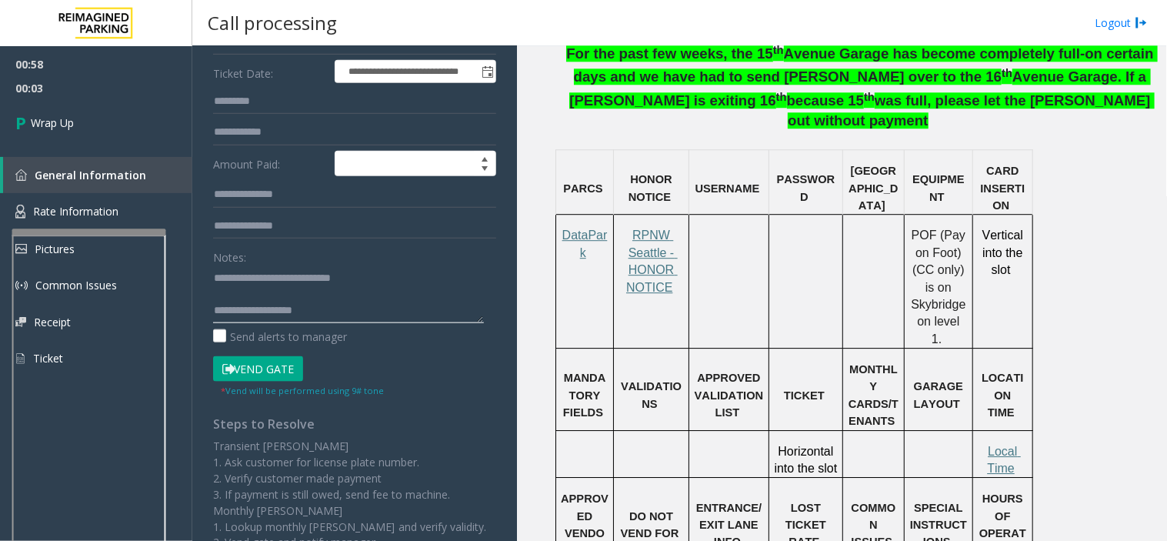
click at [323, 309] on textarea at bounding box center [348, 294] width 271 height 58
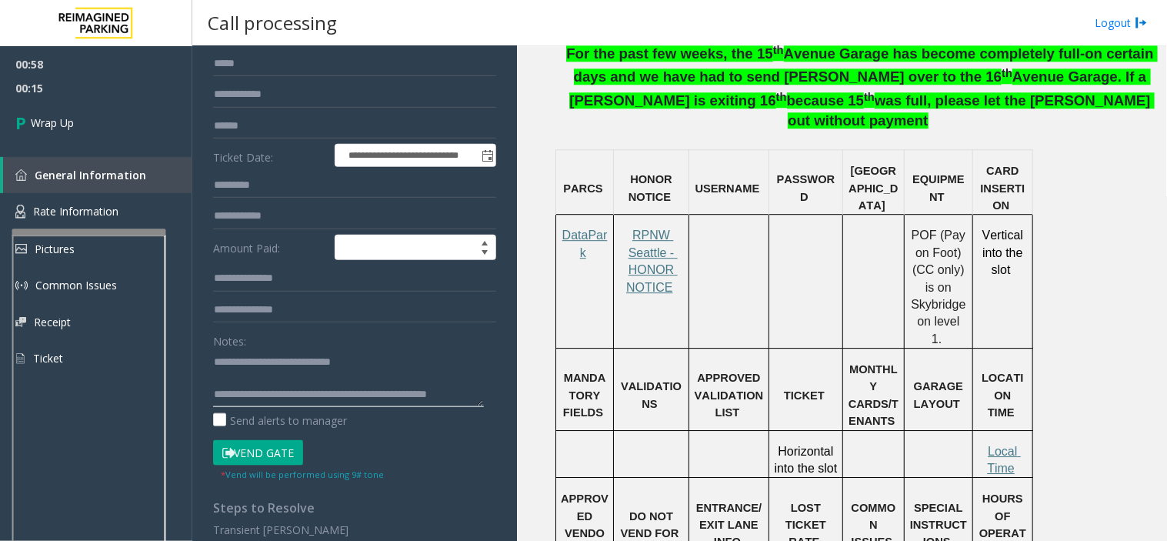
scroll to position [0, 0]
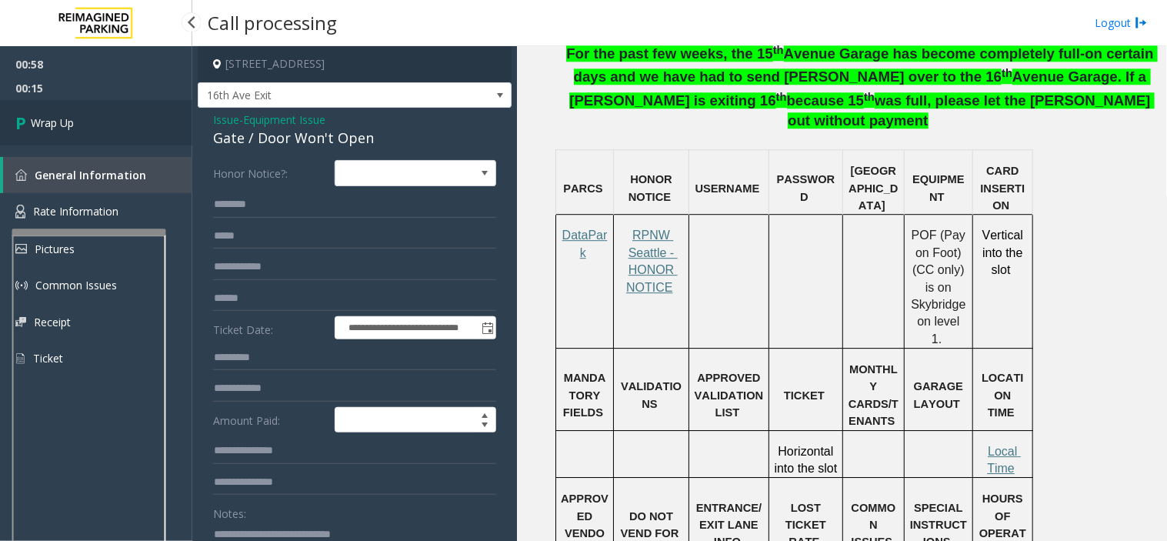
type textarea "**********"
click at [63, 108] on link "Wrap Up" at bounding box center [96, 122] width 192 height 45
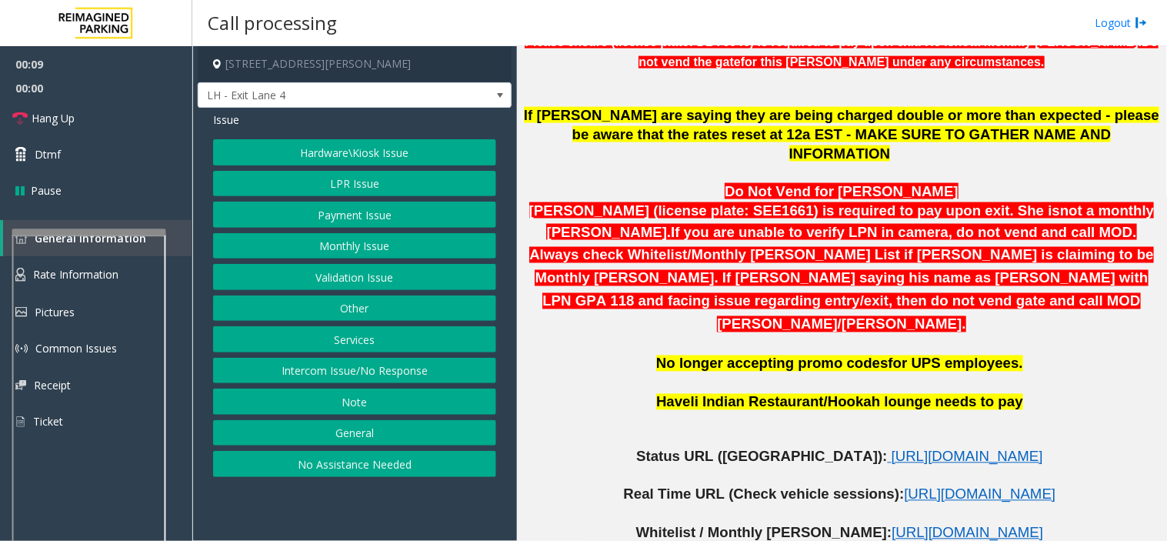
scroll to position [598, 0]
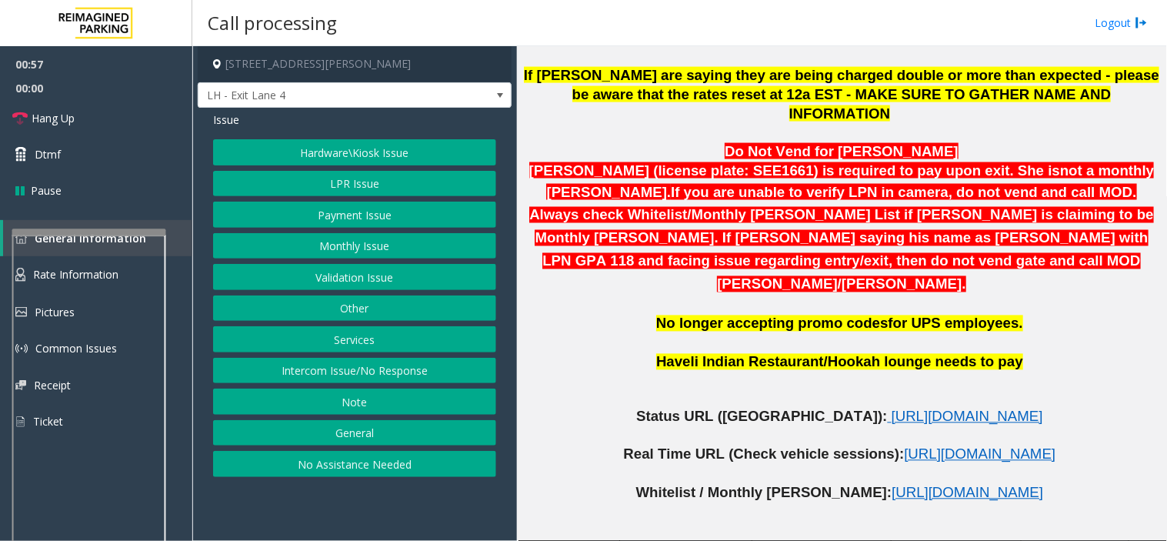
click at [368, 329] on button "Services" at bounding box center [354, 339] width 283 height 26
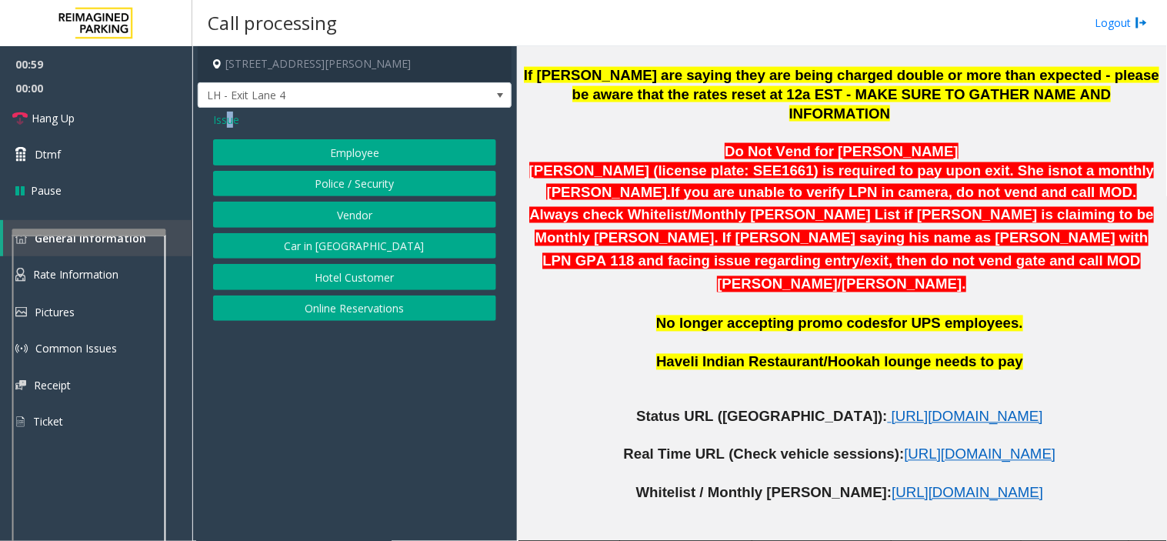
click at [228, 117] on span "Issue" at bounding box center [226, 120] width 26 height 16
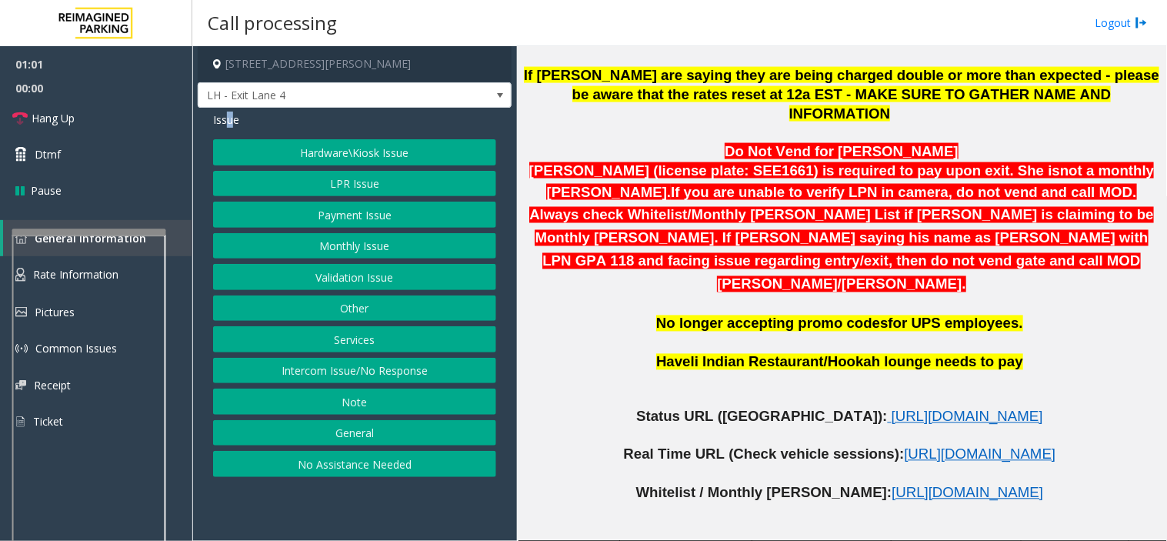
click at [358, 215] on button "Payment Issue" at bounding box center [354, 214] width 283 height 26
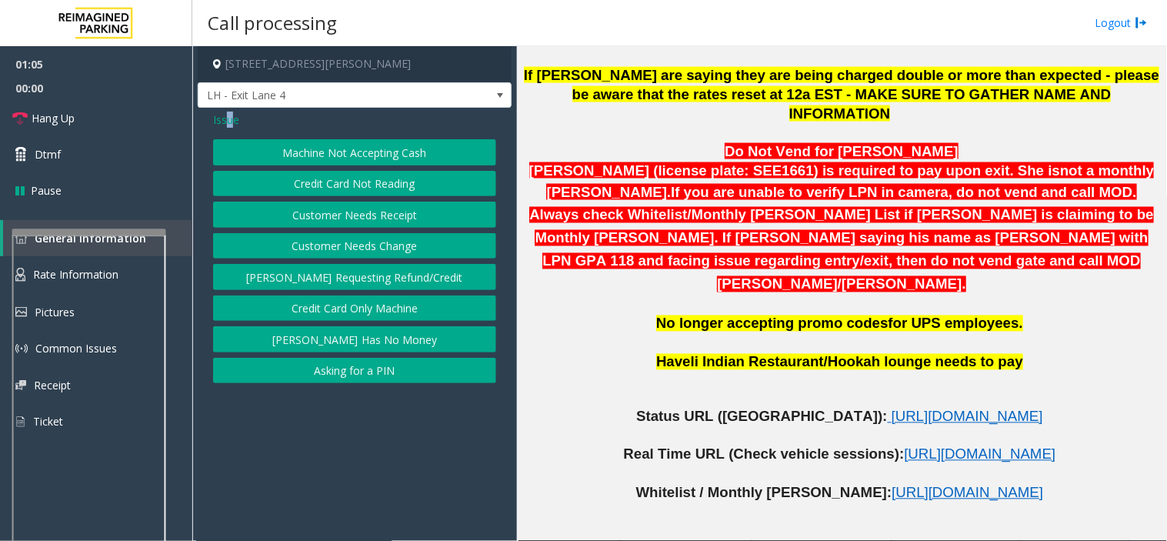
click at [385, 373] on button "Asking for a PIN" at bounding box center [354, 371] width 283 height 26
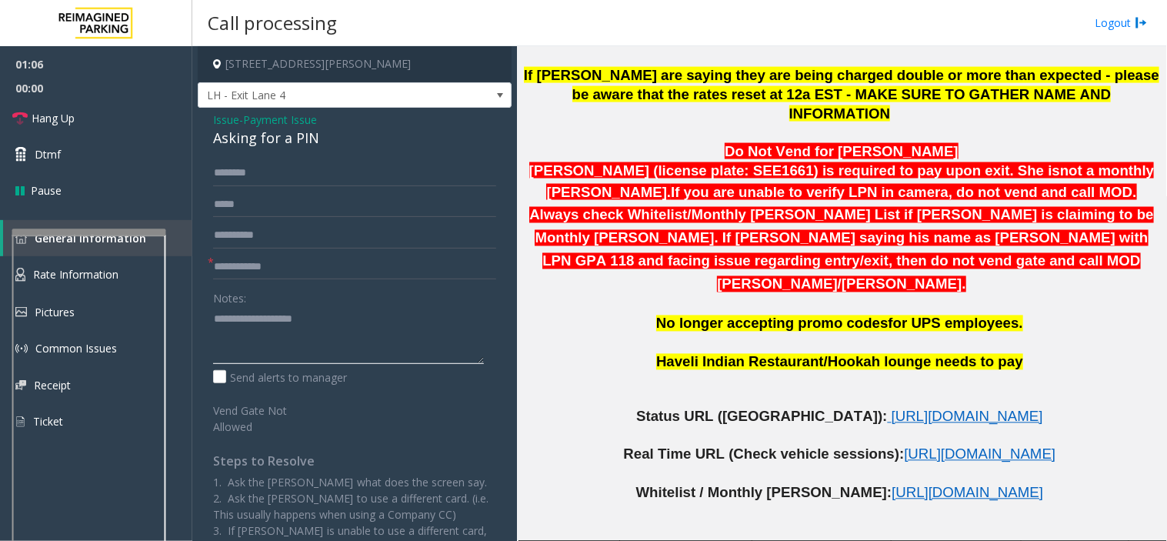
click at [228, 350] on textarea at bounding box center [348, 335] width 271 height 58
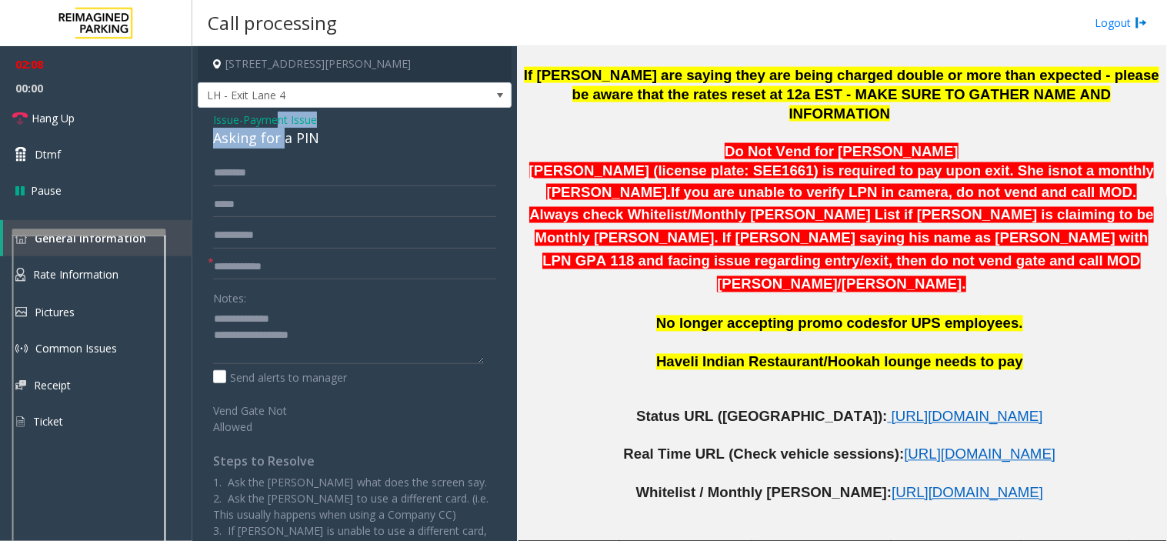
drag, startPoint x: 279, startPoint y: 120, endPoint x: 281, endPoint y: 133, distance: 13.3
click at [281, 133] on div "Issue - Payment Issue Asking for a PIN" at bounding box center [354, 130] width 283 height 37
click at [335, 328] on textarea at bounding box center [348, 335] width 271 height 58
click at [120, 125] on link "Hang Up" at bounding box center [96, 118] width 192 height 36
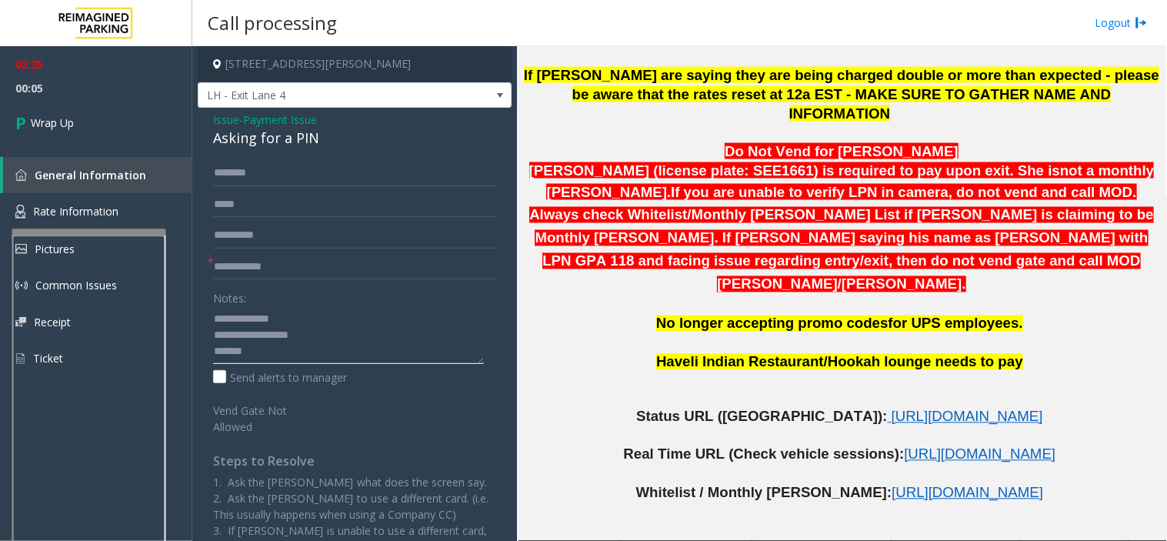
click at [305, 351] on textarea at bounding box center [348, 335] width 271 height 58
click at [291, 345] on textarea at bounding box center [348, 335] width 271 height 58
click at [309, 352] on textarea at bounding box center [348, 335] width 271 height 58
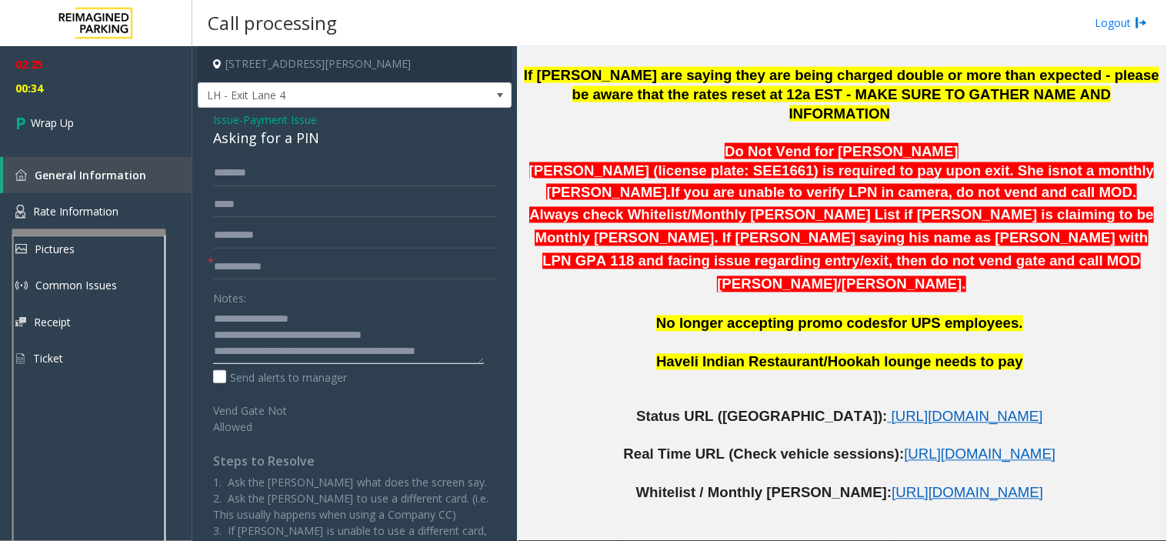
type textarea "**********"
click at [278, 128] on div "Asking for a PIN" at bounding box center [354, 138] width 283 height 21
click at [254, 128] on div "Asking for a PIN" at bounding box center [354, 138] width 283 height 21
click at [218, 126] on span "Issue" at bounding box center [226, 120] width 26 height 16
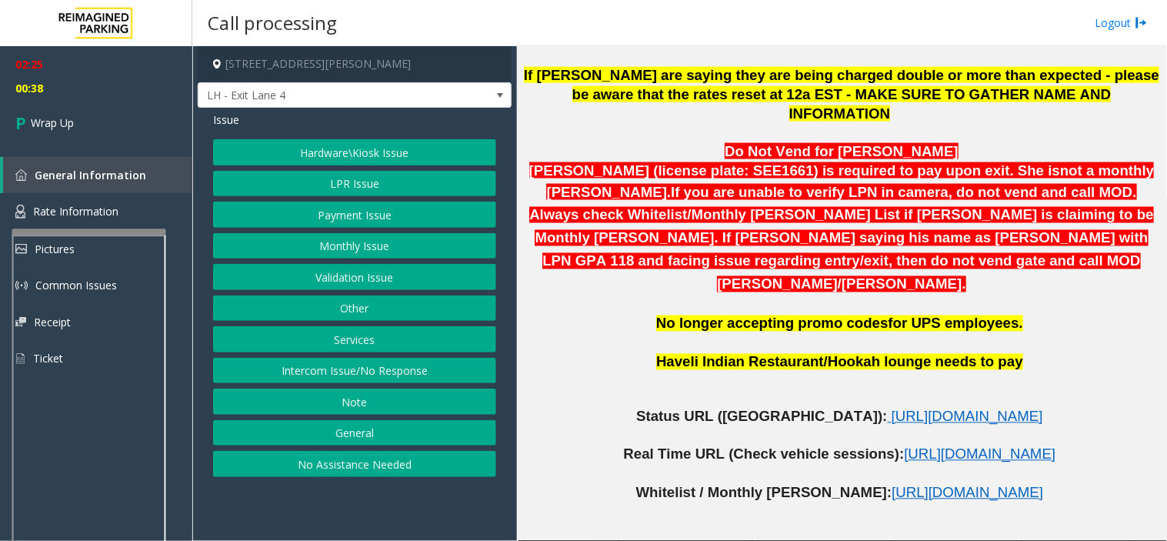
click at [336, 159] on button "Hardware\Kiosk Issue" at bounding box center [354, 152] width 283 height 26
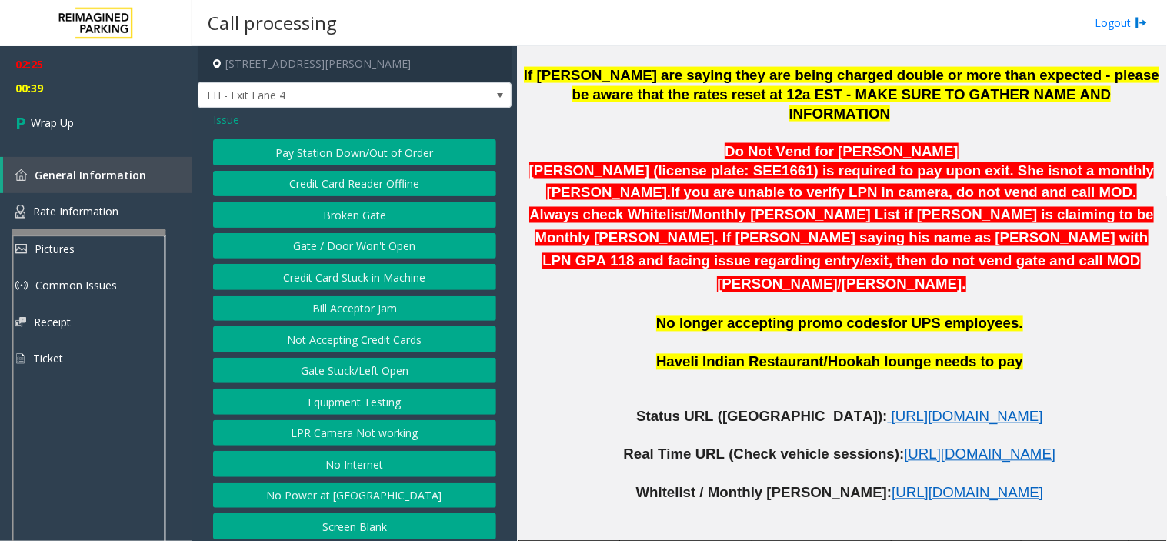
click at [385, 251] on button "Gate / Door Won't Open" at bounding box center [354, 246] width 283 height 26
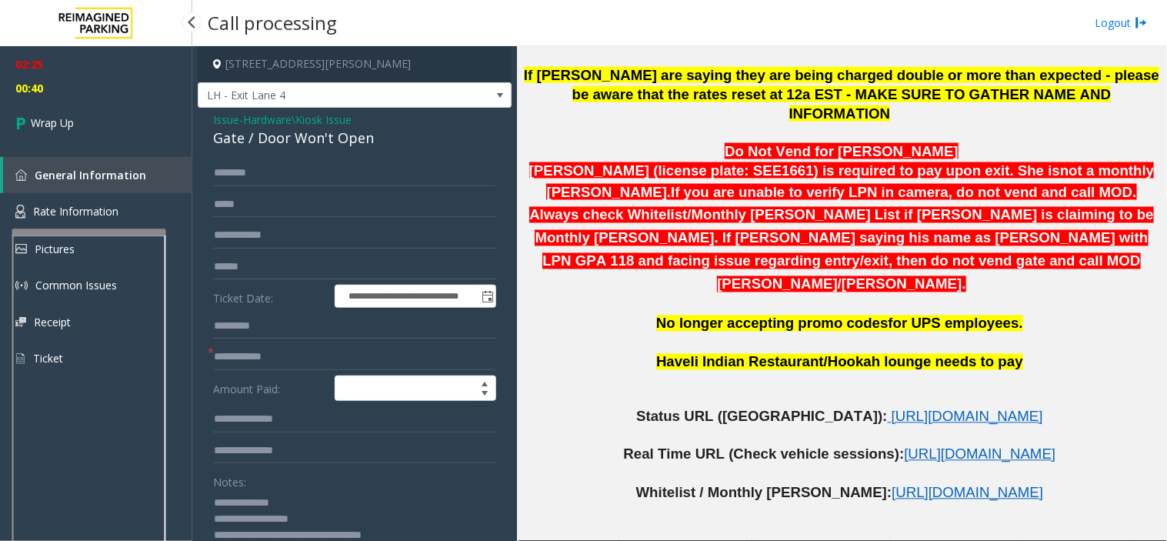
click at [95, 147] on div "02:25 00:40 Wrap Up General Information Rate Information Pictures Common Issues…" at bounding box center [96, 217] width 192 height 343
click at [88, 126] on link "Wrap Up" at bounding box center [96, 122] width 192 height 45
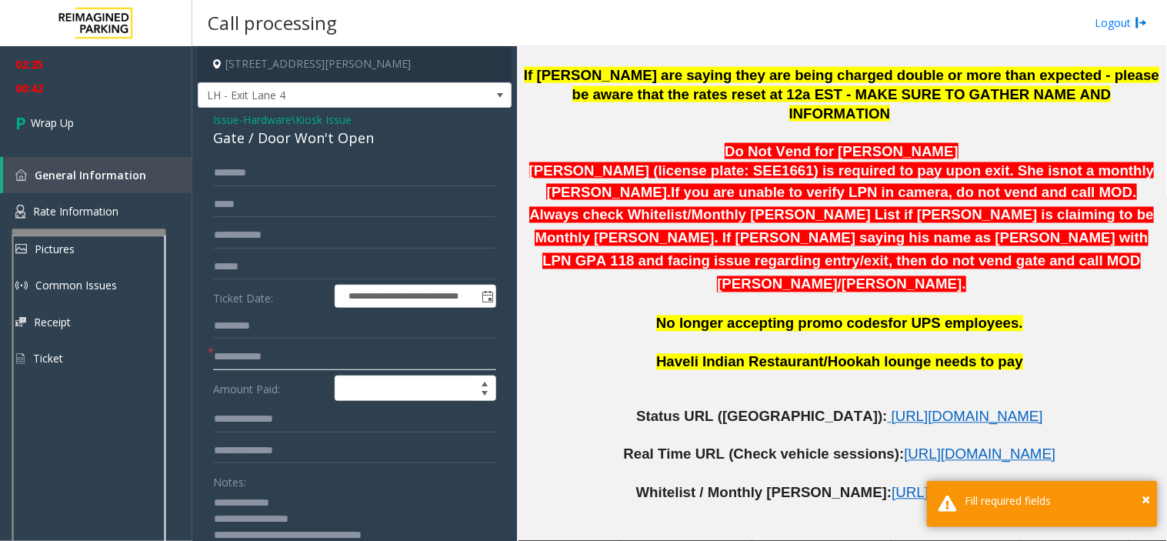
click at [262, 348] on input "text" at bounding box center [354, 357] width 283 height 26
drag, startPoint x: 262, startPoint y: 348, endPoint x: 147, endPoint y: 358, distance: 115.9
click at [45, 139] on app-root "**********" at bounding box center [583, 270] width 1167 height 541
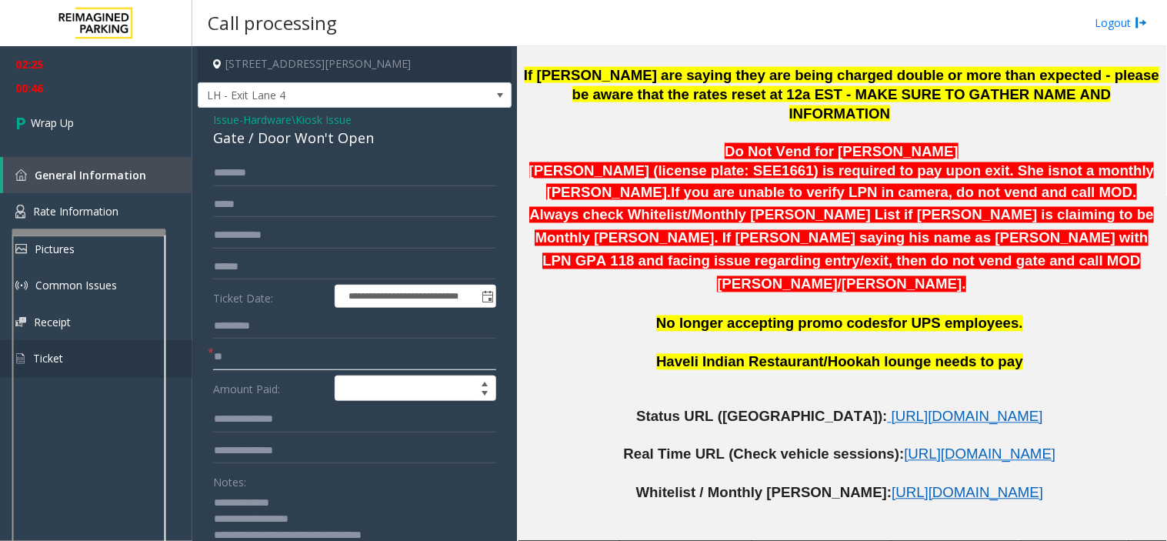
drag, startPoint x: 294, startPoint y: 361, endPoint x: 167, endPoint y: 358, distance: 126.9
click at [167, 358] on app-root "**********" at bounding box center [583, 270] width 1167 height 541
type input "**"
click at [58, 125] on span "Wrap Up" at bounding box center [52, 123] width 43 height 16
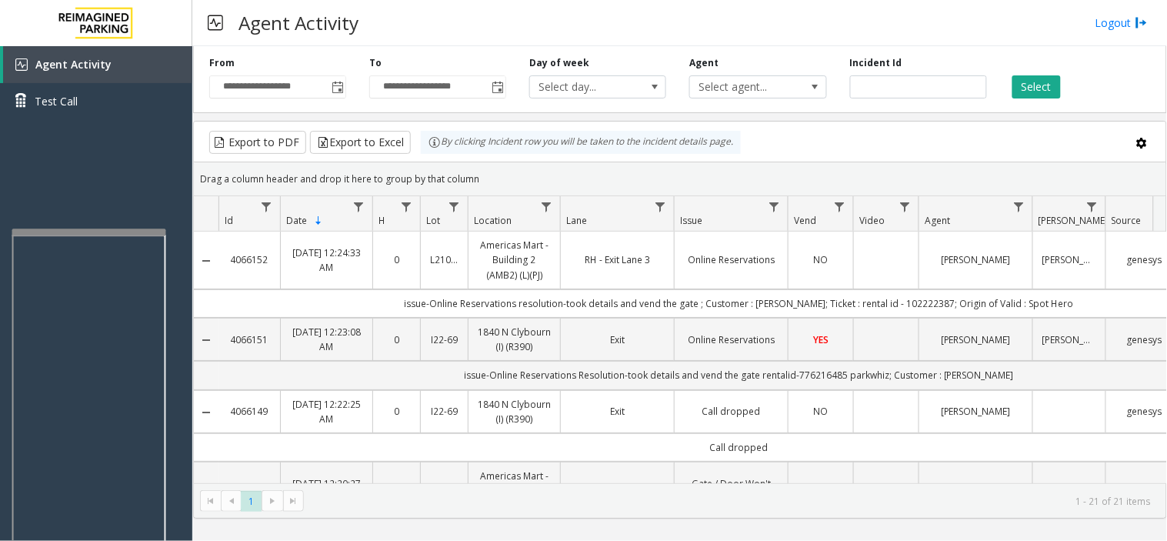
click at [931, 15] on div "Agent Activity Logout" at bounding box center [679, 23] width 974 height 46
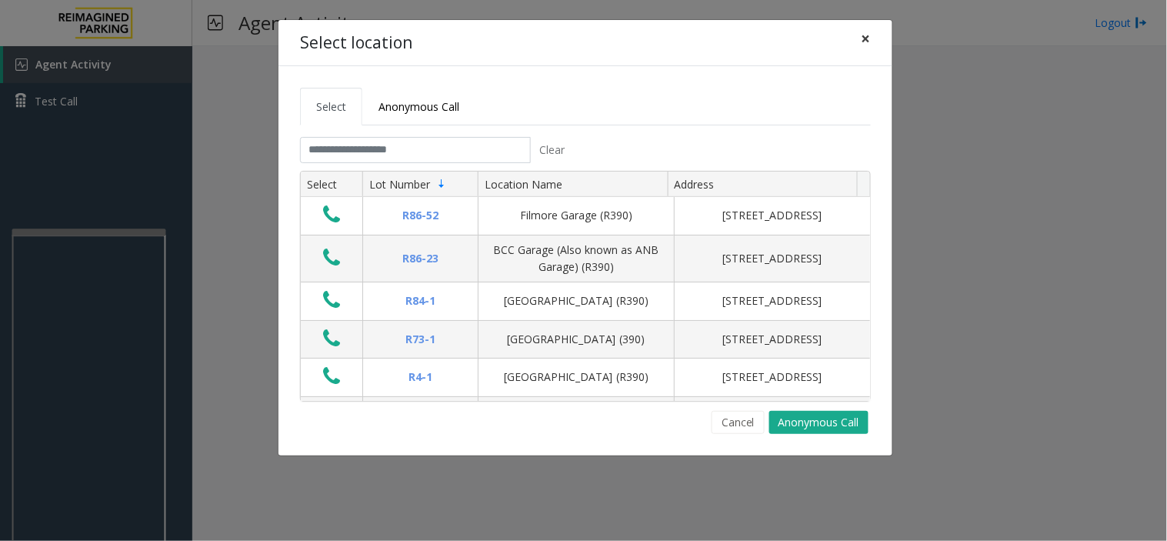
click at [871, 24] on button "×" at bounding box center [866, 39] width 31 height 38
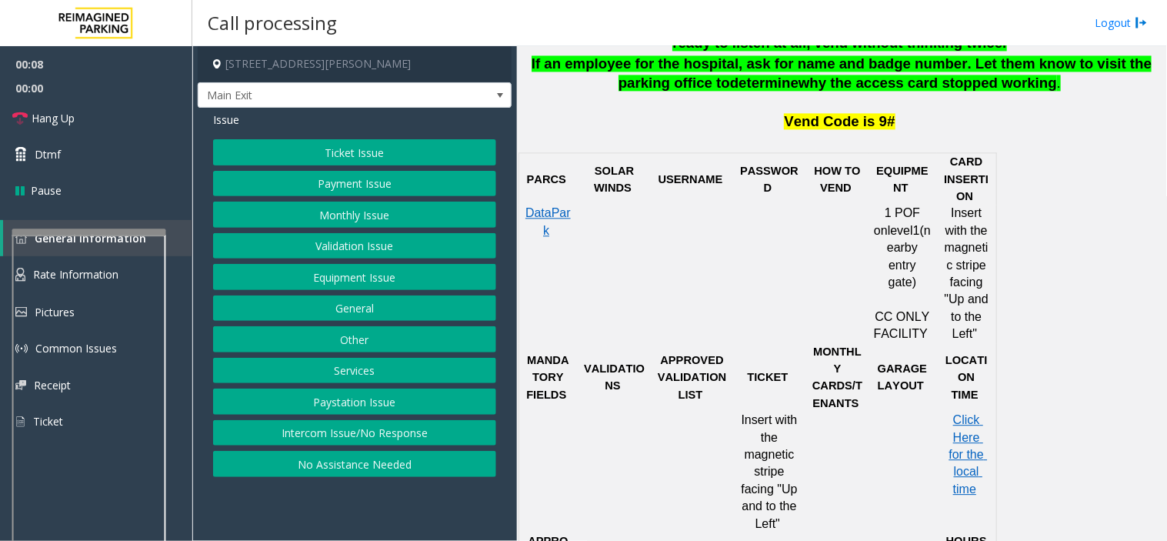
scroll to position [769, 0]
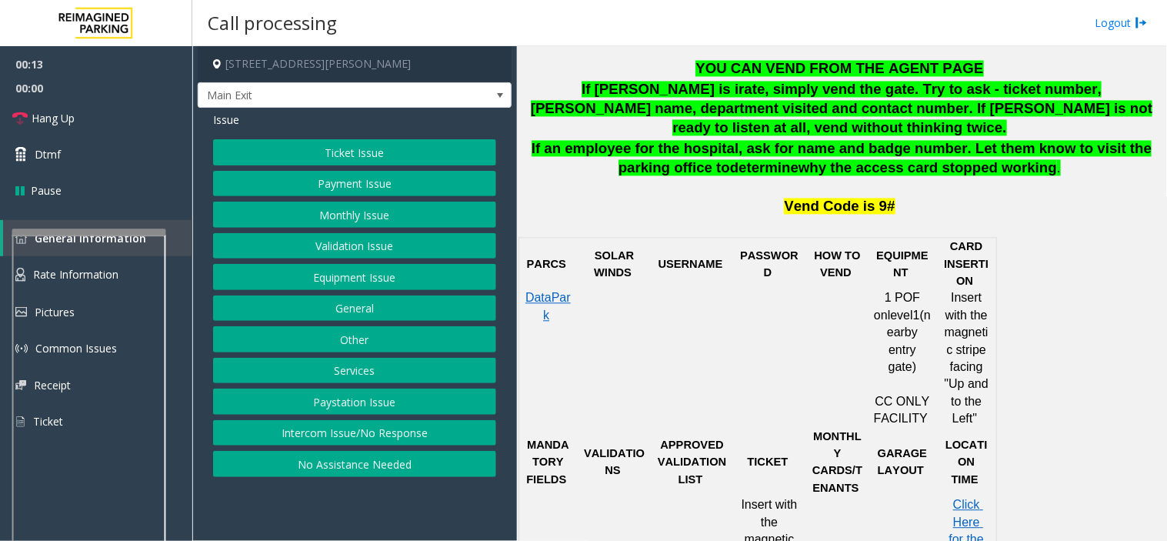
click at [393, 280] on button "Equipment Issue" at bounding box center [354, 277] width 283 height 26
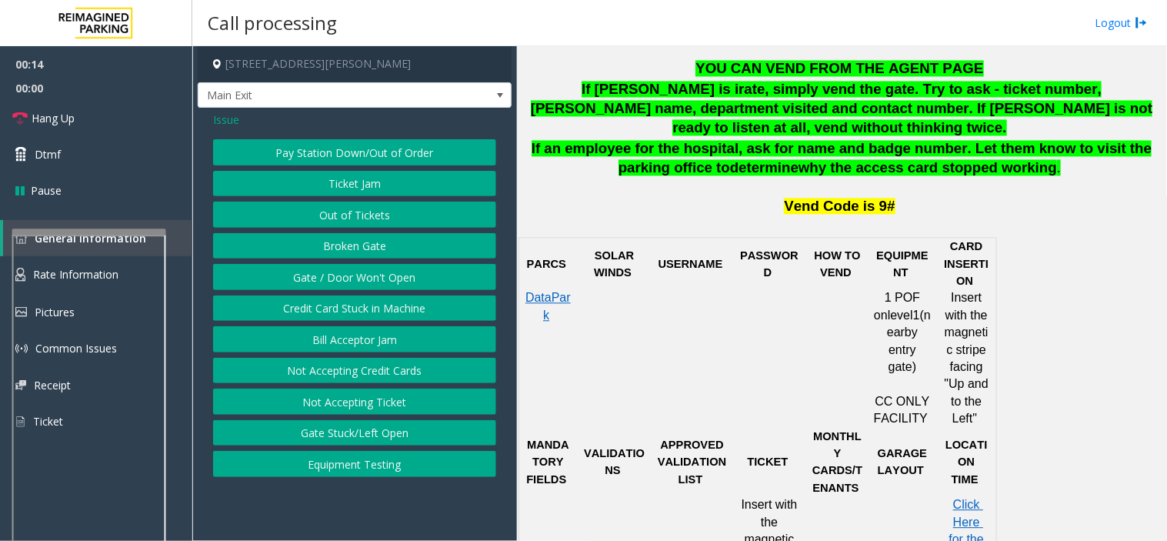
click at [388, 275] on button "Gate / Door Won't Open" at bounding box center [354, 277] width 283 height 26
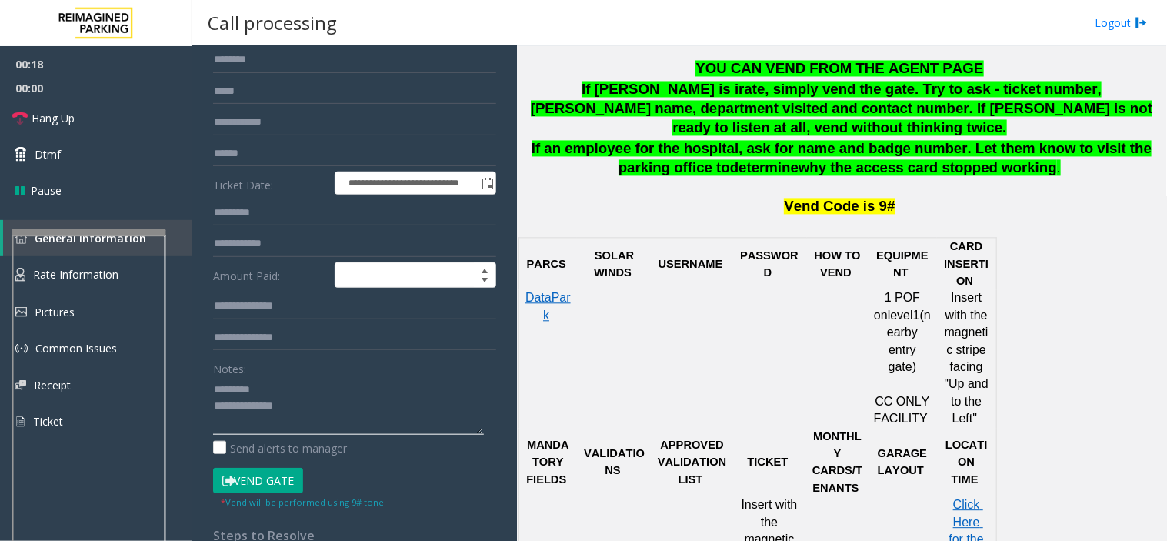
scroll to position [0, 0]
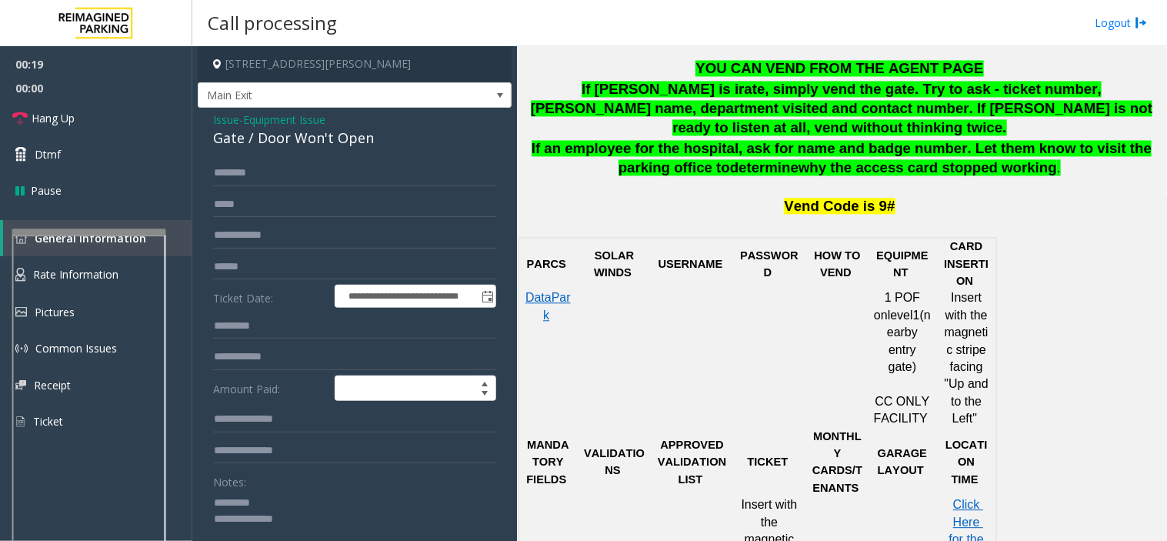
click at [311, 141] on div "Gate / Door Won't Open" at bounding box center [354, 138] width 283 height 21
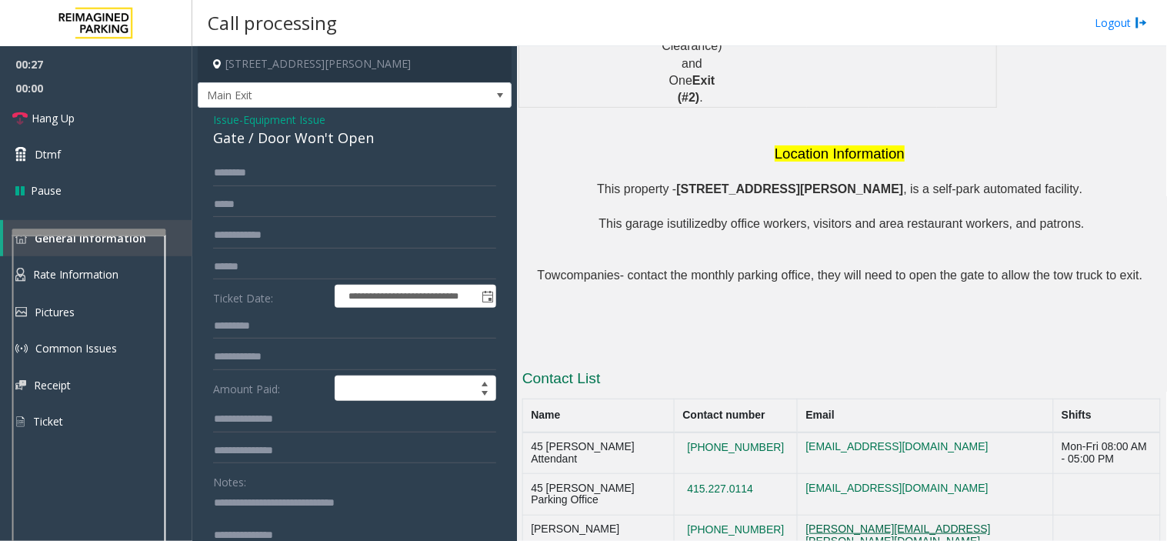
scroll to position [1605, 0]
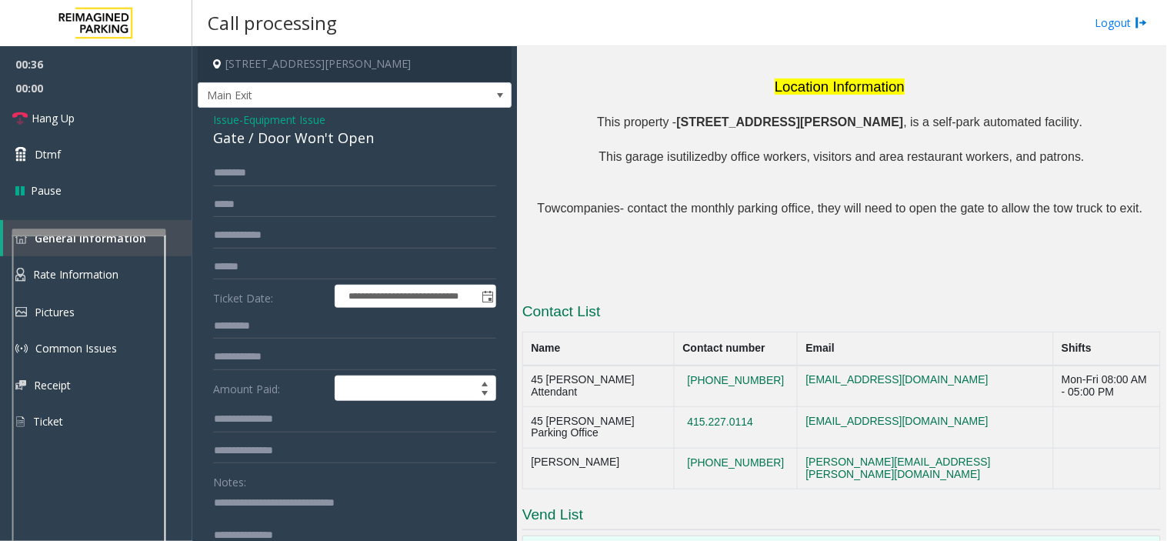
type textarea "**********"
click at [293, 120] on span "Equipment Issue" at bounding box center [284, 120] width 82 height 16
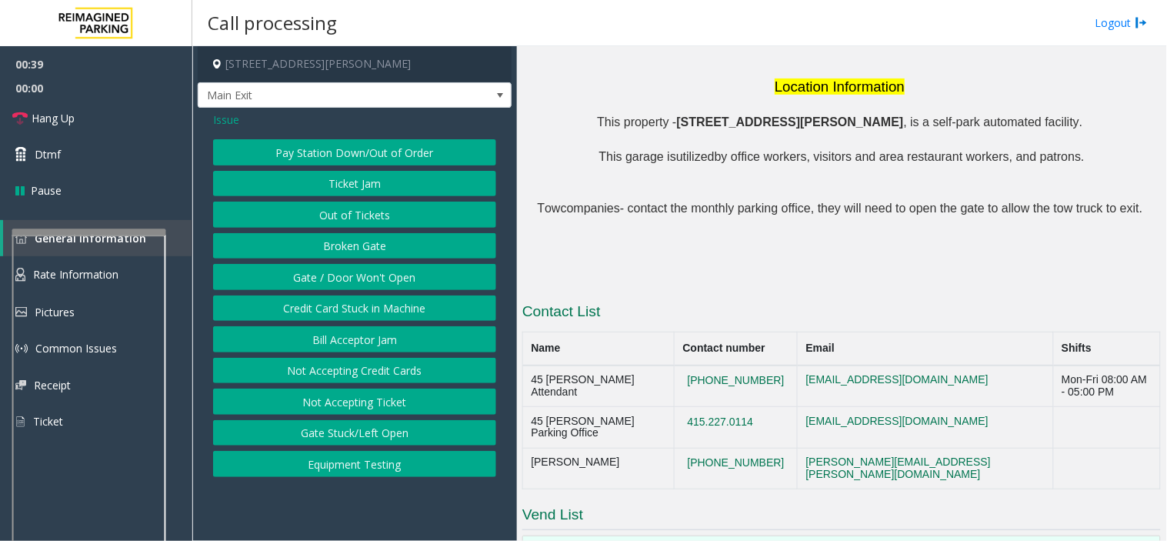
click at [221, 115] on span "Issue" at bounding box center [226, 120] width 26 height 16
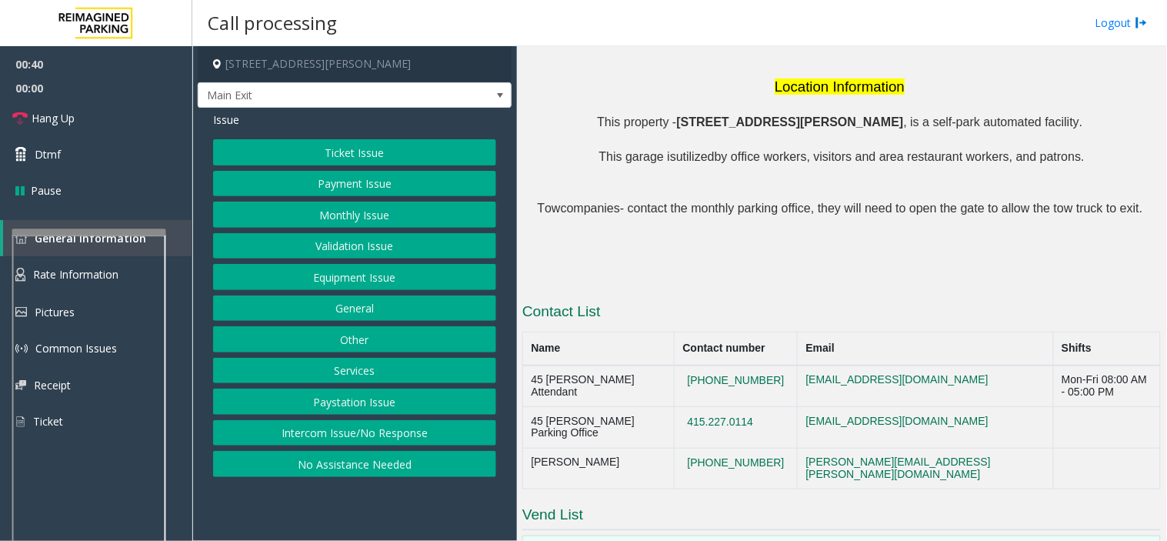
click at [412, 160] on button "Ticket Issue" at bounding box center [354, 152] width 283 height 26
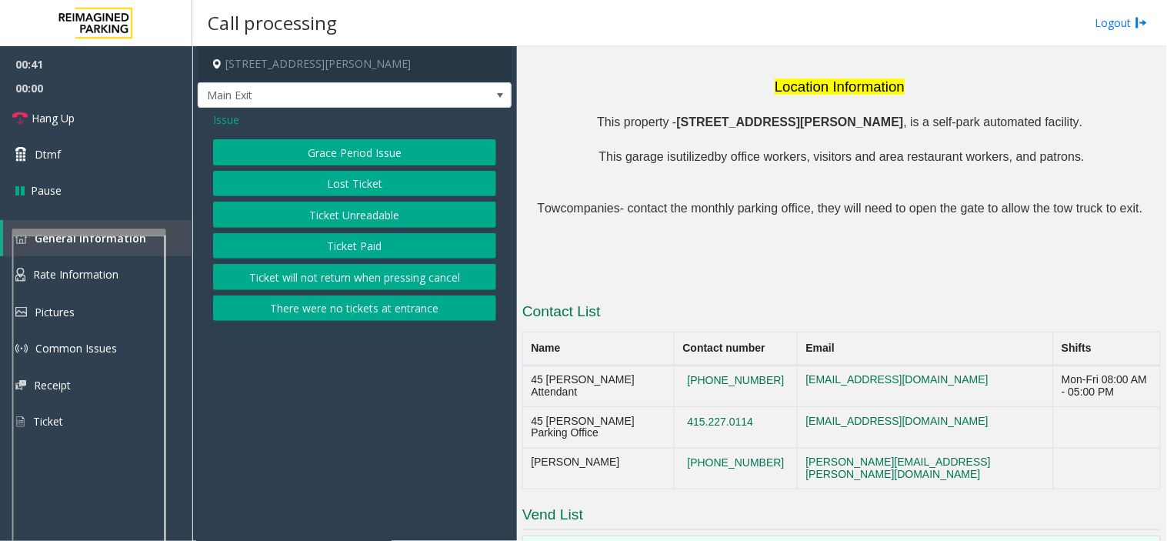
click at [410, 205] on button "Ticket Unreadable" at bounding box center [354, 214] width 283 height 26
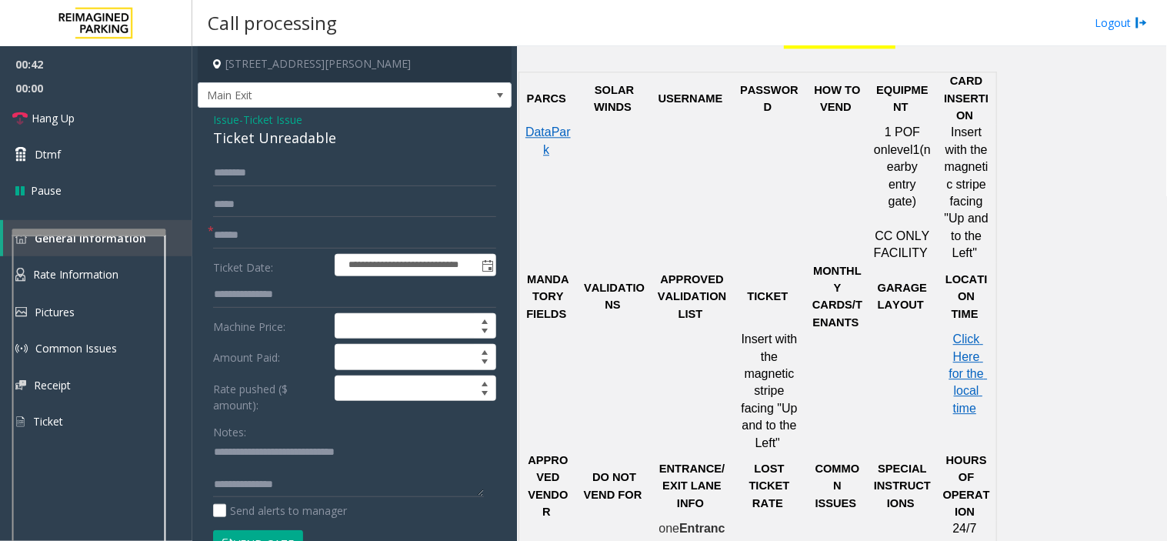
scroll to position [921, 0]
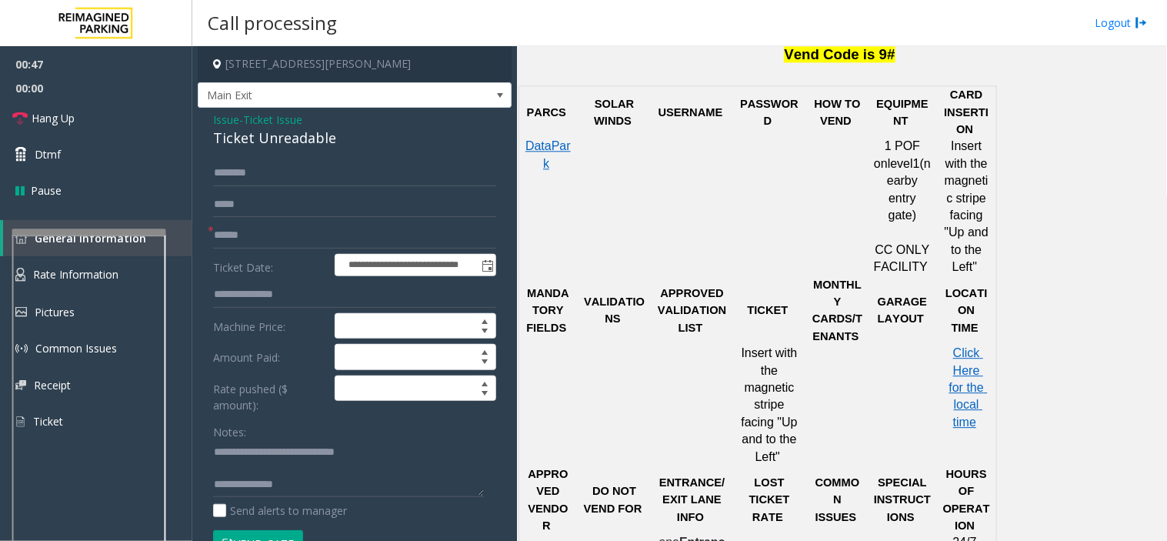
click at [246, 135] on div "Ticket Unreadable" at bounding box center [354, 138] width 283 height 21
copy div "Ticket Unreadable"
drag, startPoint x: 736, startPoint y: 370, endPoint x: 788, endPoint y: 369, distance: 52.3
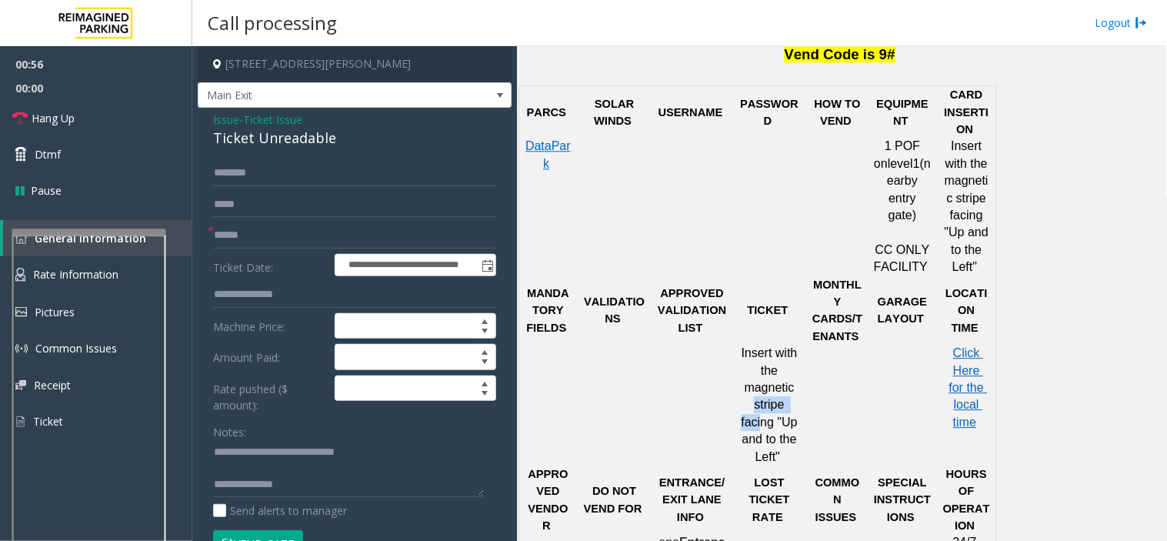
click at [788, 369] on p "Insert with the magnetic stripe facing "Up and to the Left"" at bounding box center [770, 405] width 64 height 121
drag, startPoint x: 254, startPoint y: 449, endPoint x: 385, endPoint y: 441, distance: 131.0
click at [385, 441] on textarea at bounding box center [348, 469] width 271 height 58
paste textarea
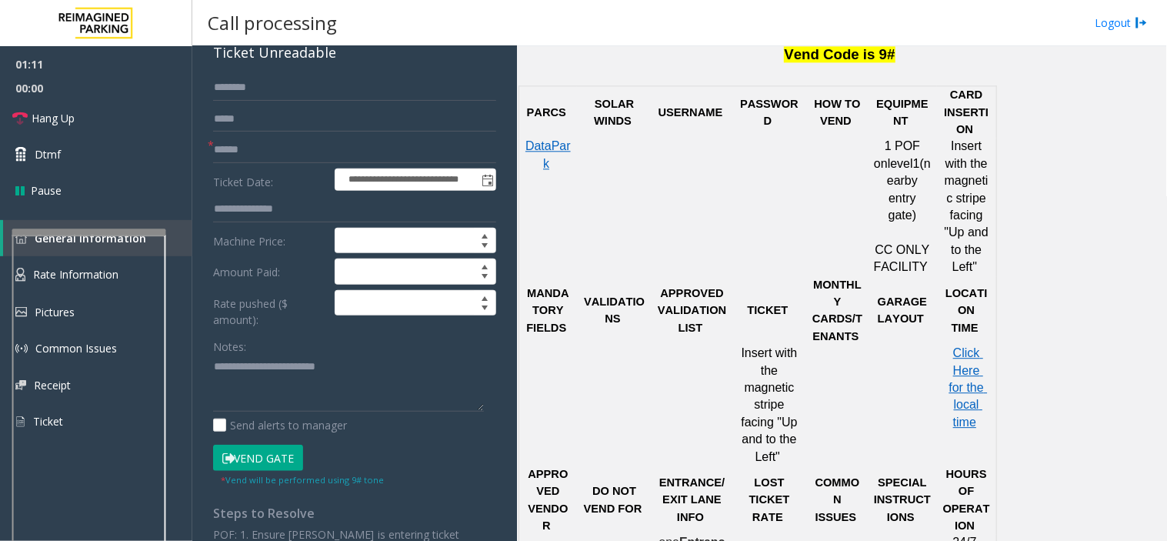
scroll to position [16, 0]
type textarea "**********"
click at [309, 151] on input "text" at bounding box center [354, 150] width 283 height 26
type input "******"
click at [277, 464] on button "Vend Gate" at bounding box center [258, 458] width 90 height 26
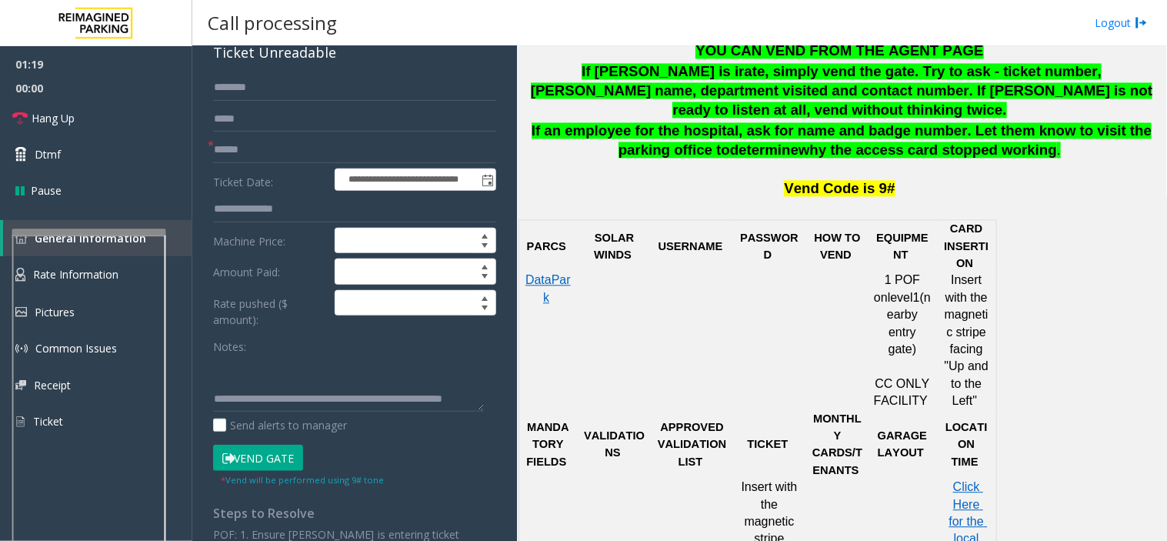
scroll to position [665, 0]
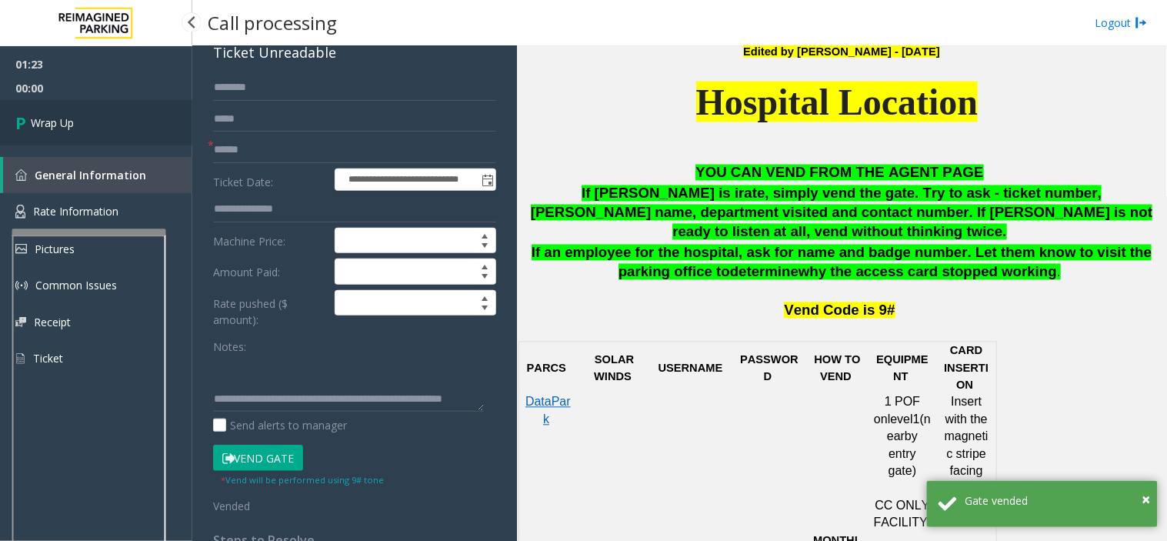
click at [86, 125] on link "Wrap Up" at bounding box center [96, 122] width 192 height 45
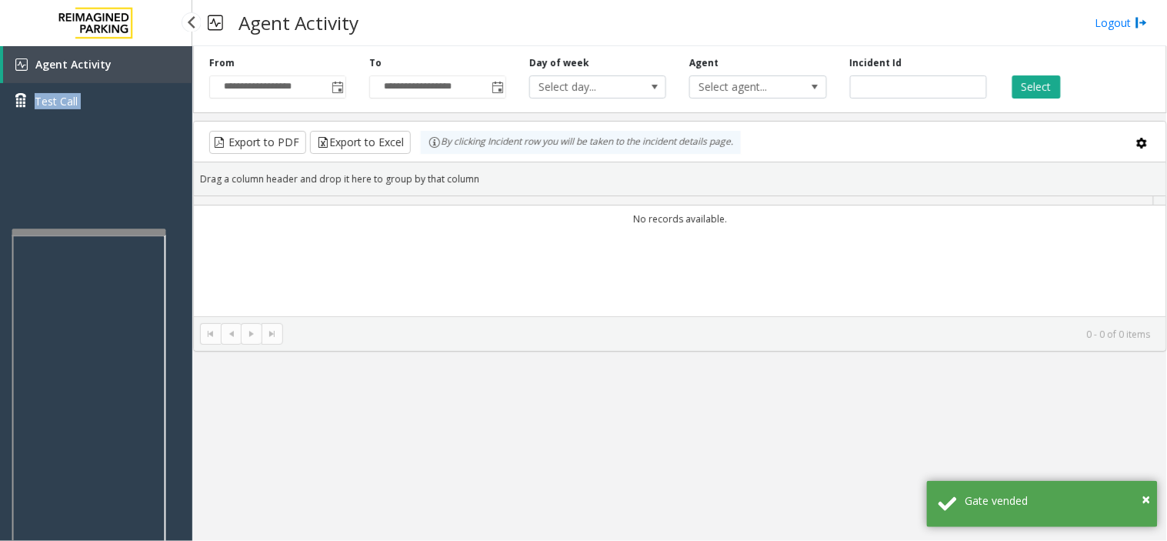
click at [86, 125] on div "Agent Activity Test Call" at bounding box center [96, 88] width 192 height 85
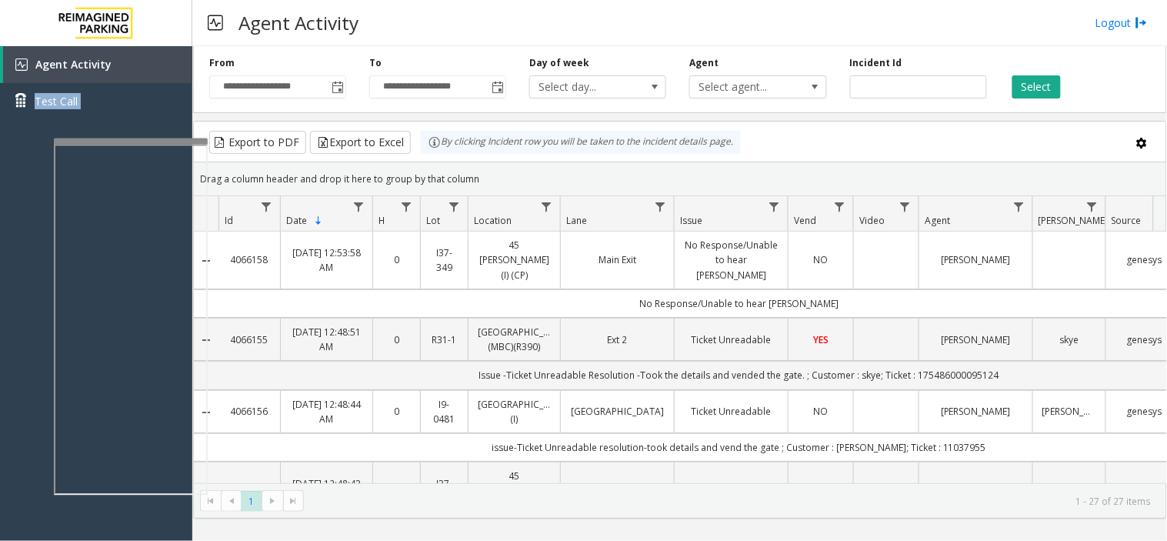
click at [92, 138] on div at bounding box center [131, 141] width 154 height 6
drag, startPoint x: 140, startPoint y: 145, endPoint x: 96, endPoint y: 142, distance: 43.9
click at [96, 142] on div at bounding box center [122, 319] width 154 height 361
click at [102, 145] on div at bounding box center [122, 142] width 154 height 6
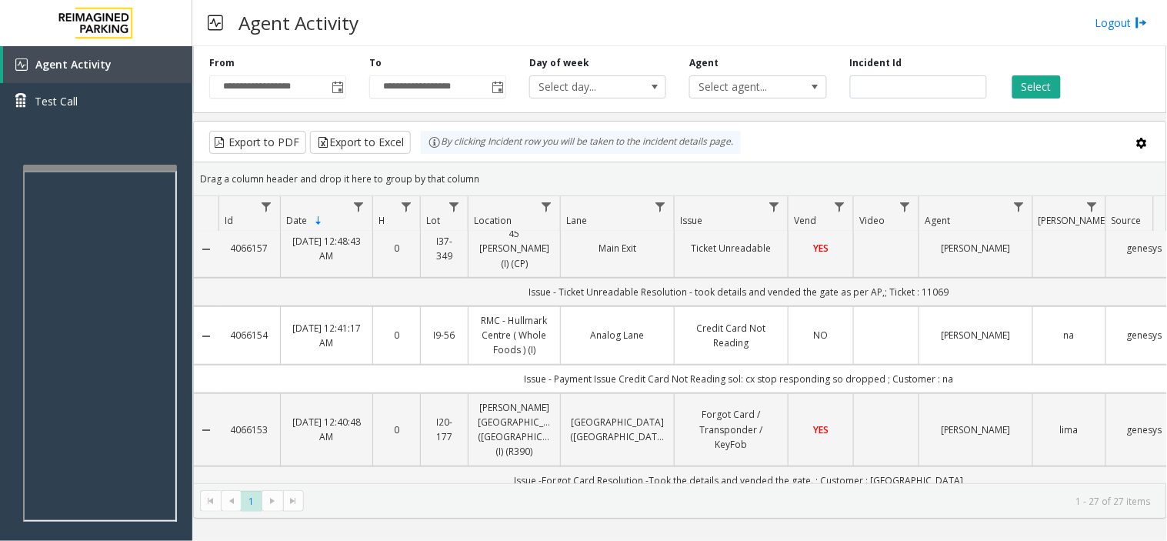
scroll to position [256, 0]
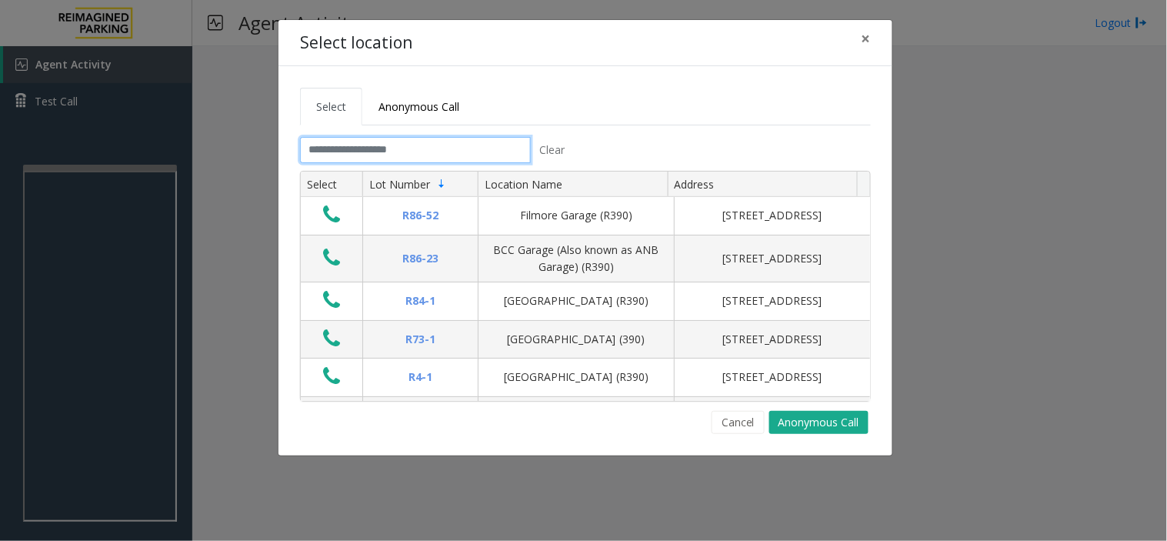
click at [400, 152] on input "text" at bounding box center [415, 150] width 231 height 26
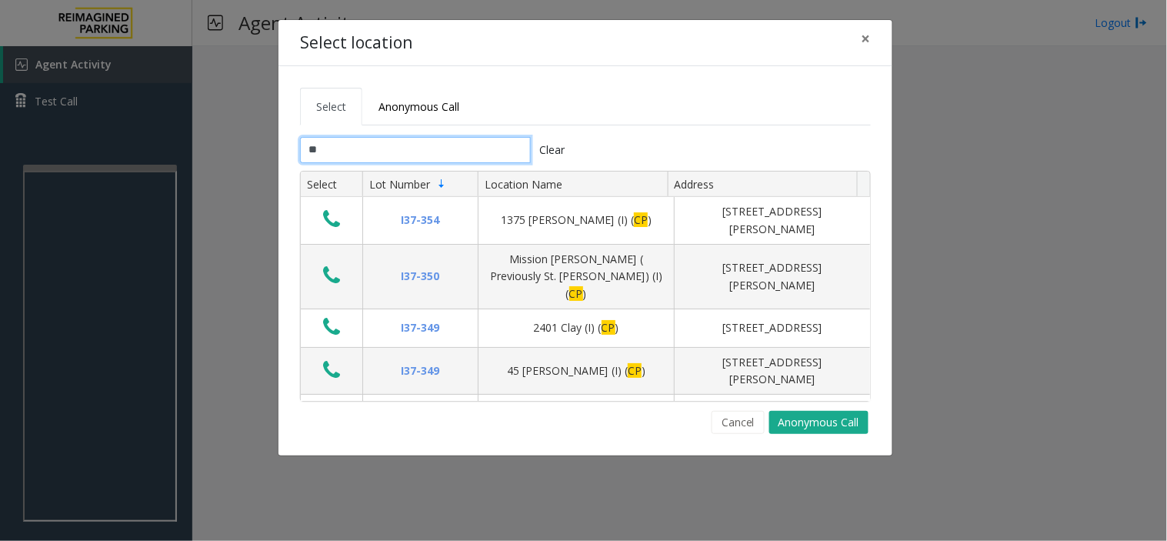
type input "*"
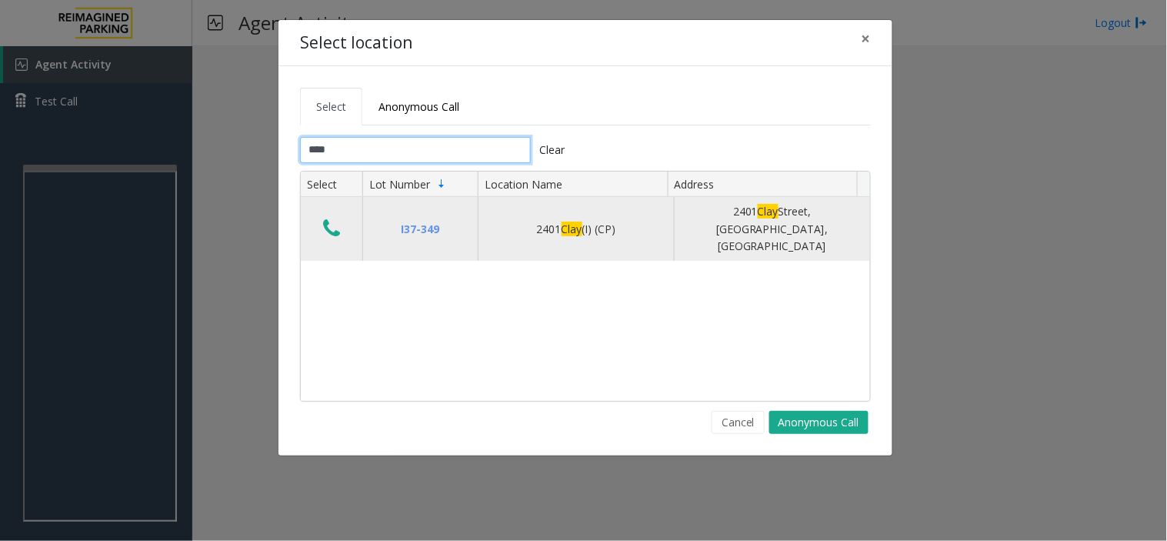
type input "****"
click at [325, 224] on icon "Data table" at bounding box center [331, 229] width 17 height 22
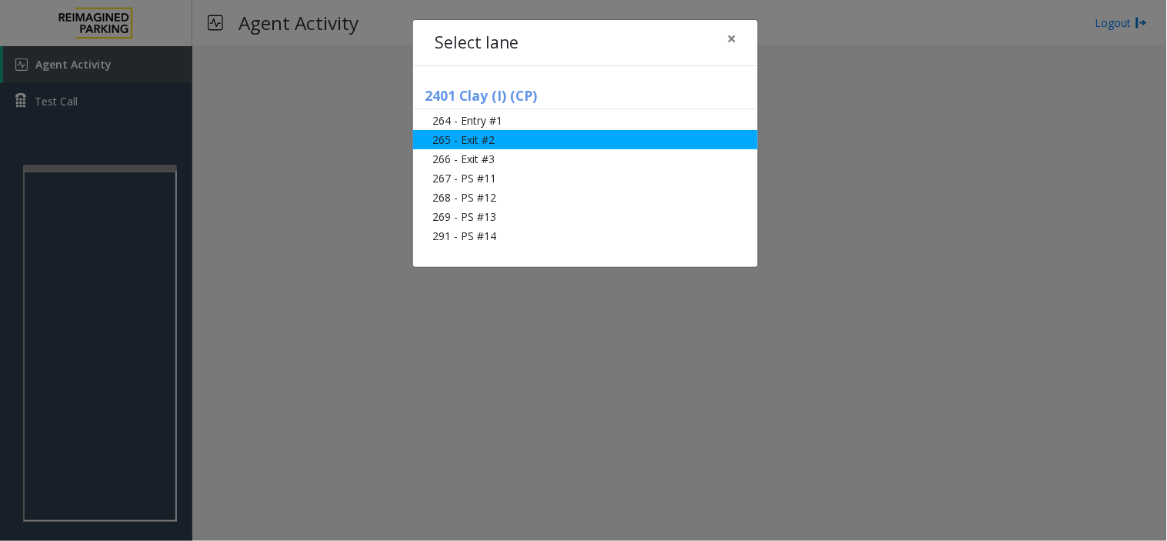
click at [505, 141] on li "265 - Exit #2" at bounding box center [585, 139] width 345 height 19
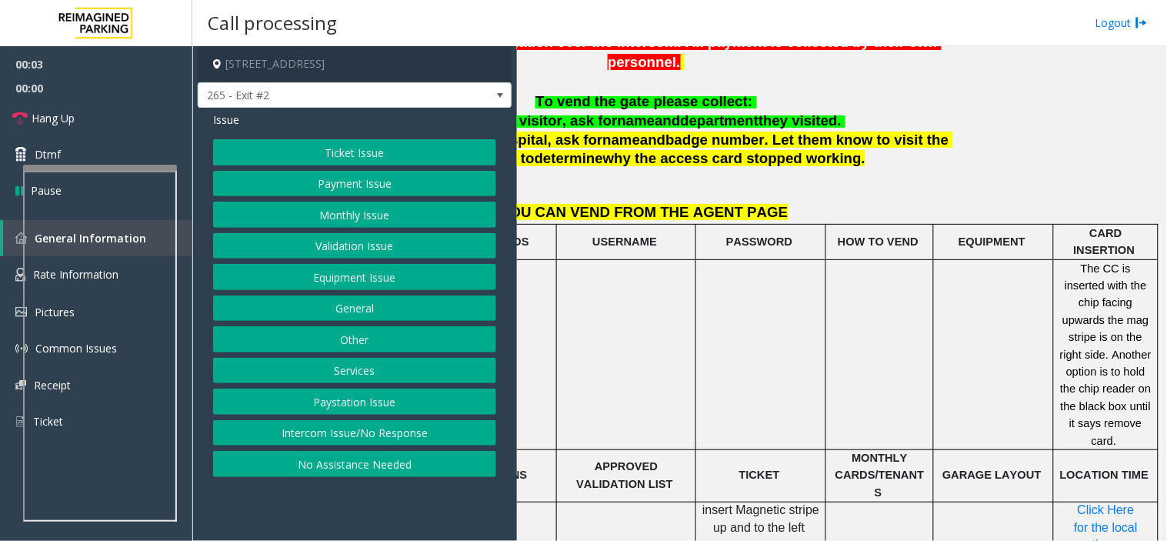
scroll to position [512, 208]
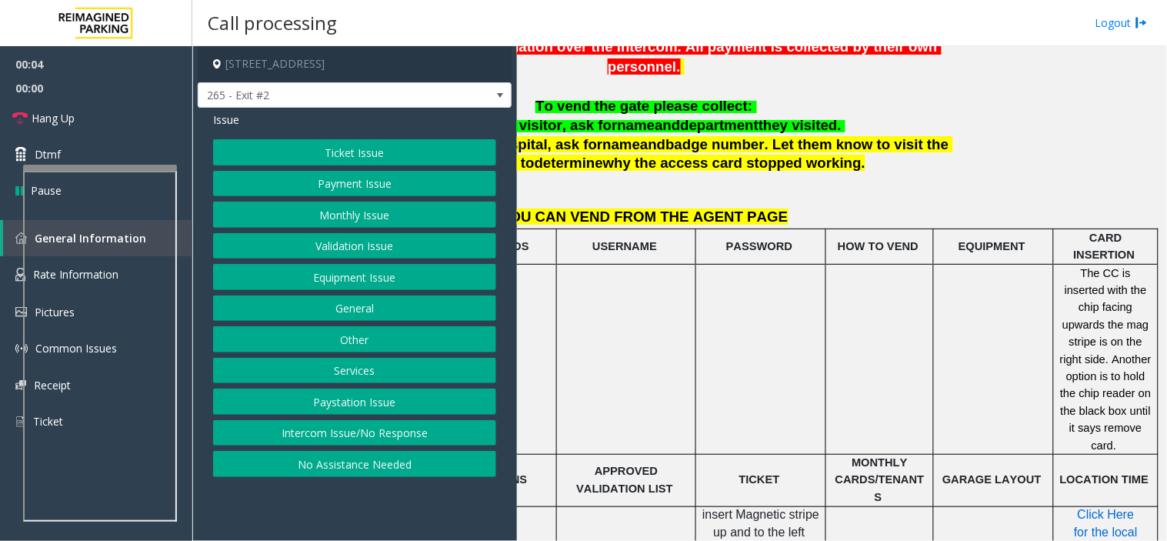
click at [1074, 508] on span "Click Here for the local time" at bounding box center [1107, 532] width 67 height 48
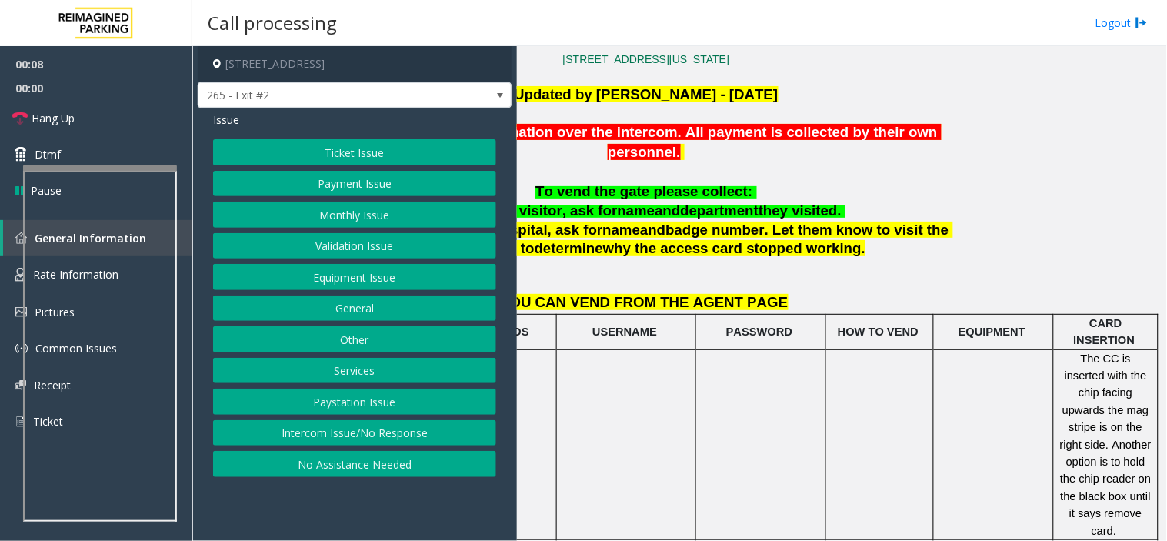
scroll to position [427, 0]
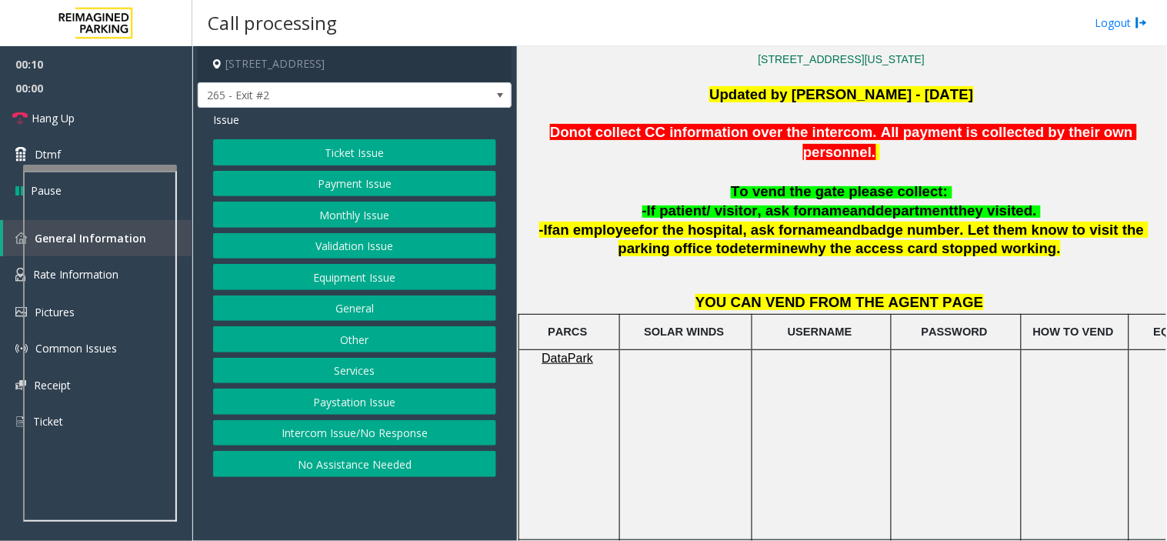
click at [355, 152] on button "Ticket Issue" at bounding box center [354, 152] width 283 height 26
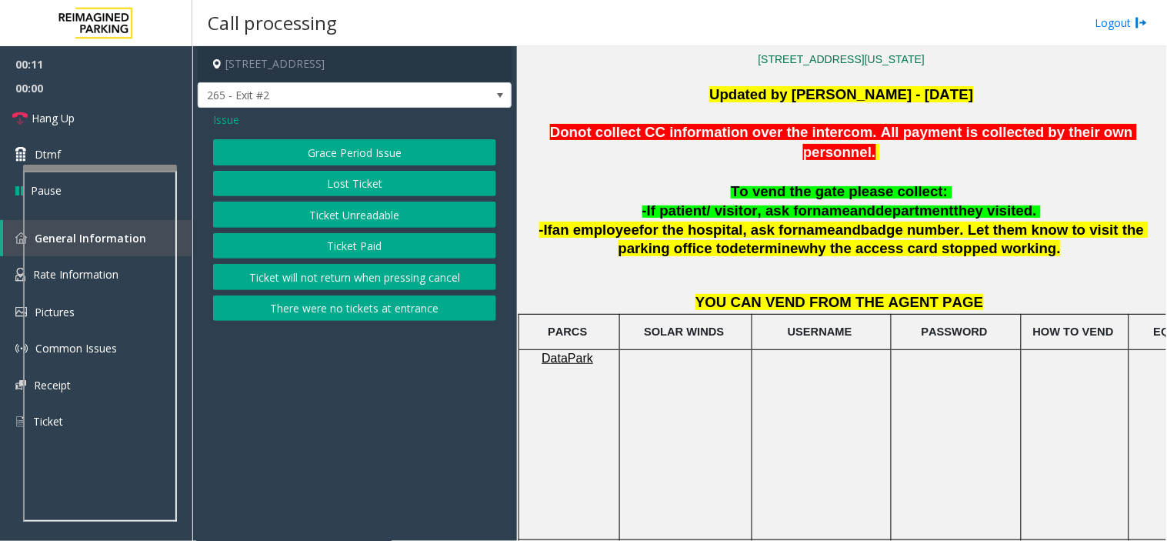
click at [366, 254] on button "Ticket Paid" at bounding box center [354, 246] width 283 height 26
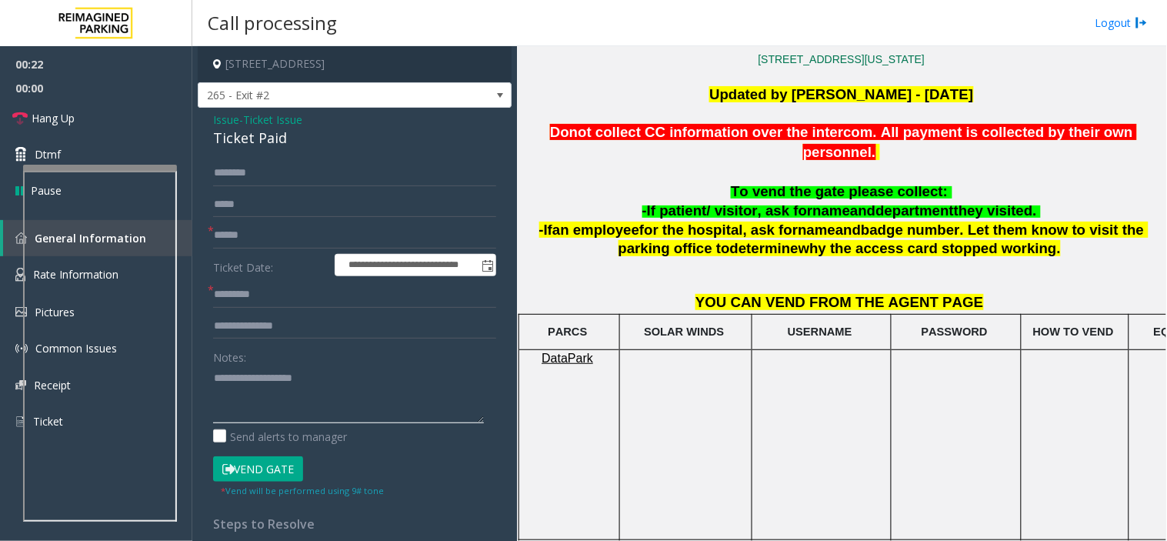
click at [343, 401] on textarea at bounding box center [348, 394] width 271 height 58
type textarea "******** ****"
click at [231, 238] on input "text" at bounding box center [354, 235] width 283 height 26
type input "******"
click at [277, 372] on textarea at bounding box center [348, 394] width 271 height 58
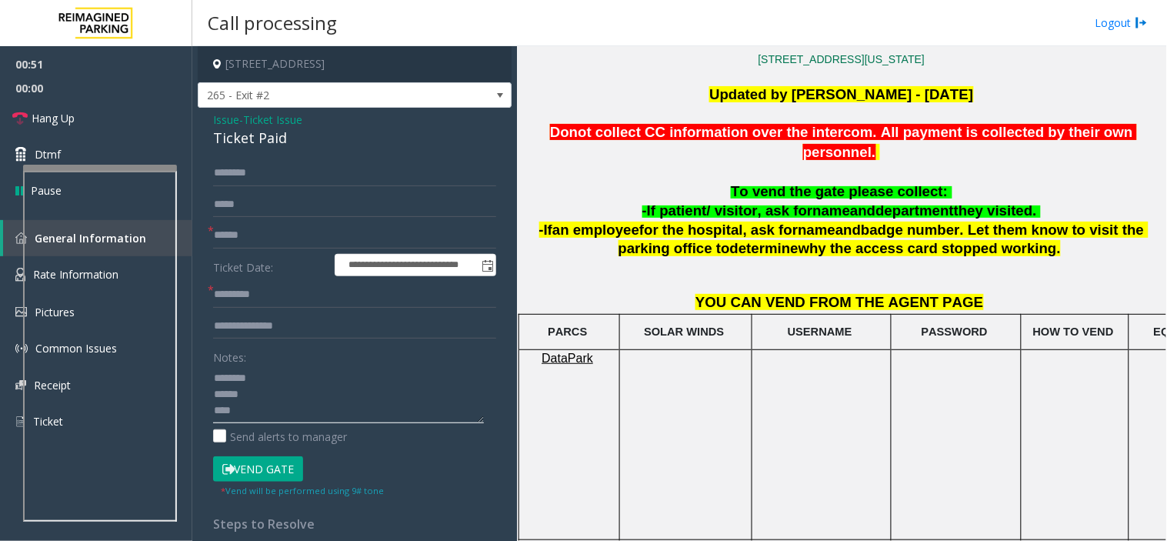
drag, startPoint x: 234, startPoint y: 411, endPoint x: 210, endPoint y: 410, distance: 23.9
click at [210, 410] on div "**********" at bounding box center [354, 485] width 306 height 651
type textarea "******** *****"
type input "****"
click at [269, 388] on textarea at bounding box center [348, 394] width 271 height 58
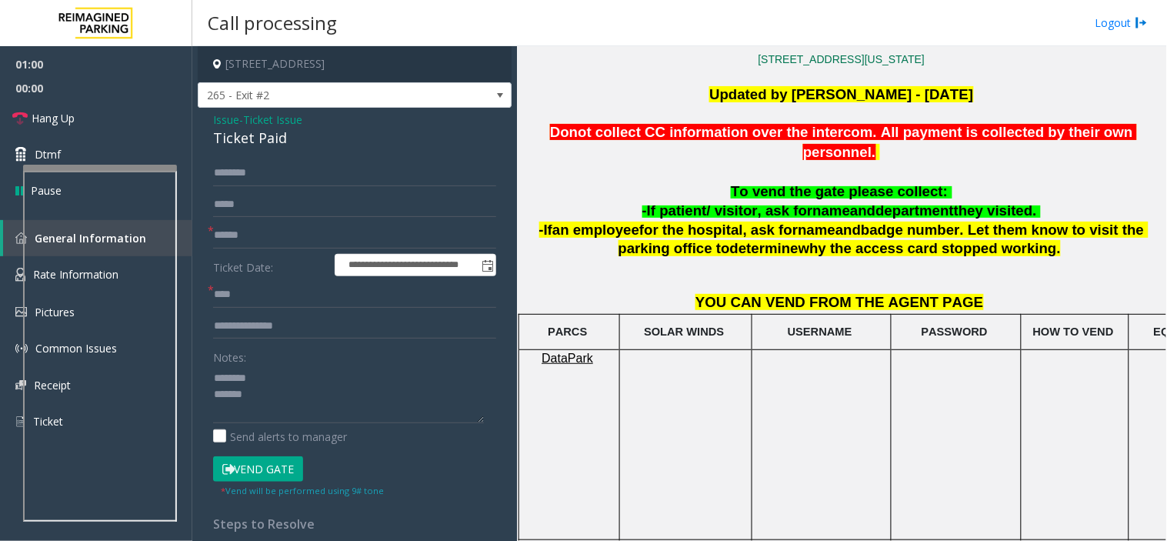
click at [263, 135] on div "Ticket Paid" at bounding box center [354, 138] width 283 height 21
click at [259, 469] on button "Vend Gate" at bounding box center [258, 469] width 90 height 26
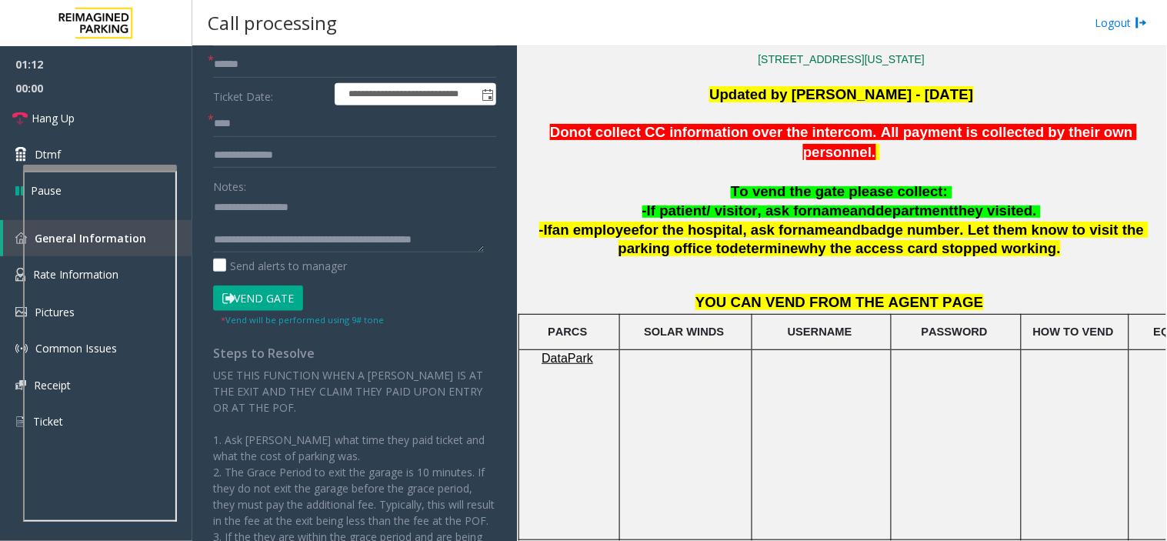
scroll to position [16, 0]
click at [404, 251] on textarea at bounding box center [348, 224] width 271 height 58
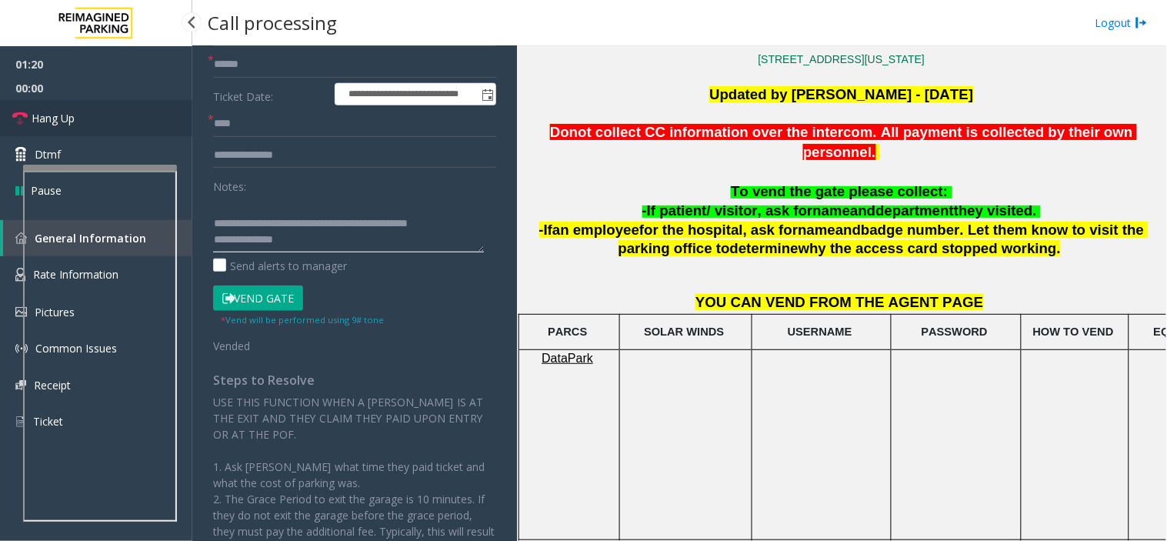
type textarea "**********"
click at [83, 113] on link "Hang Up" at bounding box center [96, 118] width 192 height 36
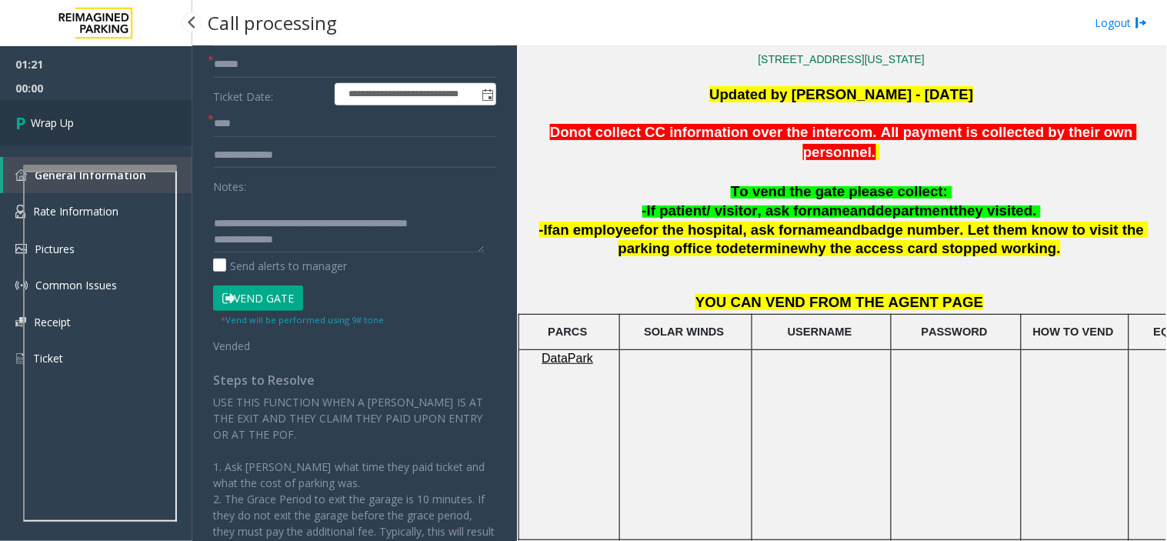
click at [121, 139] on link "Wrap Up" at bounding box center [96, 122] width 192 height 45
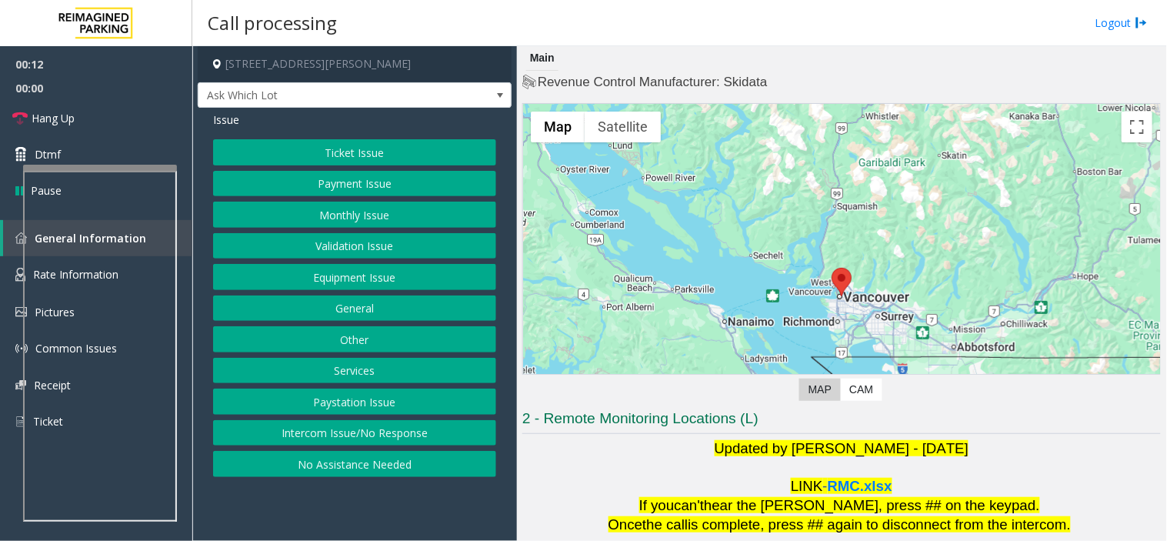
click at [379, 240] on button "Validation Issue" at bounding box center [354, 246] width 283 height 26
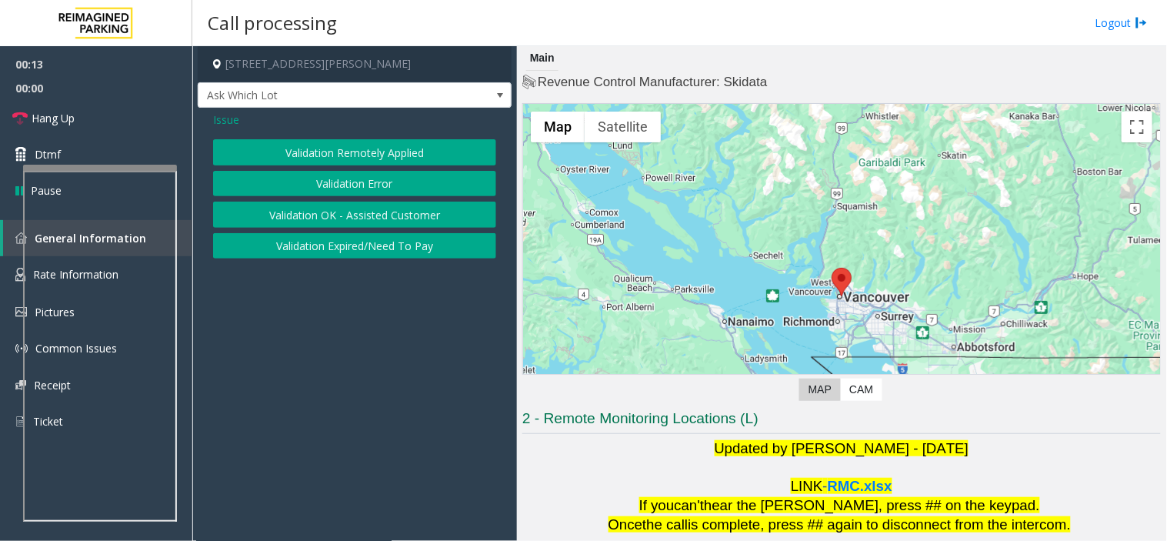
click at [358, 175] on button "Validation Error" at bounding box center [354, 184] width 283 height 26
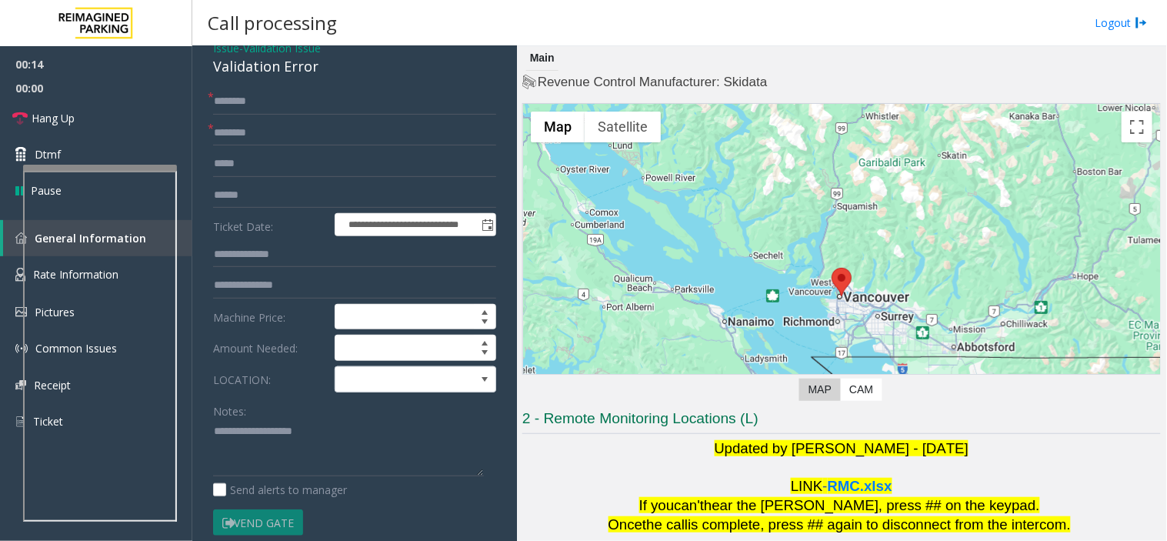
scroll to position [171, 0]
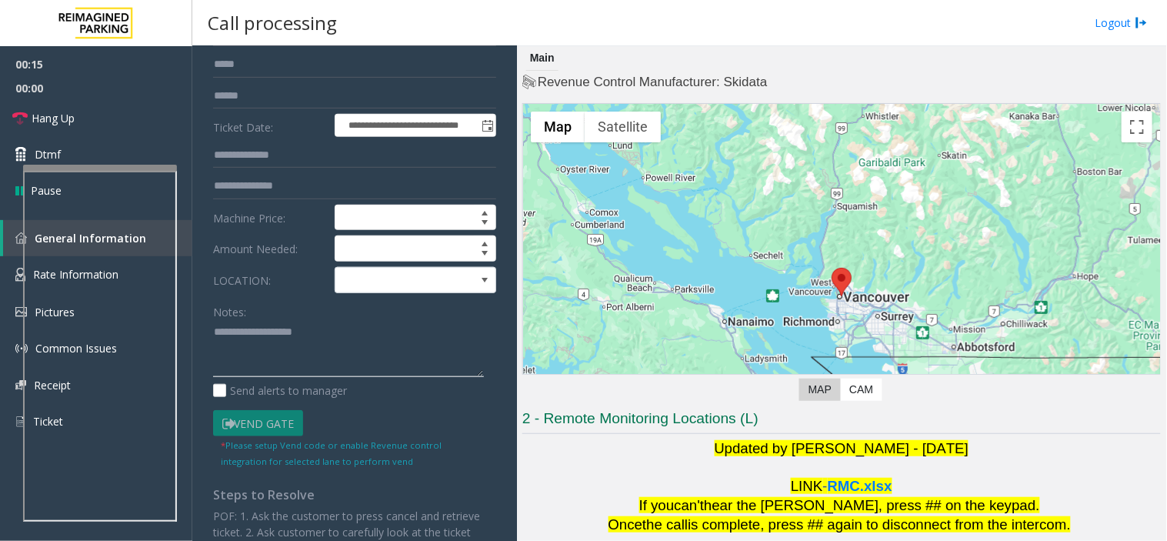
click at [258, 375] on textarea at bounding box center [348, 349] width 271 height 58
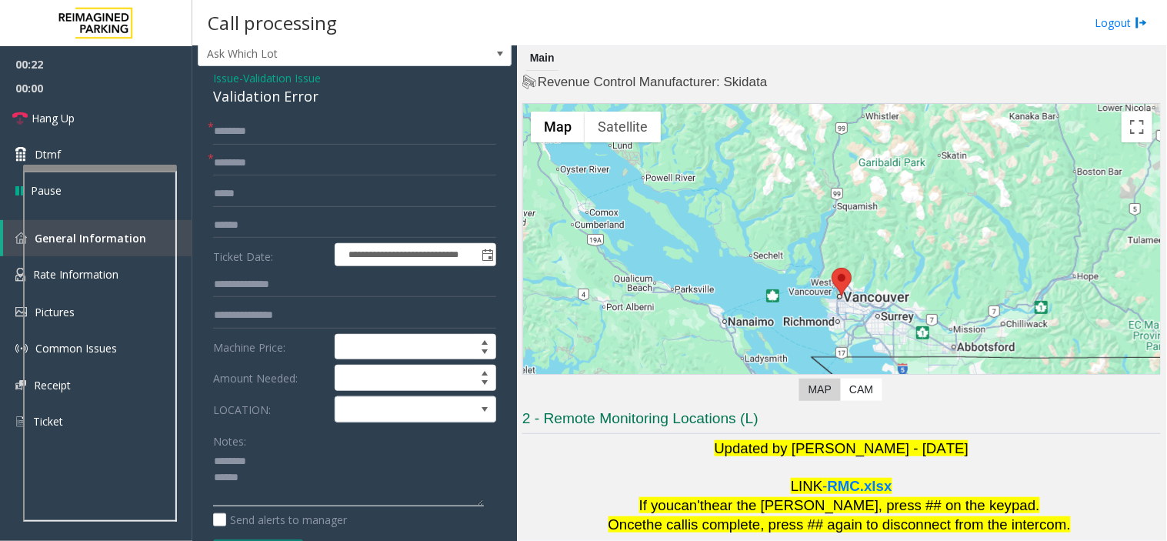
scroll to position [0, 0]
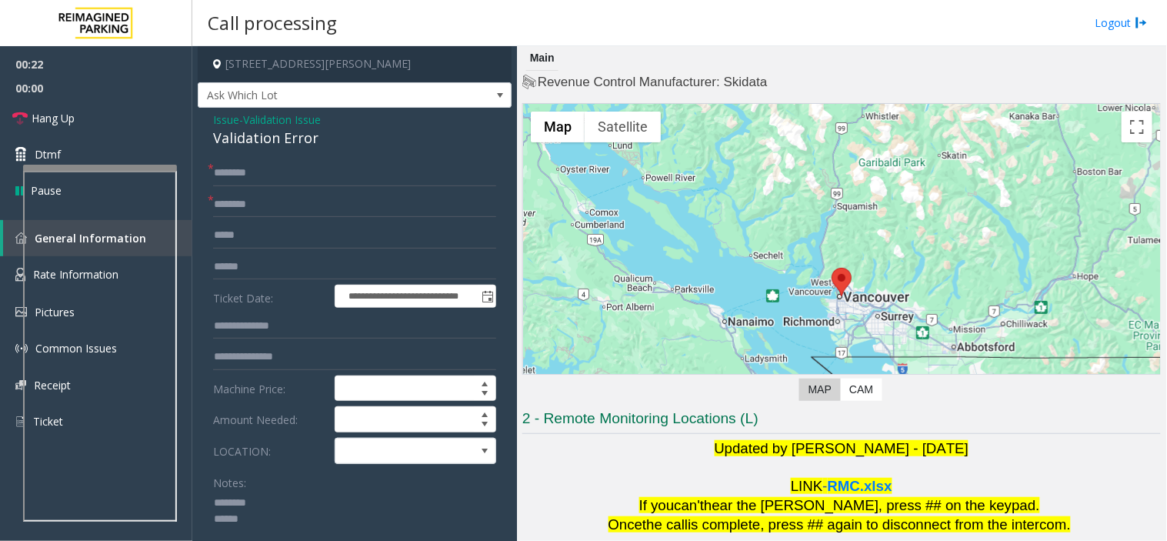
click at [264, 143] on div "Validation Error" at bounding box center [354, 138] width 283 height 21
copy div "Validation Error"
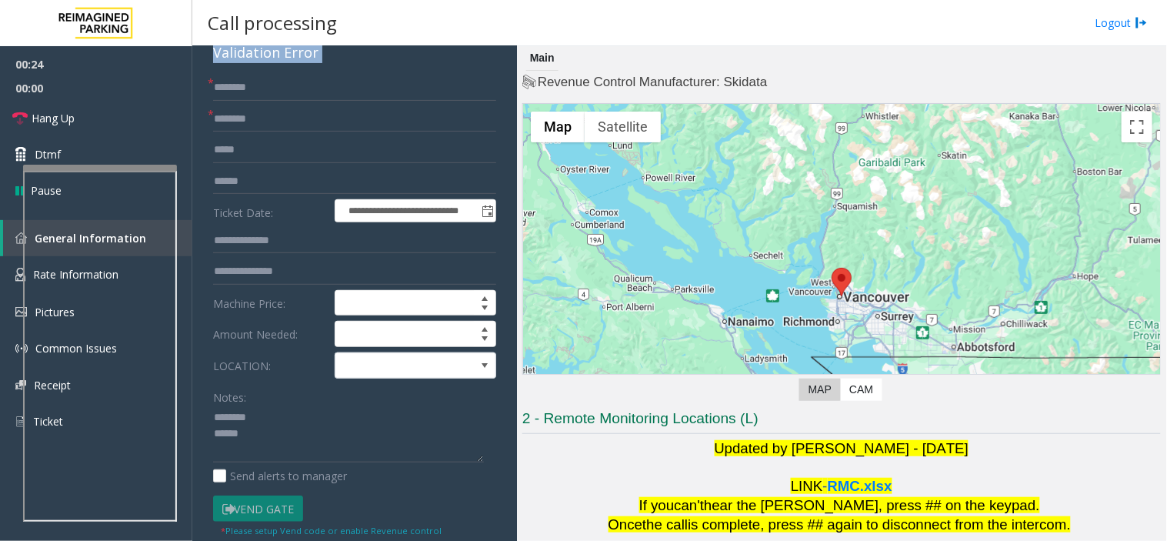
scroll to position [256, 0]
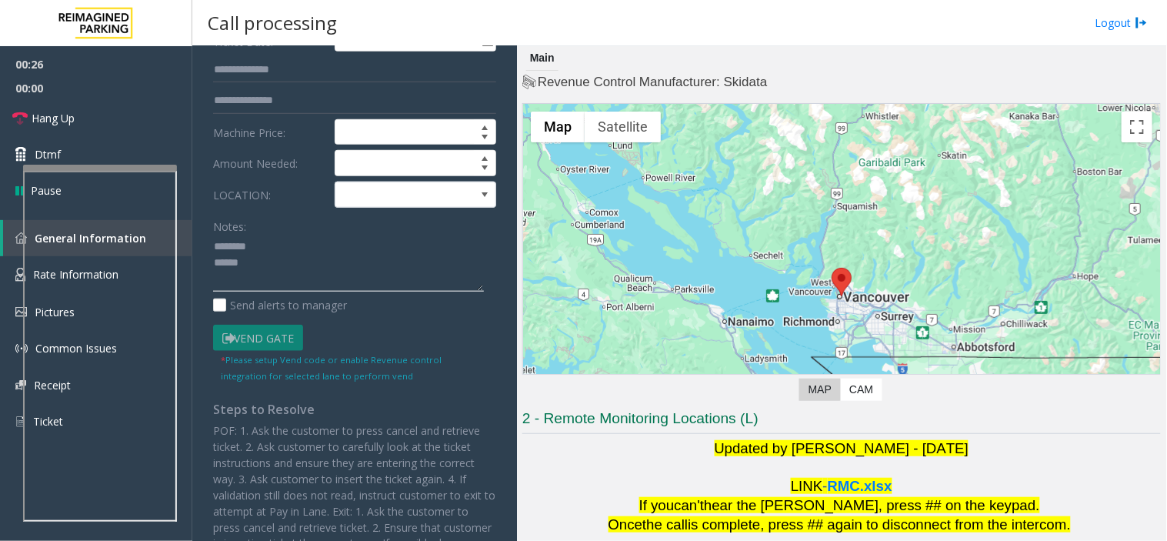
paste textarea "**********"
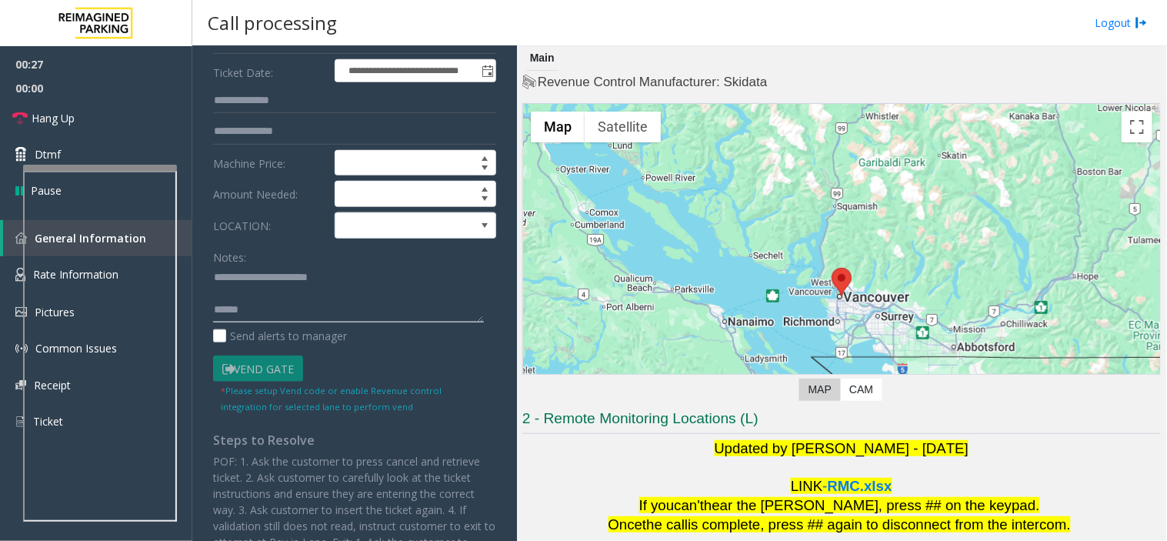
scroll to position [171, 0]
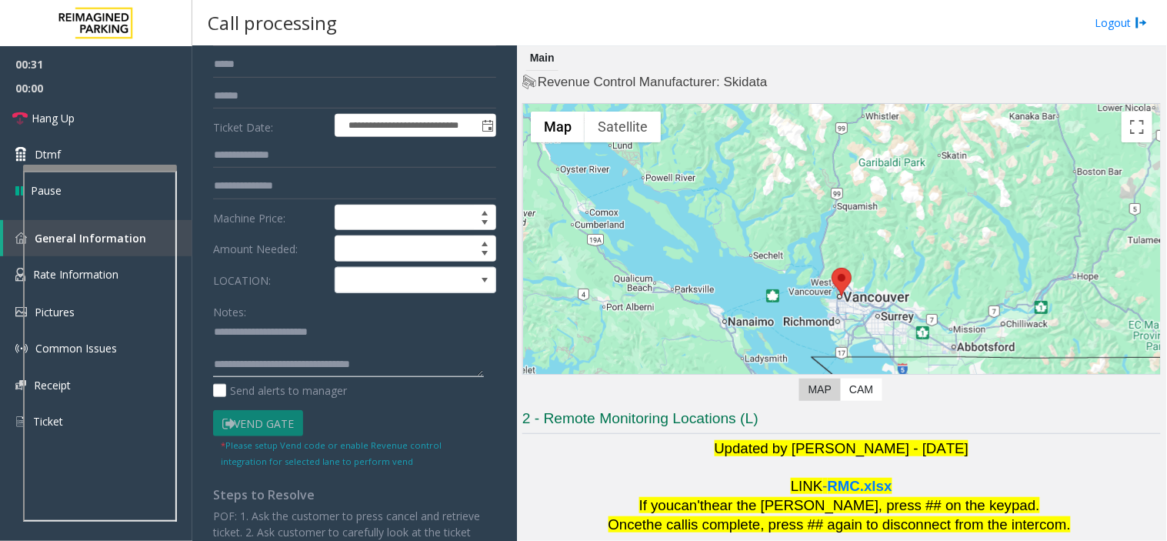
click at [243, 367] on textarea at bounding box center [348, 349] width 271 height 58
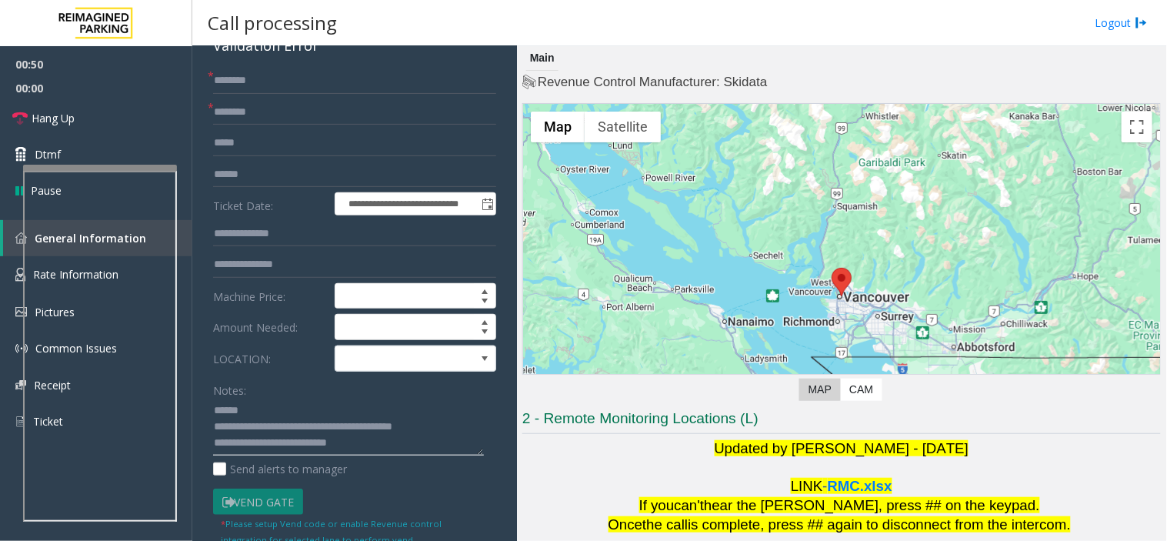
scroll to position [85, 0]
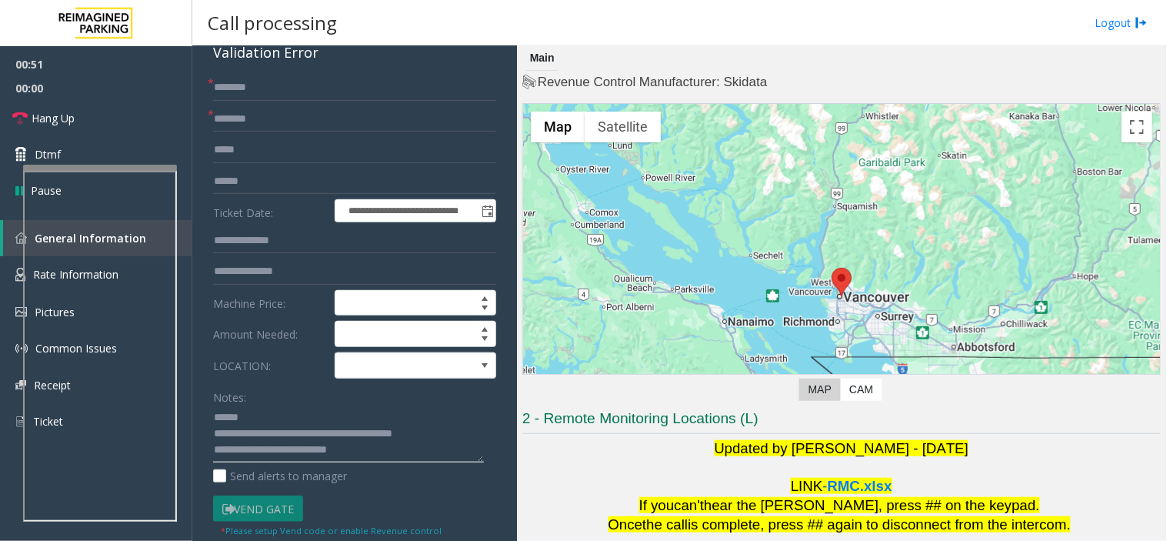
type textarea "**********"
click at [261, 185] on input "text" at bounding box center [354, 181] width 283 height 26
type input "*******"
click at [275, 232] on input "text" at bounding box center [354, 241] width 283 height 26
type input "****"
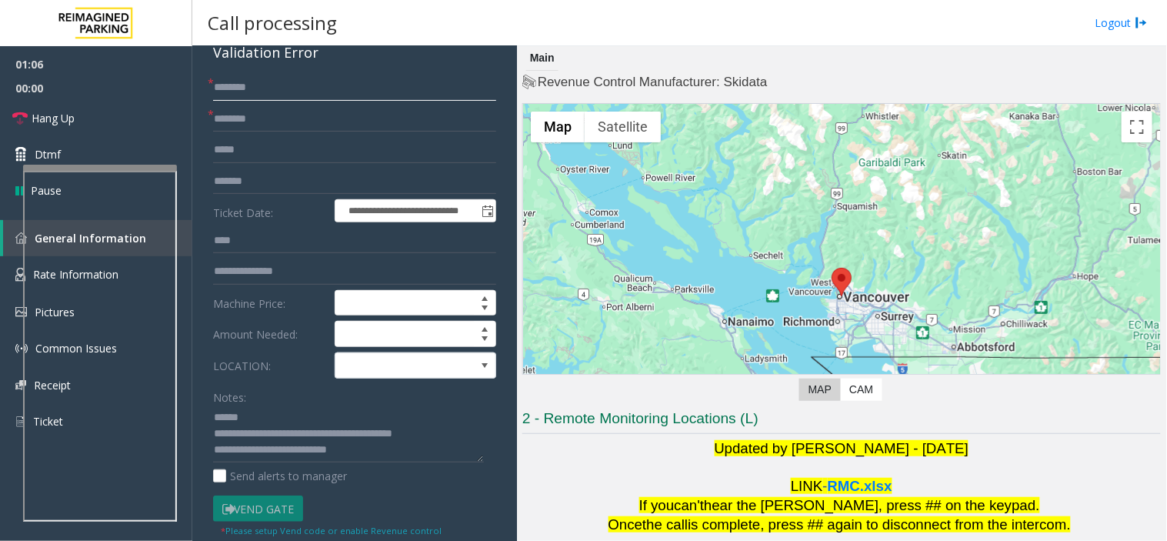
click at [245, 91] on input "text" at bounding box center [354, 88] width 283 height 26
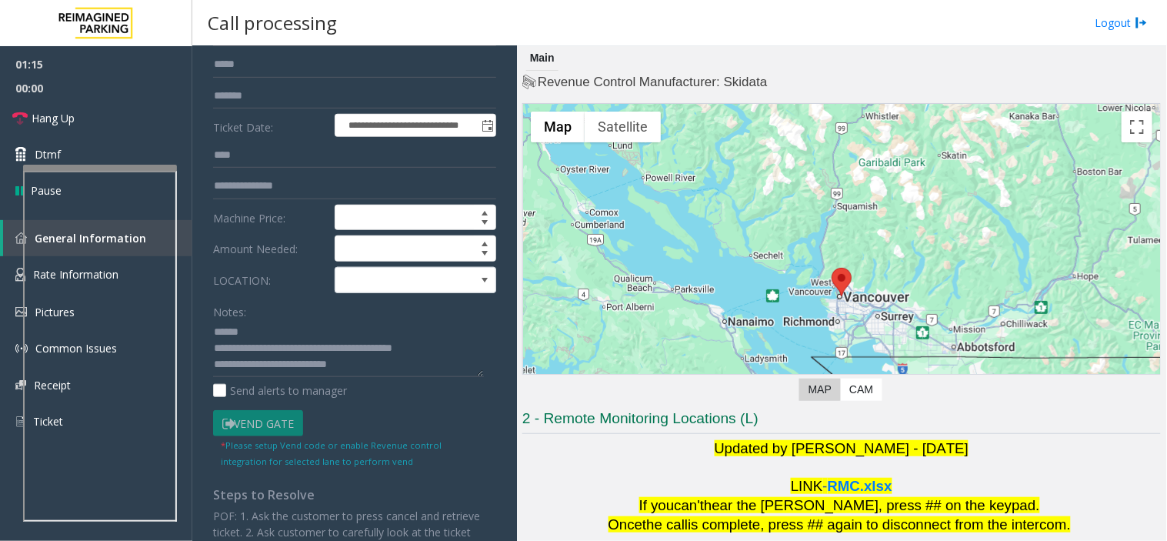
scroll to position [256, 0]
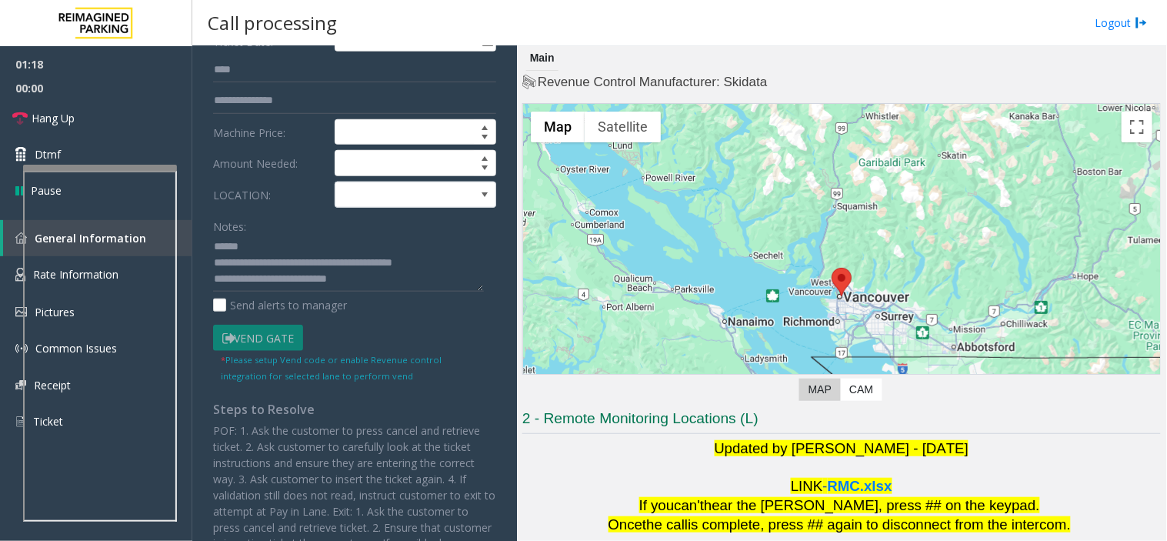
type input "*****"
click at [219, 264] on textarea at bounding box center [348, 264] width 271 height 58
click at [213, 258] on textarea at bounding box center [348, 264] width 271 height 58
click at [63, 152] on link "Dtmf" at bounding box center [96, 154] width 192 height 36
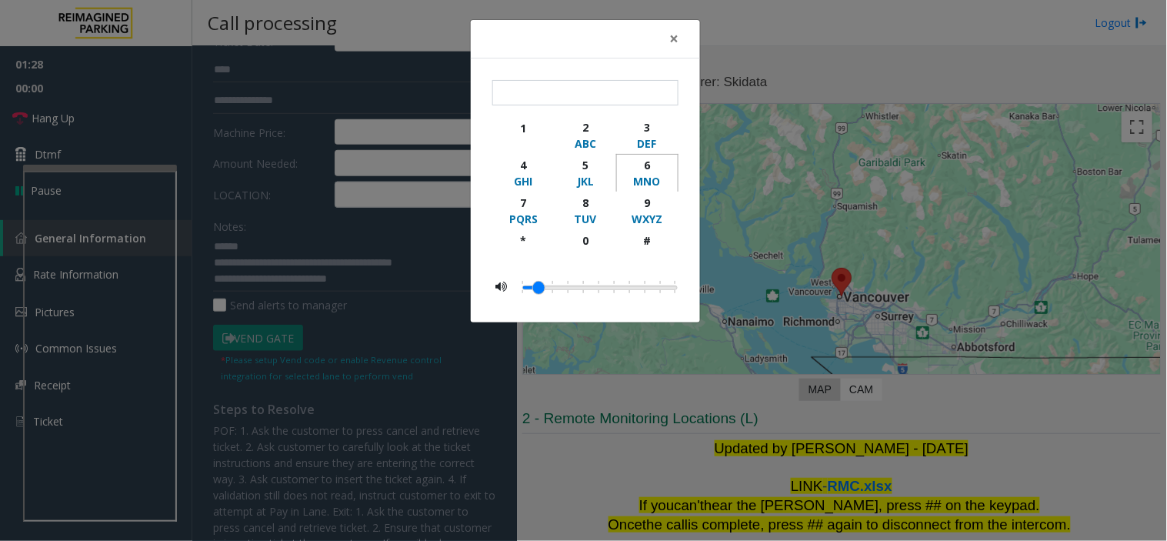
click at [649, 163] on div "6" at bounding box center [647, 165] width 42 height 16
type input "*"
click at [235, 272] on div "× * 1 2 ABC 3 DEF 4 GHI 5 JKL 6 MNO 7 PQRS 8 TUV 9 WXYZ * 0 #" at bounding box center [583, 270] width 1167 height 541
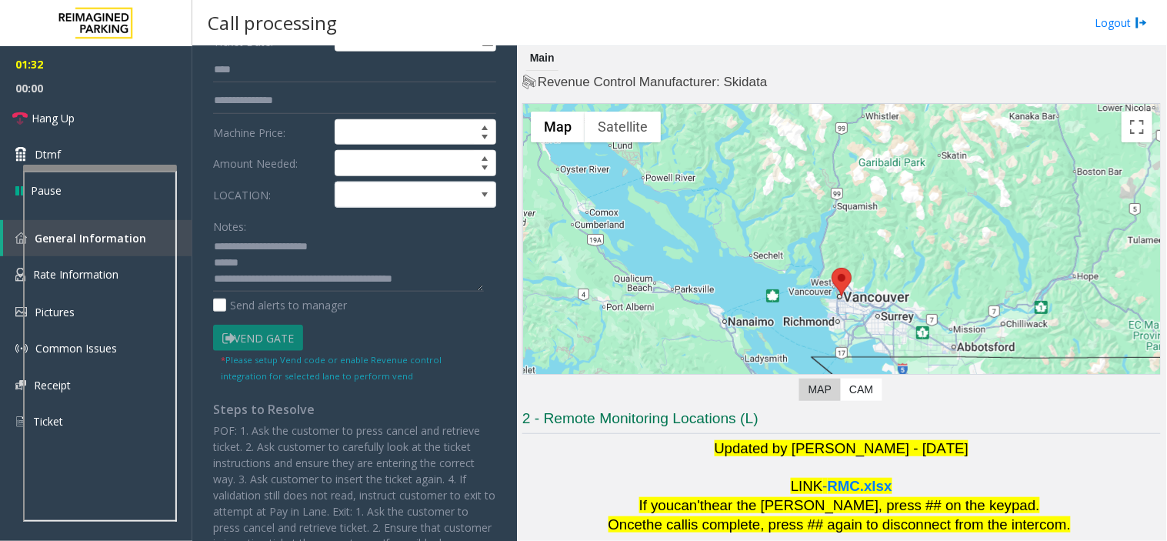
scroll to position [171, 0]
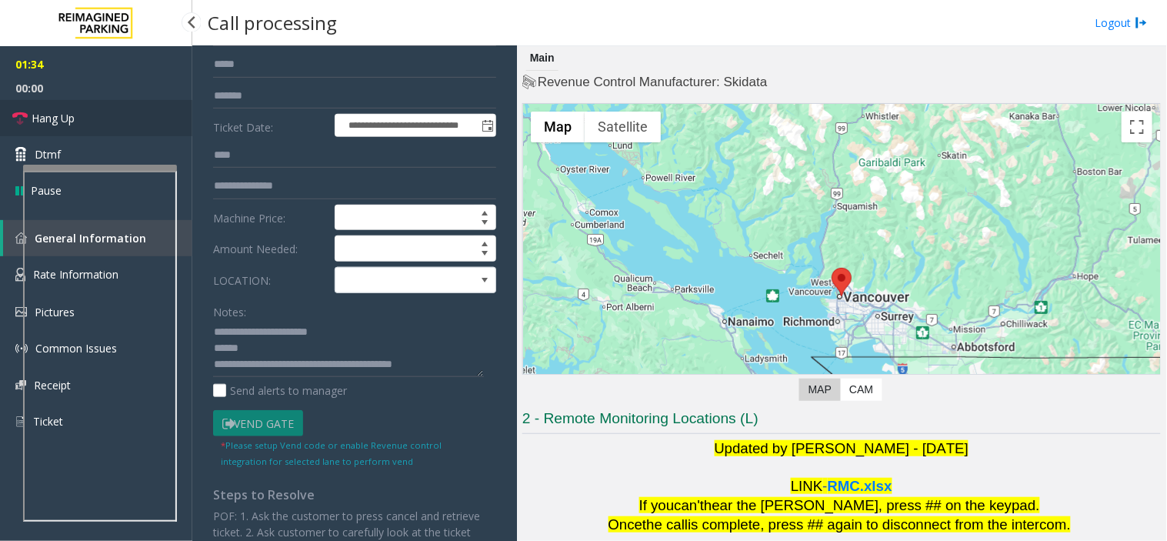
click at [105, 114] on link "Hang Up" at bounding box center [96, 118] width 192 height 36
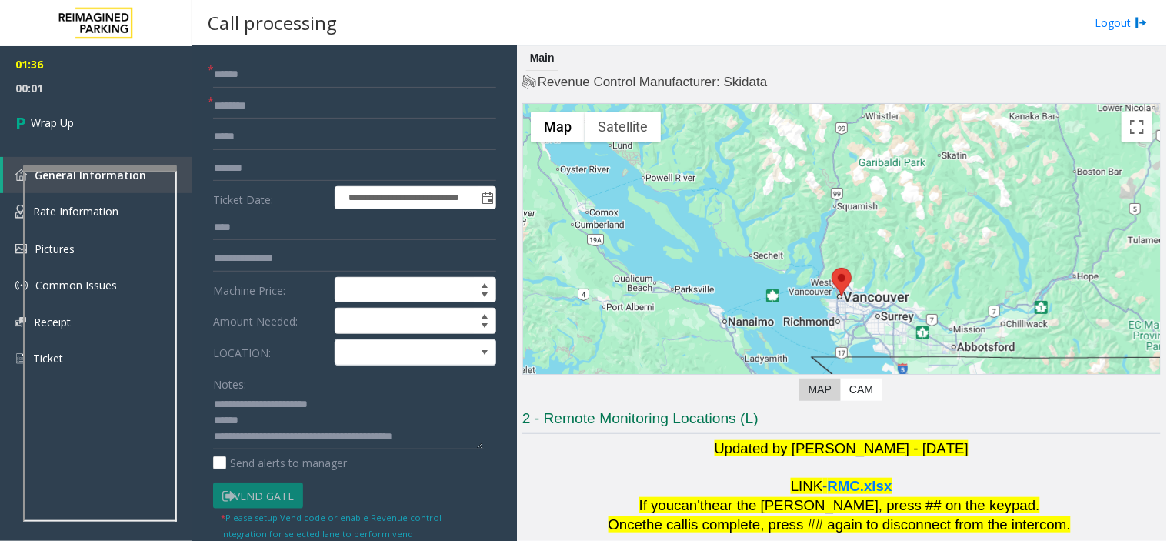
scroll to position [0, 0]
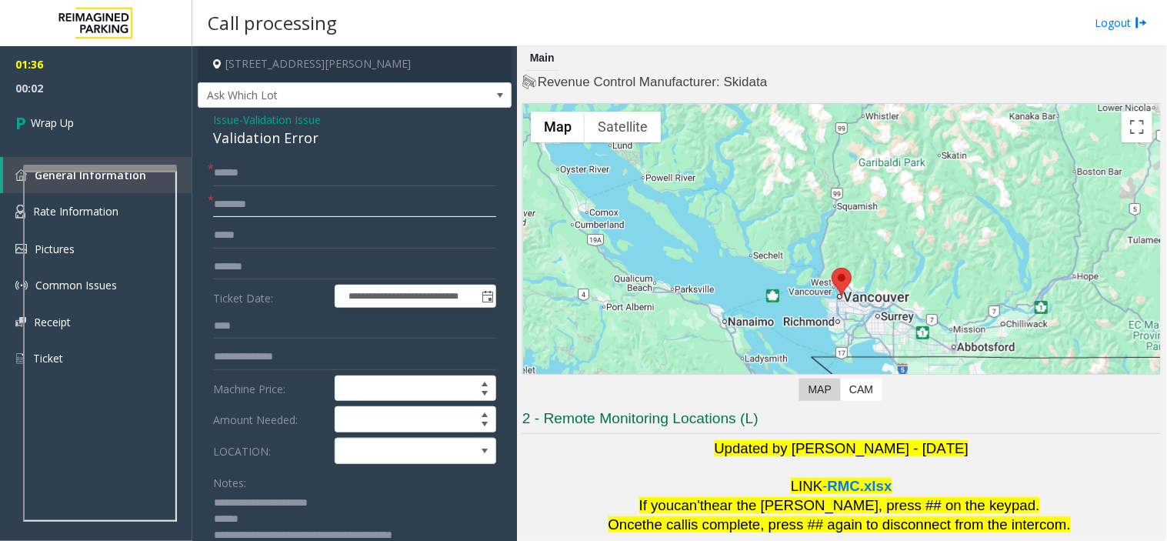
click at [278, 210] on input "text" at bounding box center [354, 204] width 283 height 26
type input "********"
drag, startPoint x: 282, startPoint y: 270, endPoint x: 233, endPoint y: 263, distance: 49.7
click at [233, 263] on input "*******" at bounding box center [354, 267] width 283 height 26
drag, startPoint x: 262, startPoint y: 326, endPoint x: 174, endPoint y: 324, distance: 88.5
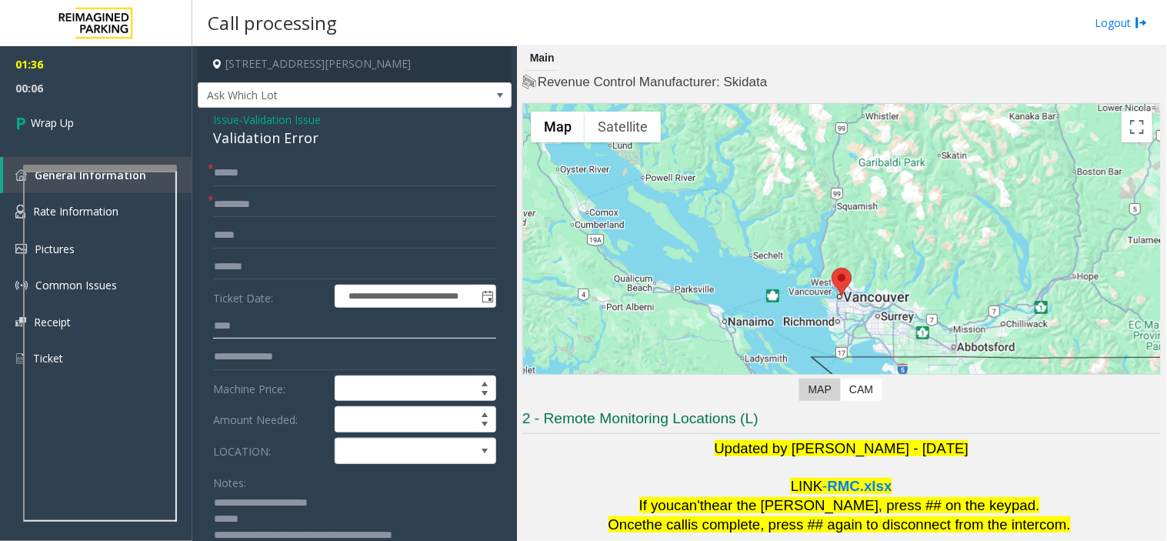
click at [146, 152] on app-root "**********" at bounding box center [583, 270] width 1167 height 541
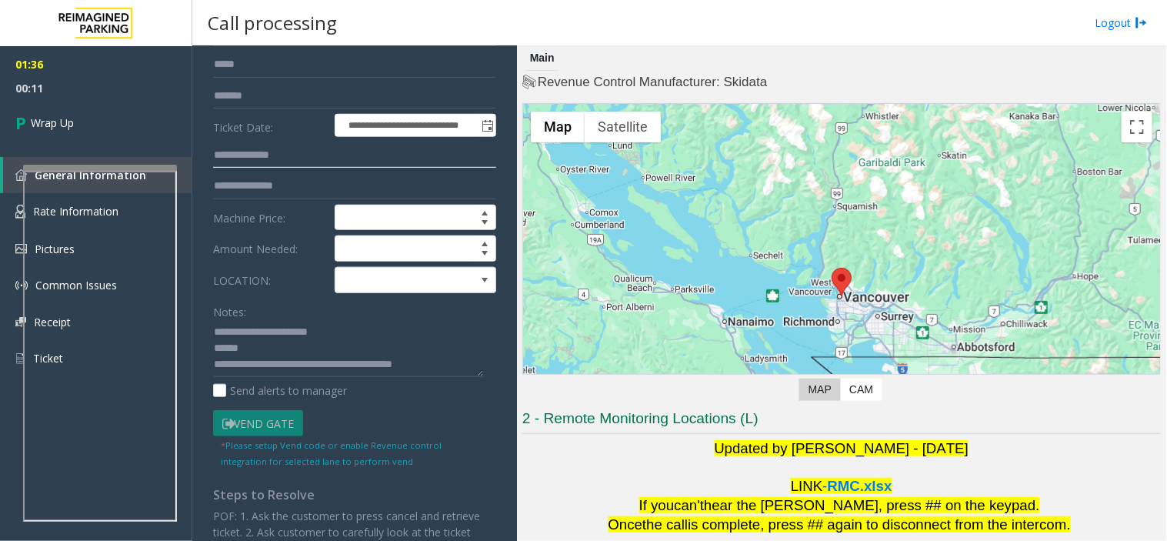
scroll to position [16, 0]
drag, startPoint x: 368, startPoint y: 369, endPoint x: 201, endPoint y: 375, distance: 166.2
click at [201, 375] on div "**********" at bounding box center [354, 393] width 306 height 809
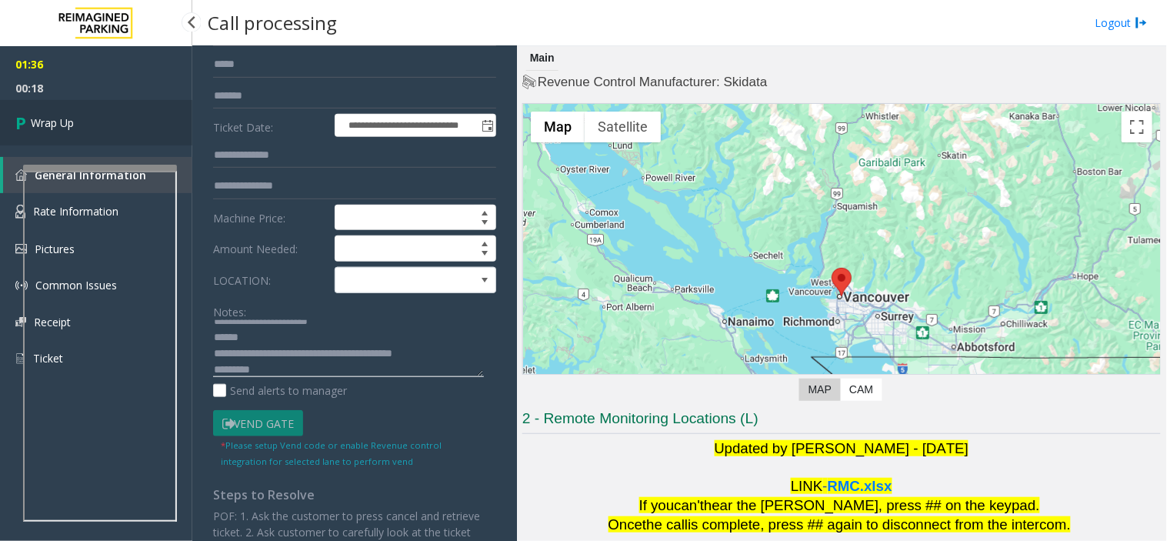
type textarea "**********"
click at [78, 118] on link "Wrap Up" at bounding box center [96, 122] width 192 height 45
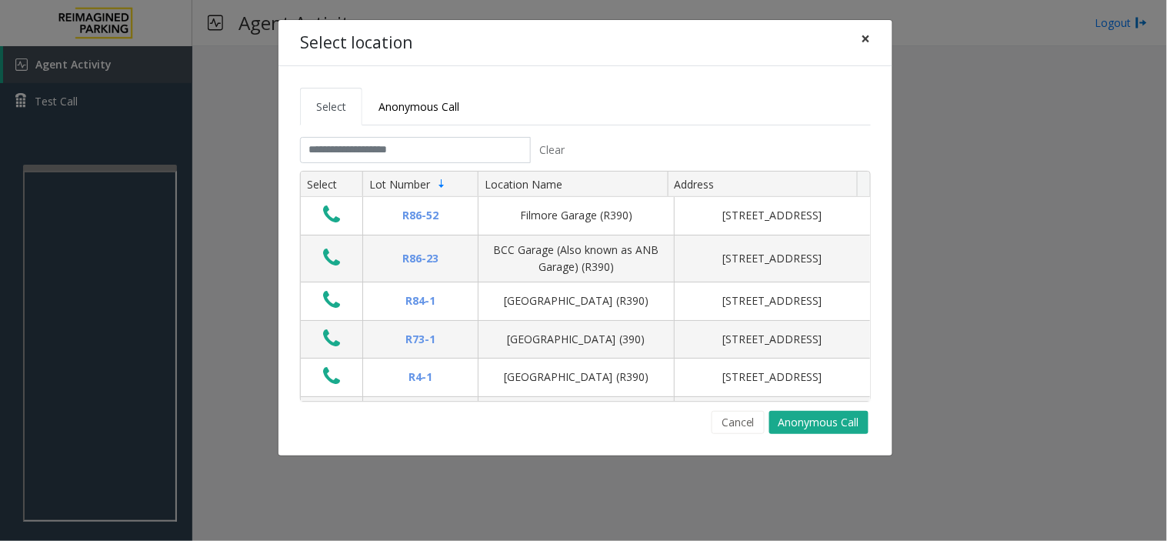
click at [872, 35] on button "×" at bounding box center [866, 39] width 31 height 38
